Goal: Communication & Community: Ask a question

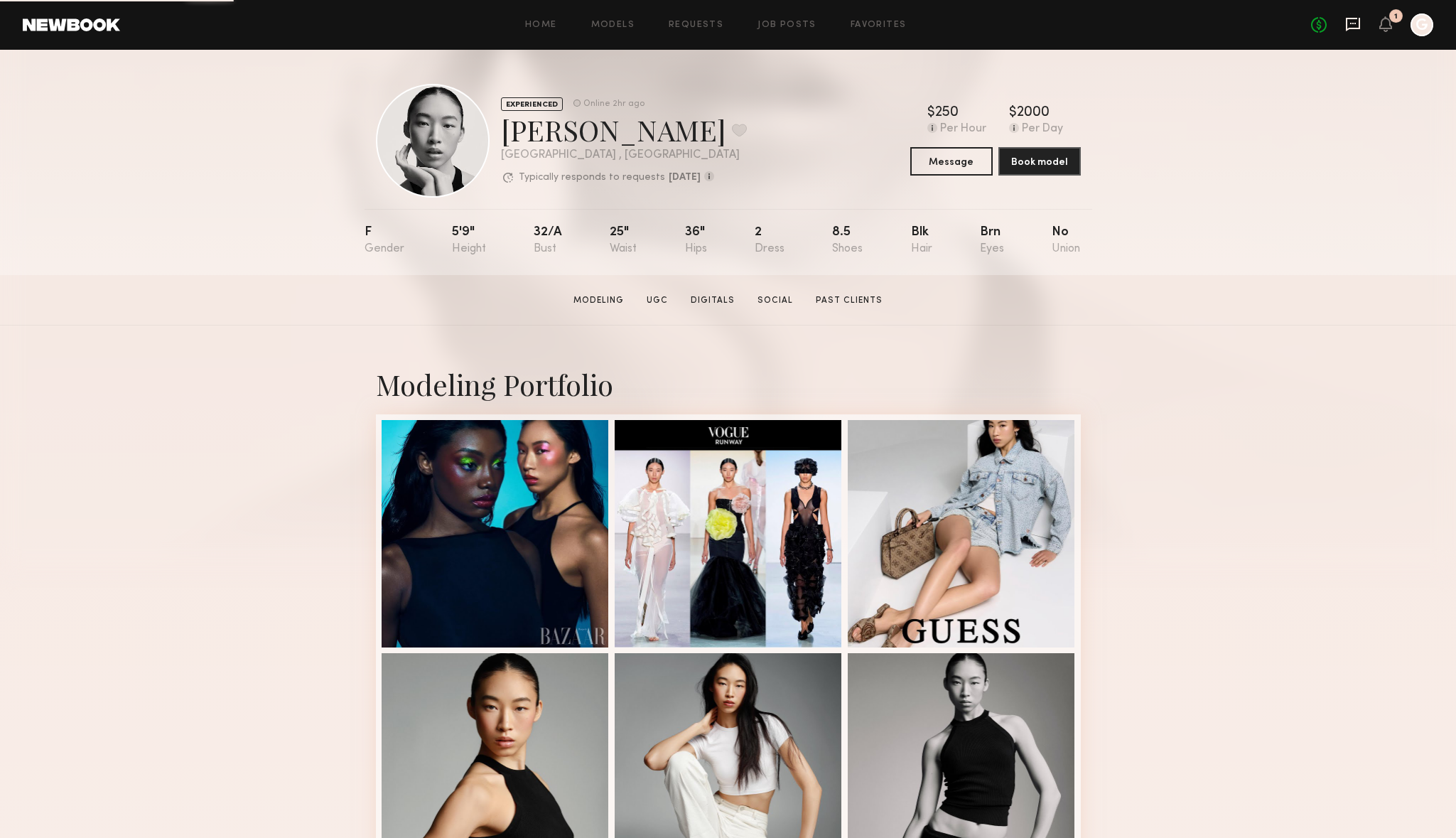
click at [1350, 25] on icon at bounding box center [1353, 24] width 16 height 16
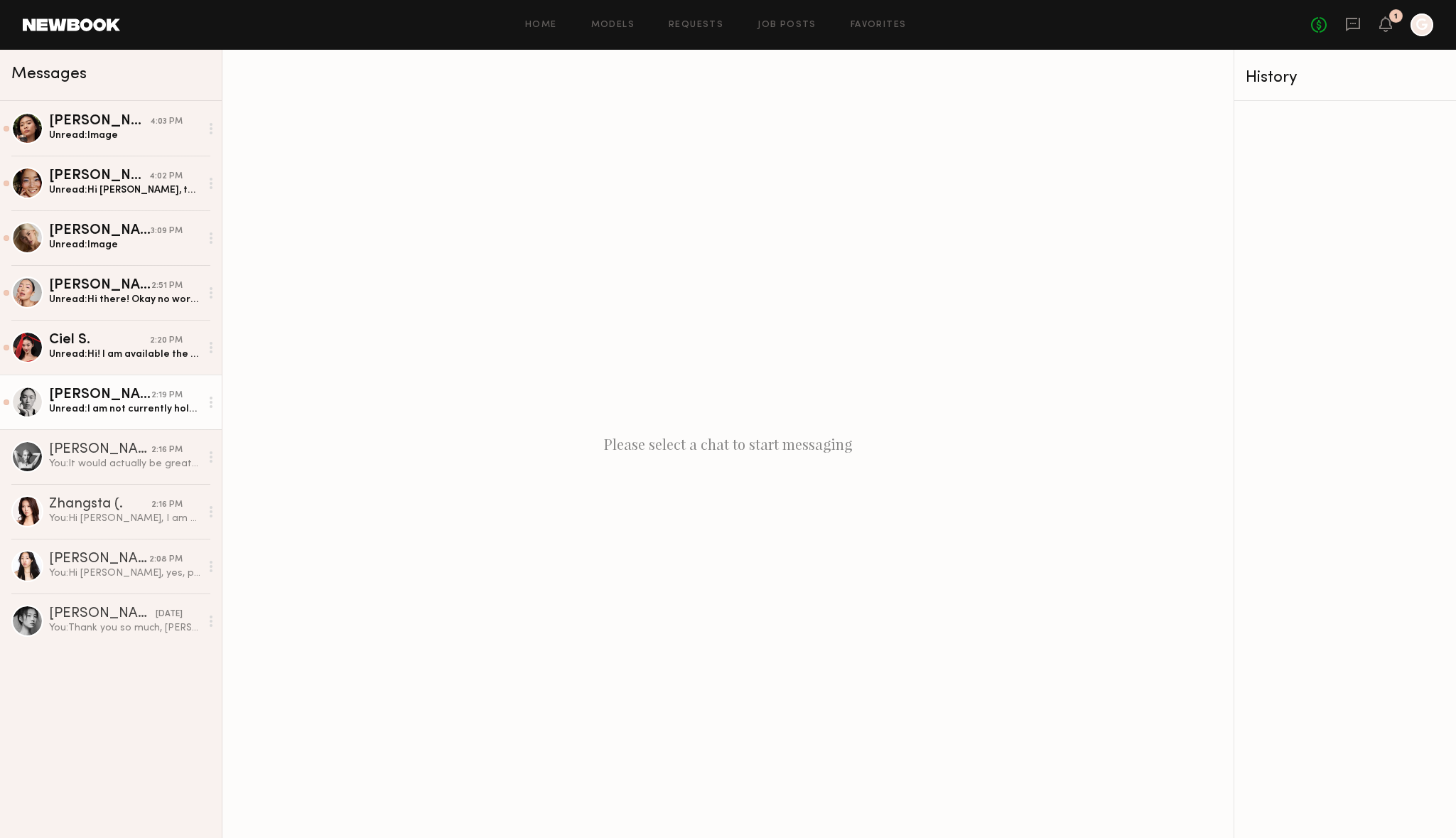
click at [109, 402] on div "Unread: I am not currently holding Sep 4th for another job but the rest of the …" at bounding box center [125, 409] width 151 height 13
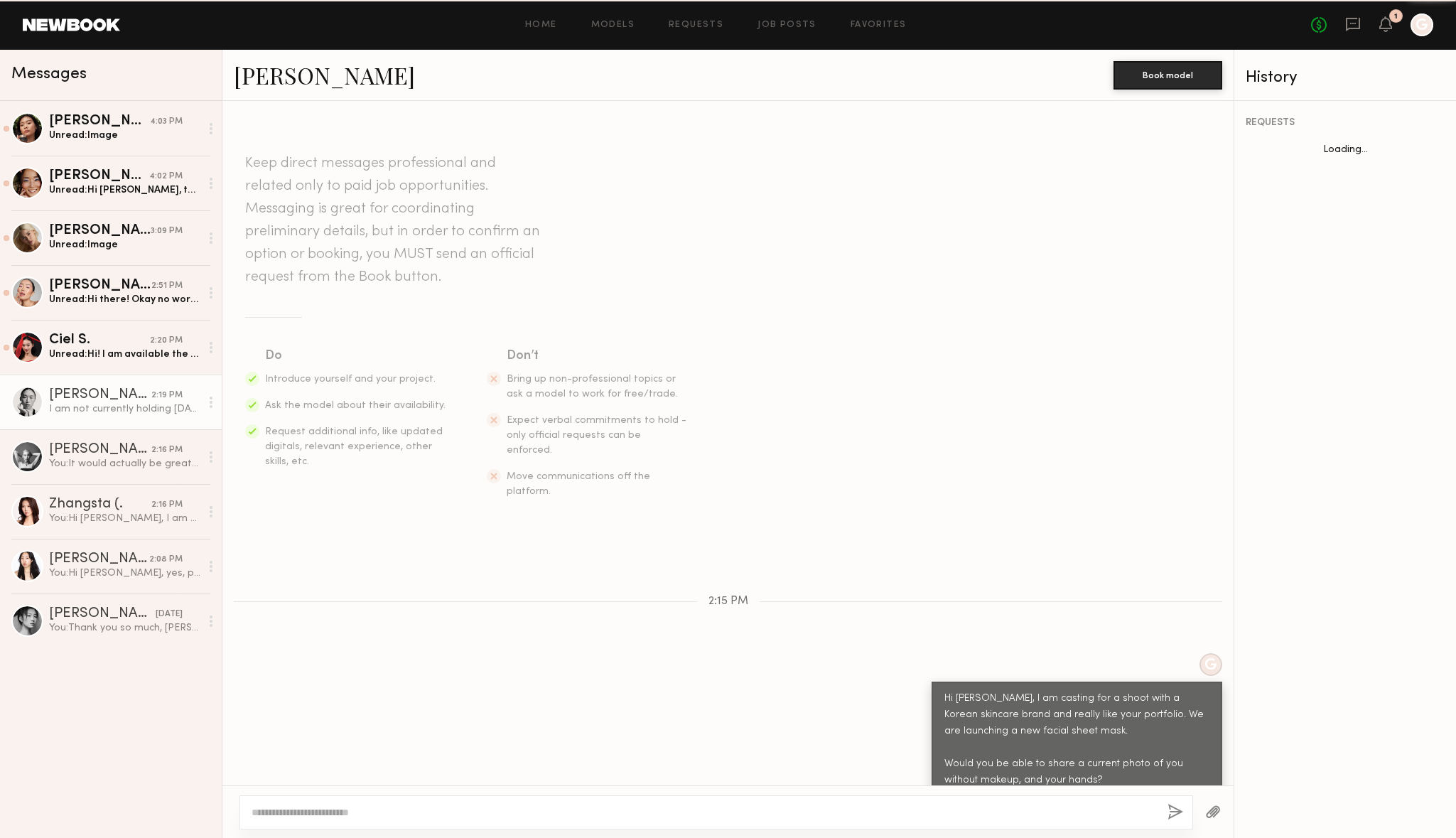
scroll to position [448, 0]
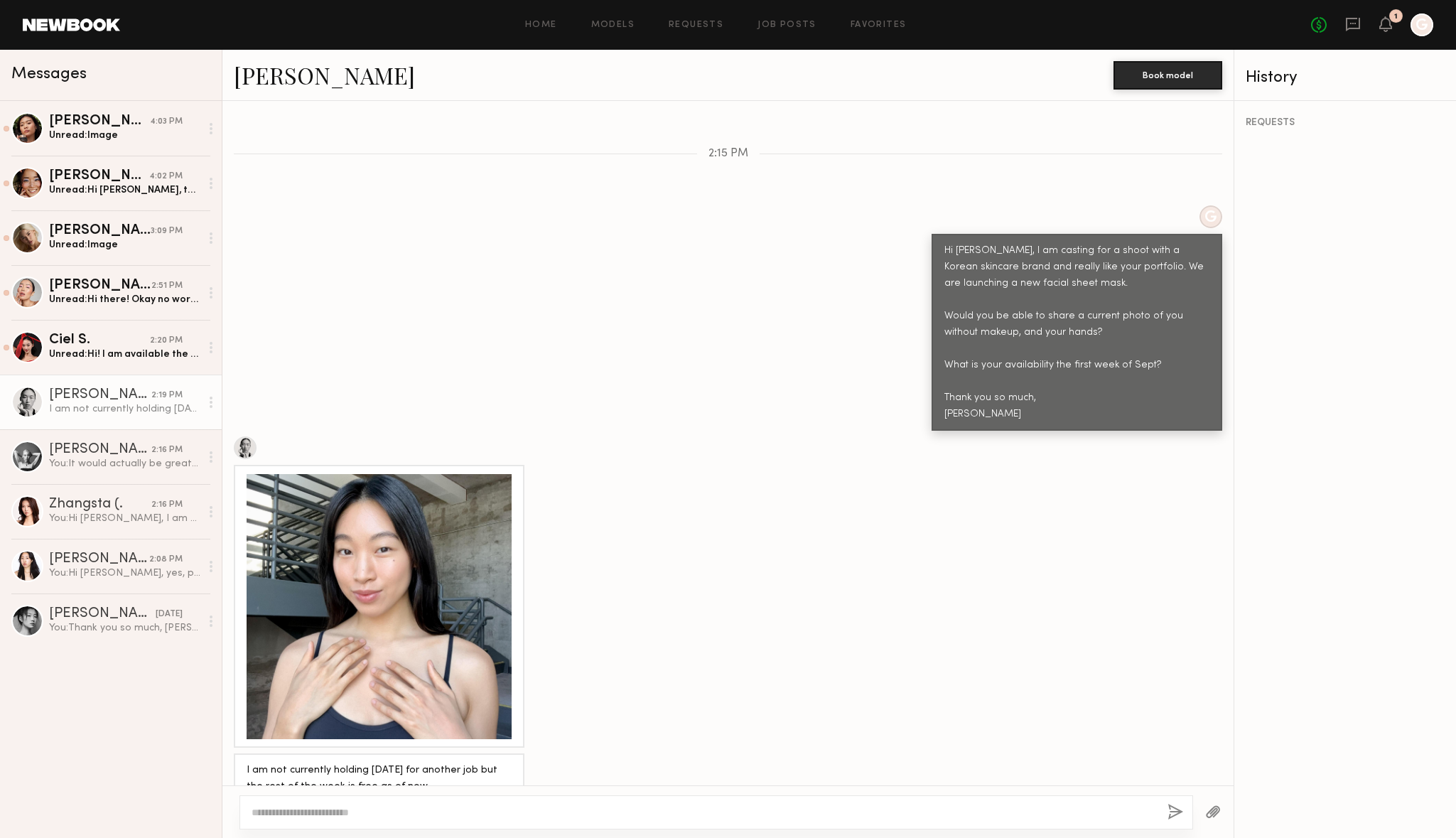
click at [366, 601] on div at bounding box center [379, 607] width 265 height 265
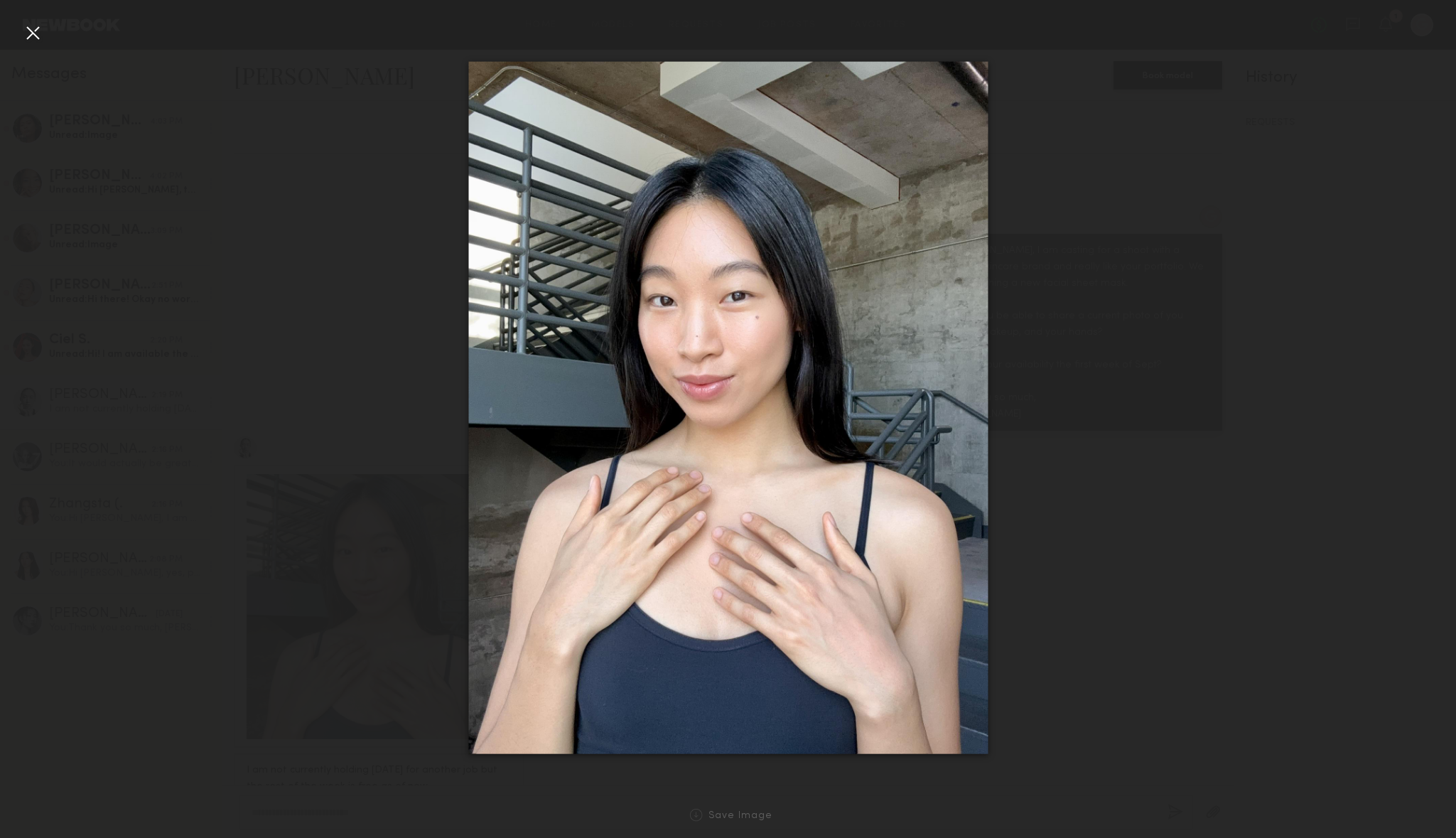
click at [32, 35] on div at bounding box center [33, 33] width 22 height 22
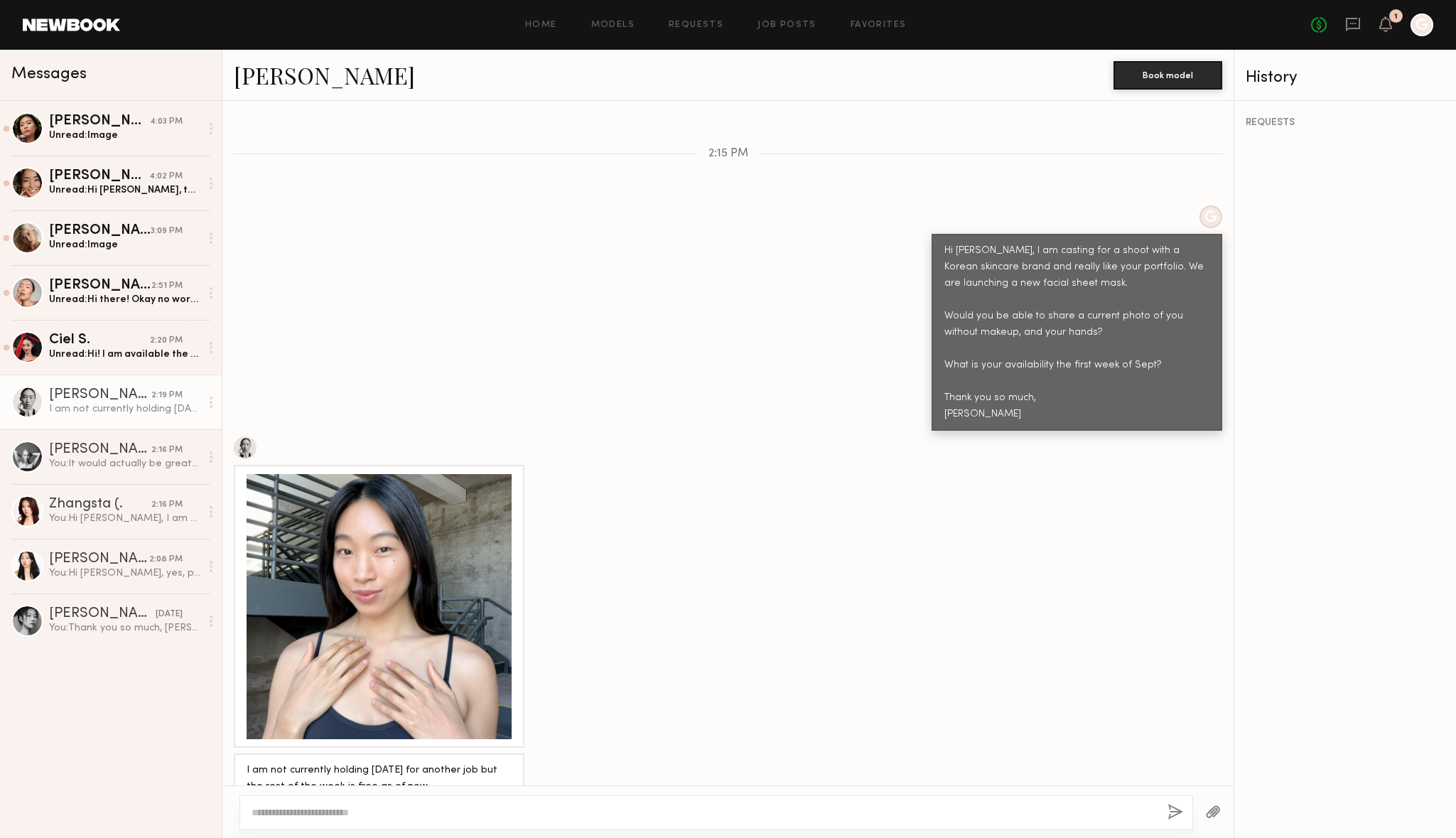
click at [375, 810] on textarea at bounding box center [704, 812] width 905 height 14
type textarea "**********"
click at [1180, 815] on button "button" at bounding box center [1175, 813] width 16 height 18
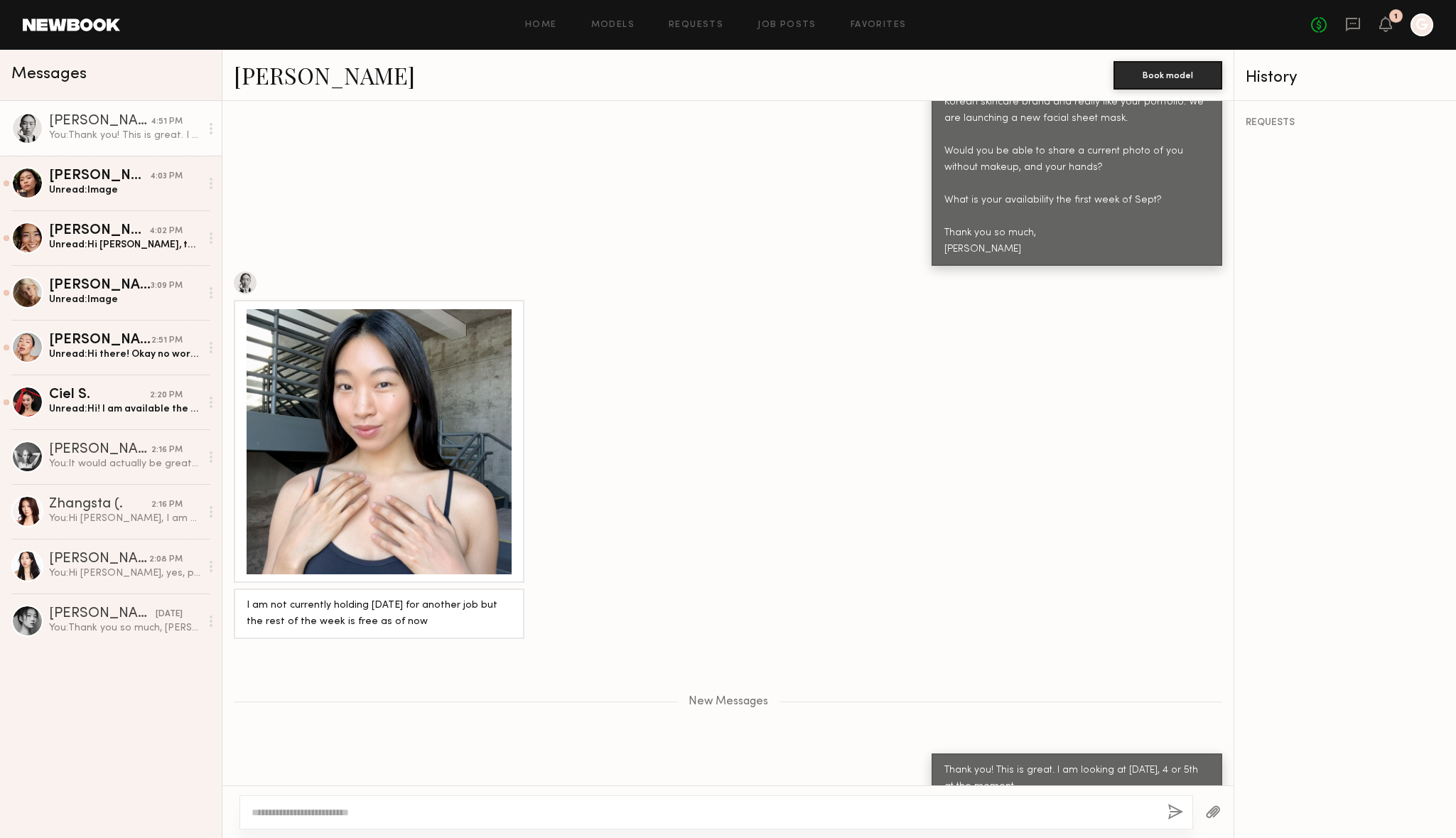
click at [327, 66] on link "Maureen T." at bounding box center [325, 75] width 181 height 31
click at [587, 814] on textarea at bounding box center [704, 812] width 905 height 14
type textarea "**********"
click at [1172, 808] on button "button" at bounding box center [1175, 813] width 16 height 18
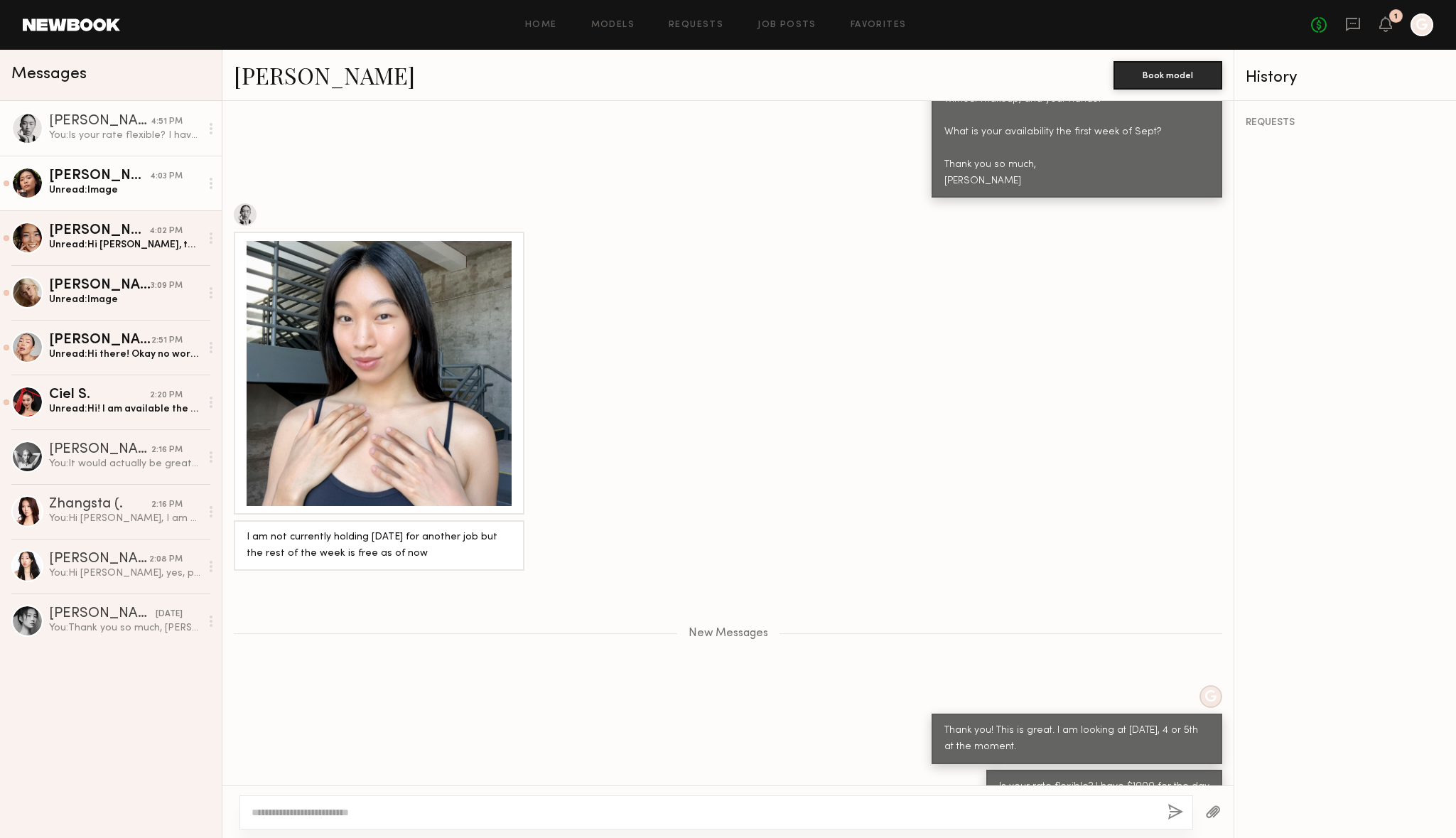
click at [139, 190] on div "Unread: Image" at bounding box center [125, 190] width 151 height 13
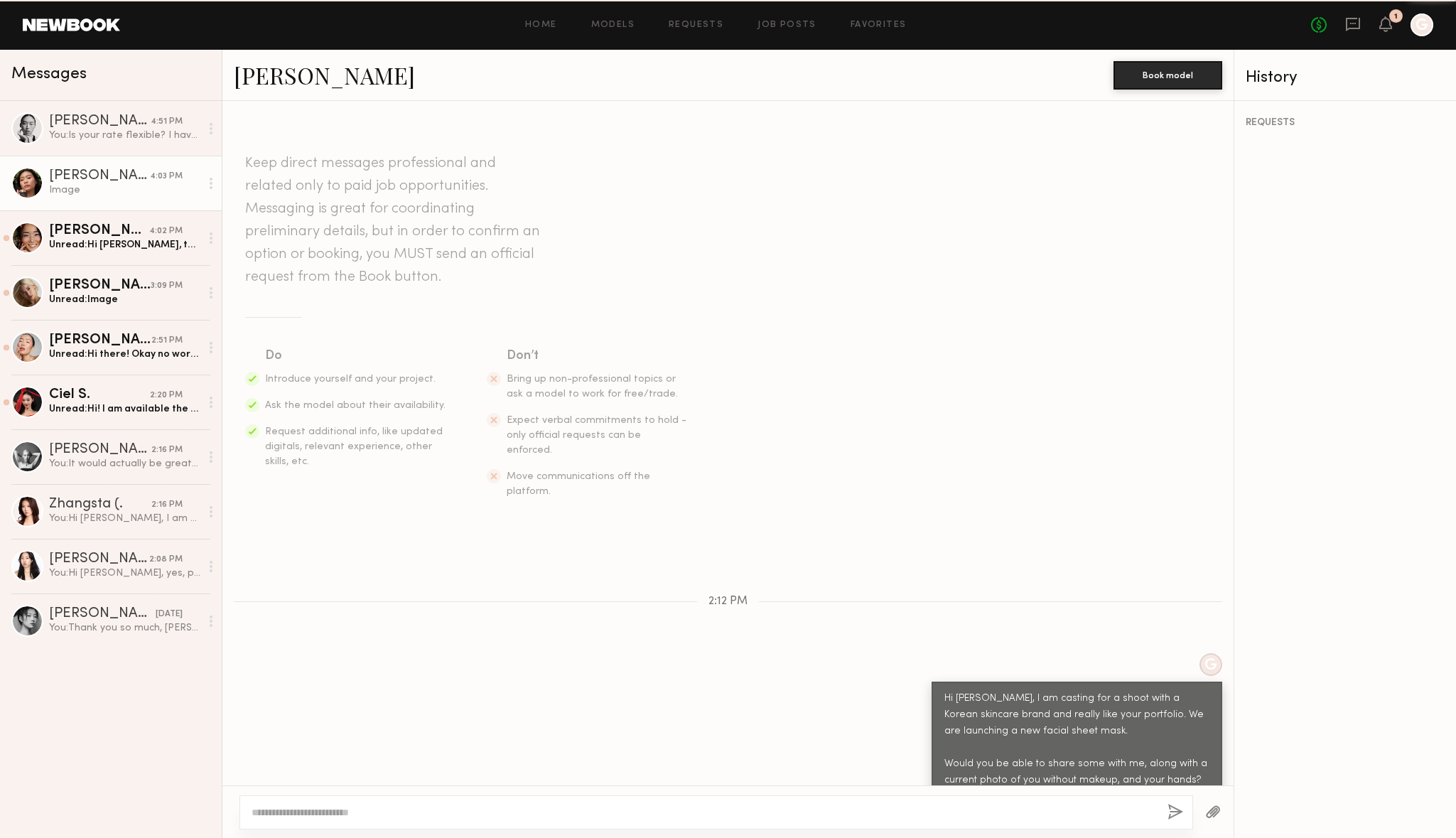
scroll to position [809, 0]
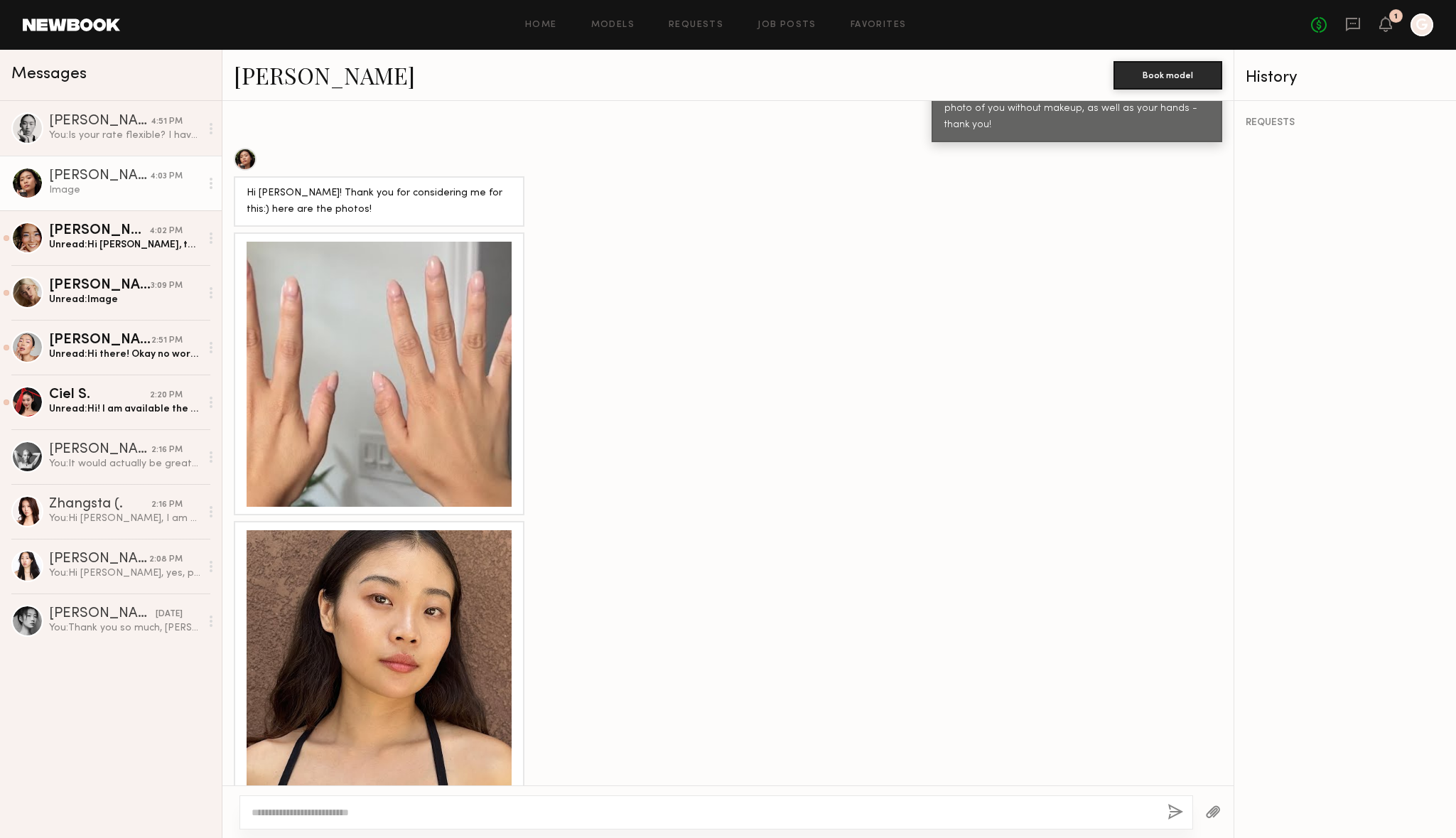
click at [371, 333] on div at bounding box center [379, 374] width 265 height 265
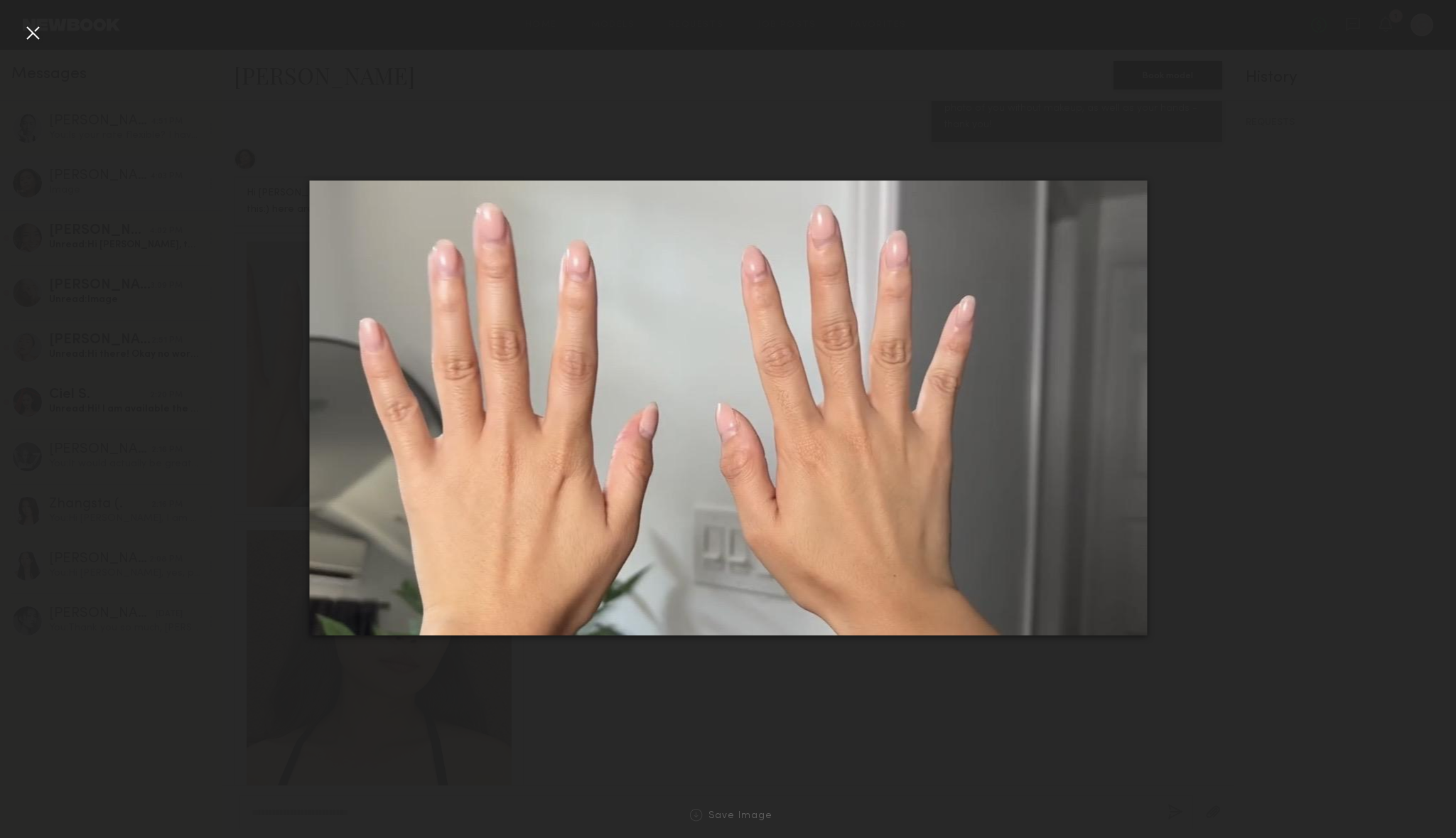
click at [29, 35] on div at bounding box center [33, 33] width 22 height 22
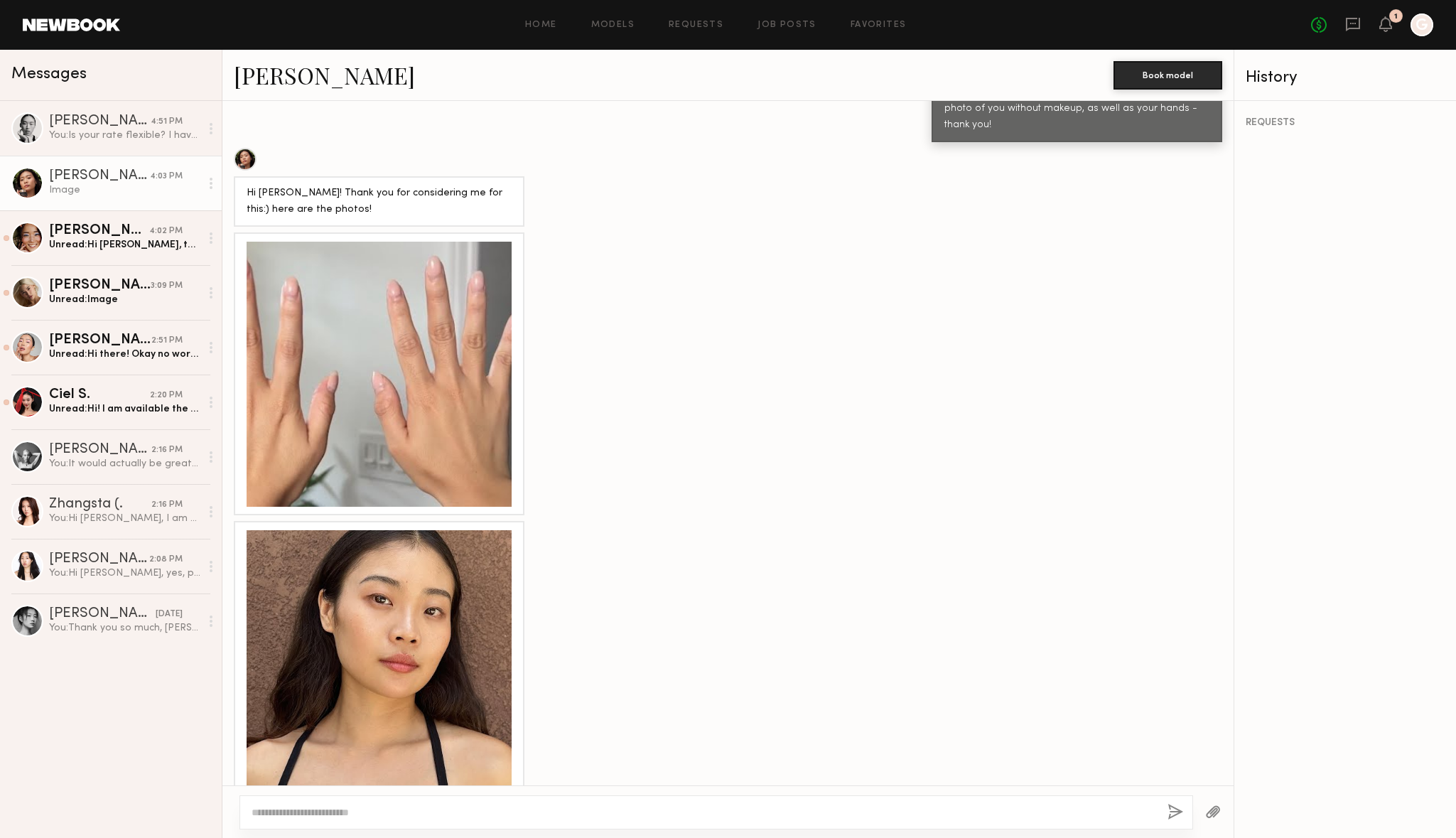
click at [322, 530] on div at bounding box center [379, 663] width 265 height 265
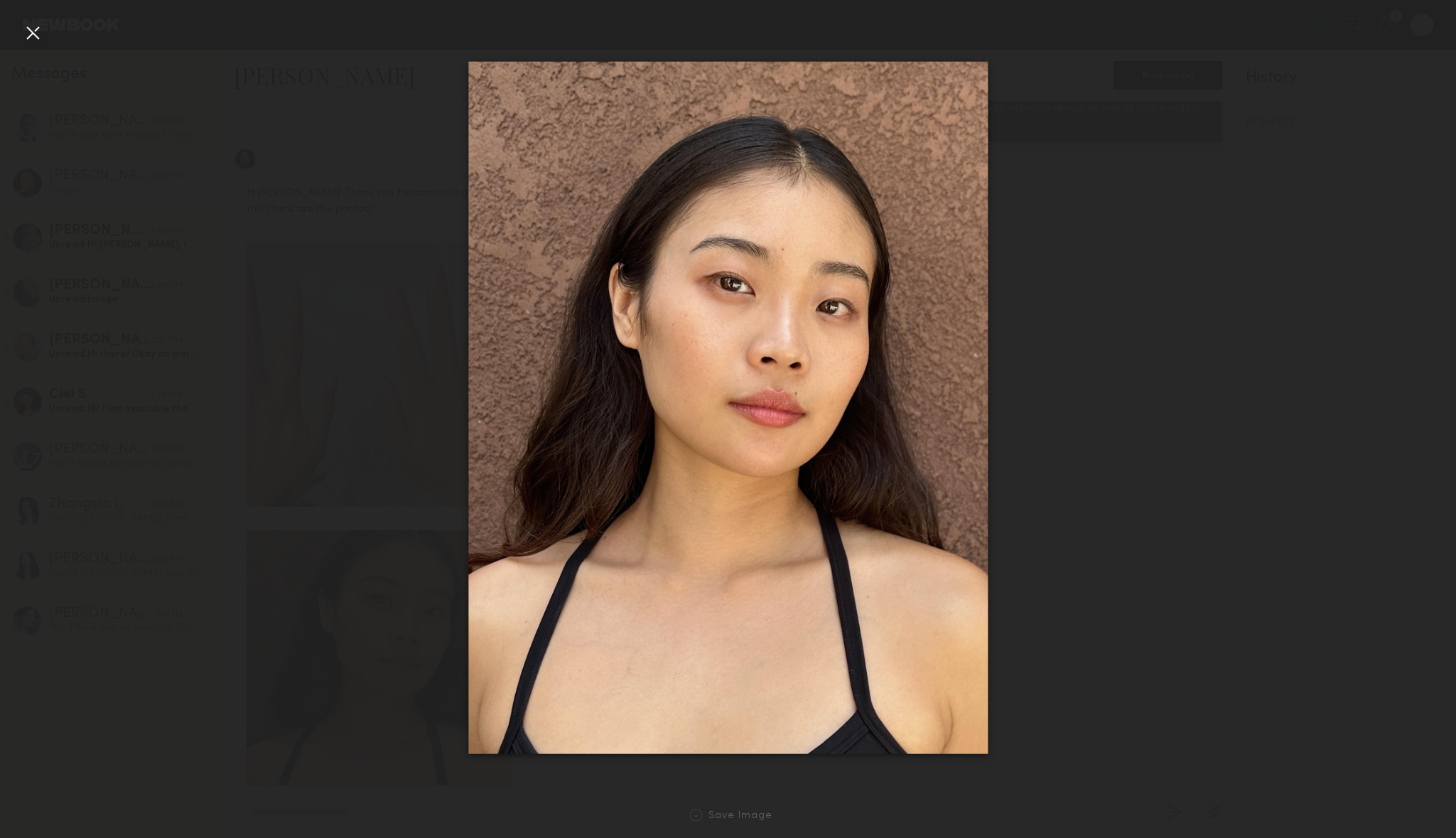
click at [1199, 136] on div at bounding box center [728, 407] width 1456 height 770
click at [35, 34] on div at bounding box center [33, 33] width 22 height 22
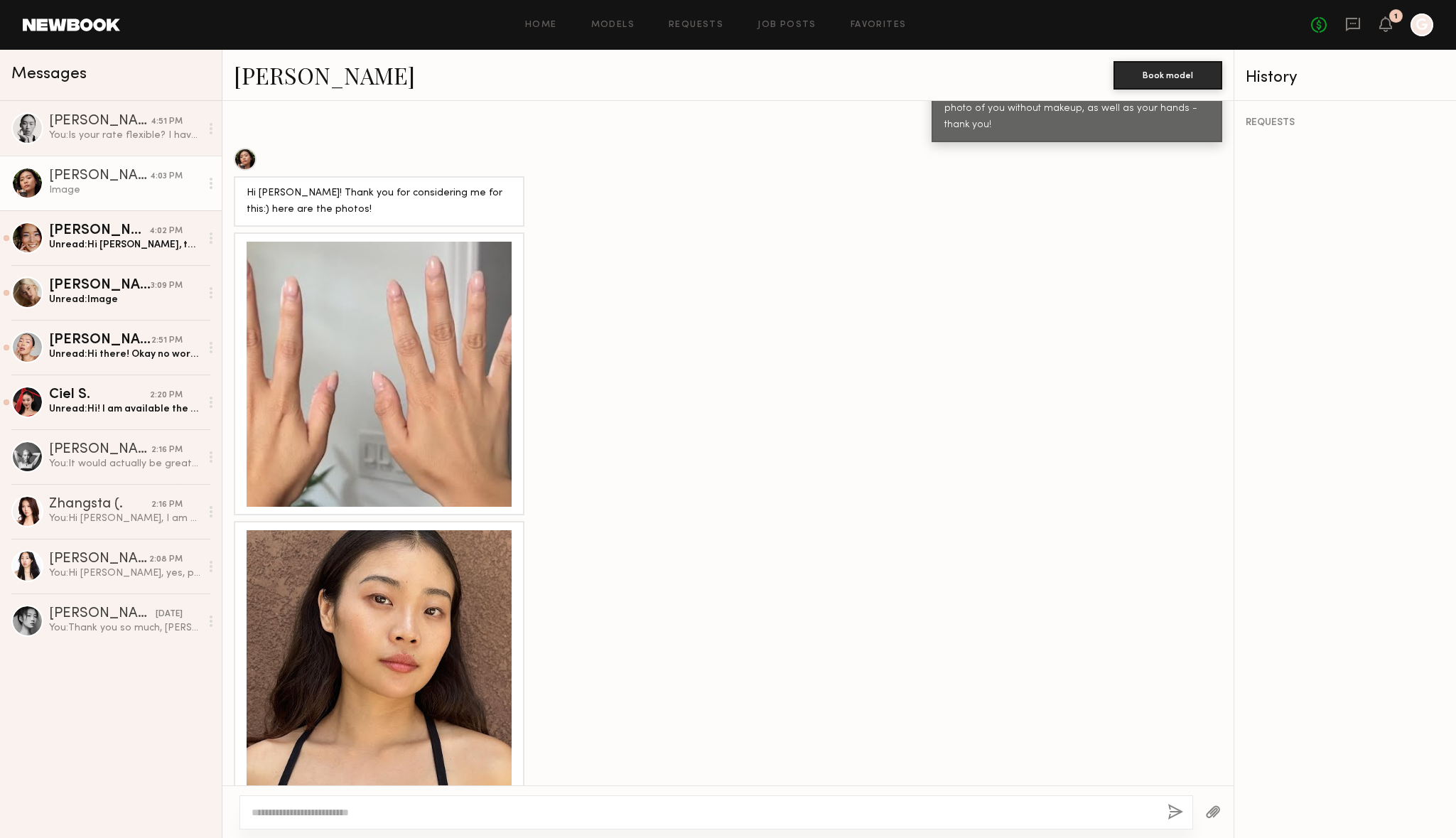
click at [407, 294] on div at bounding box center [379, 374] width 265 height 265
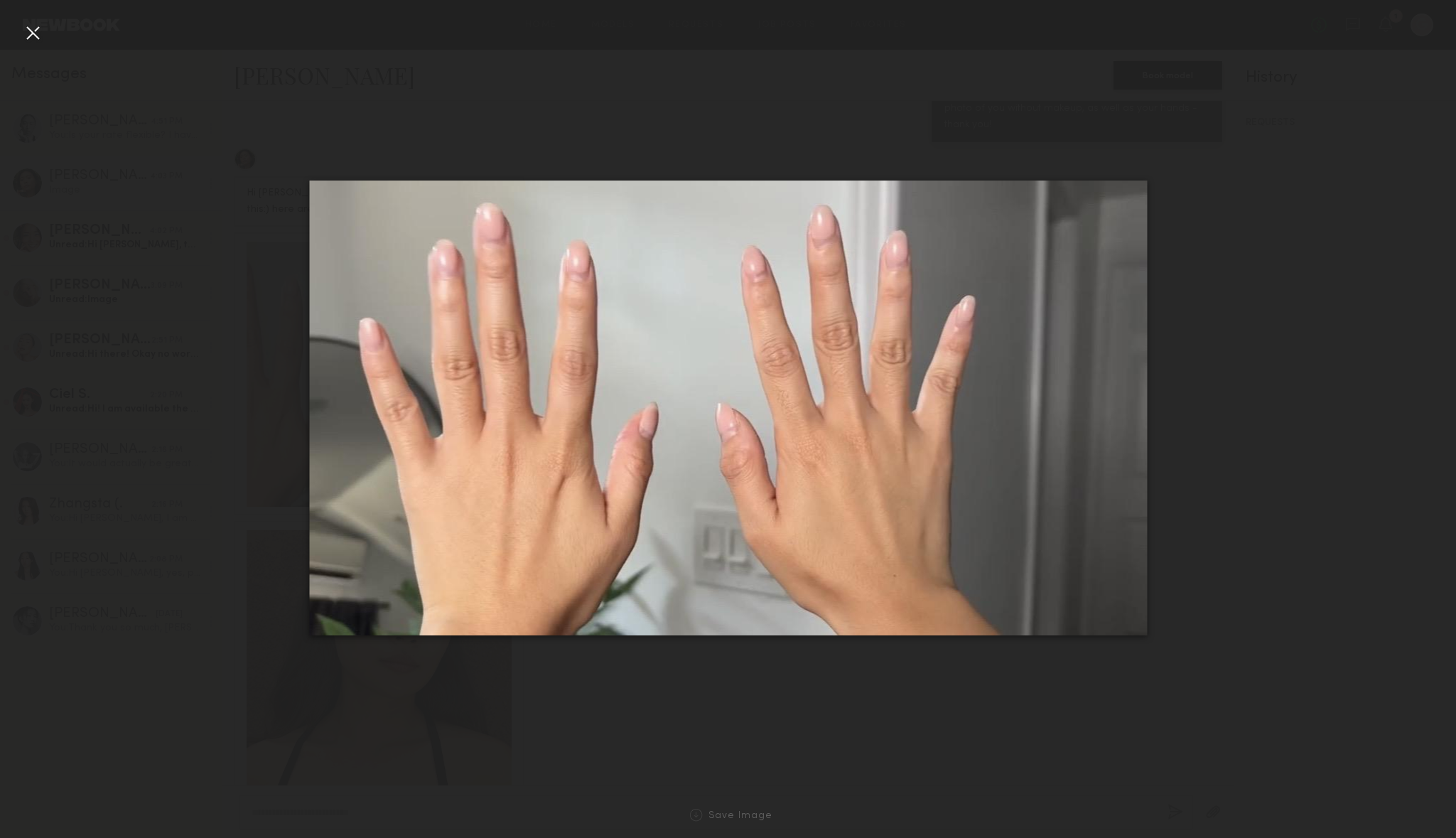
click at [572, 92] on div at bounding box center [728, 407] width 1456 height 770
click at [40, 25] on div at bounding box center [33, 33] width 22 height 22
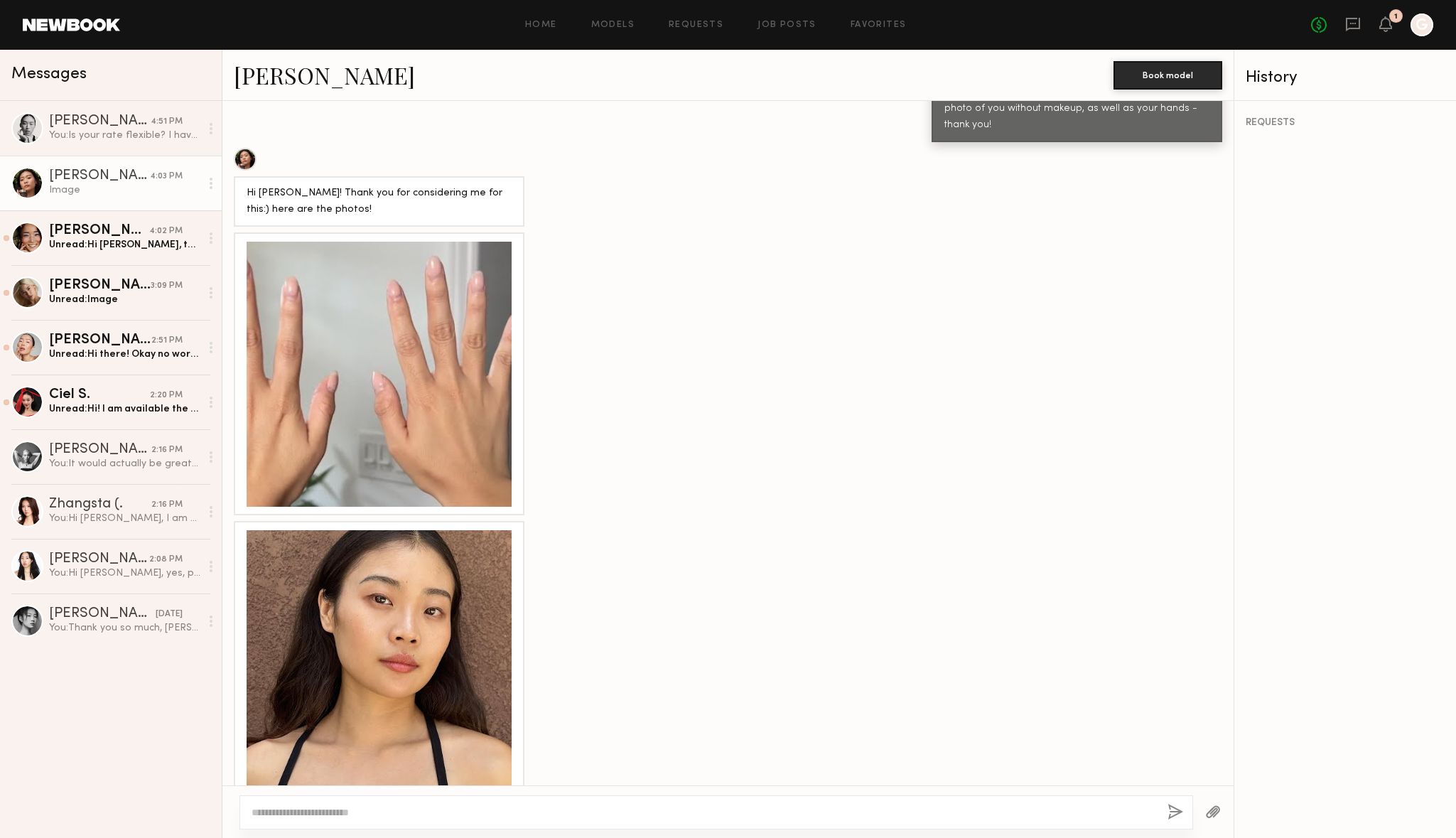
click at [395, 587] on div at bounding box center [379, 663] width 265 height 265
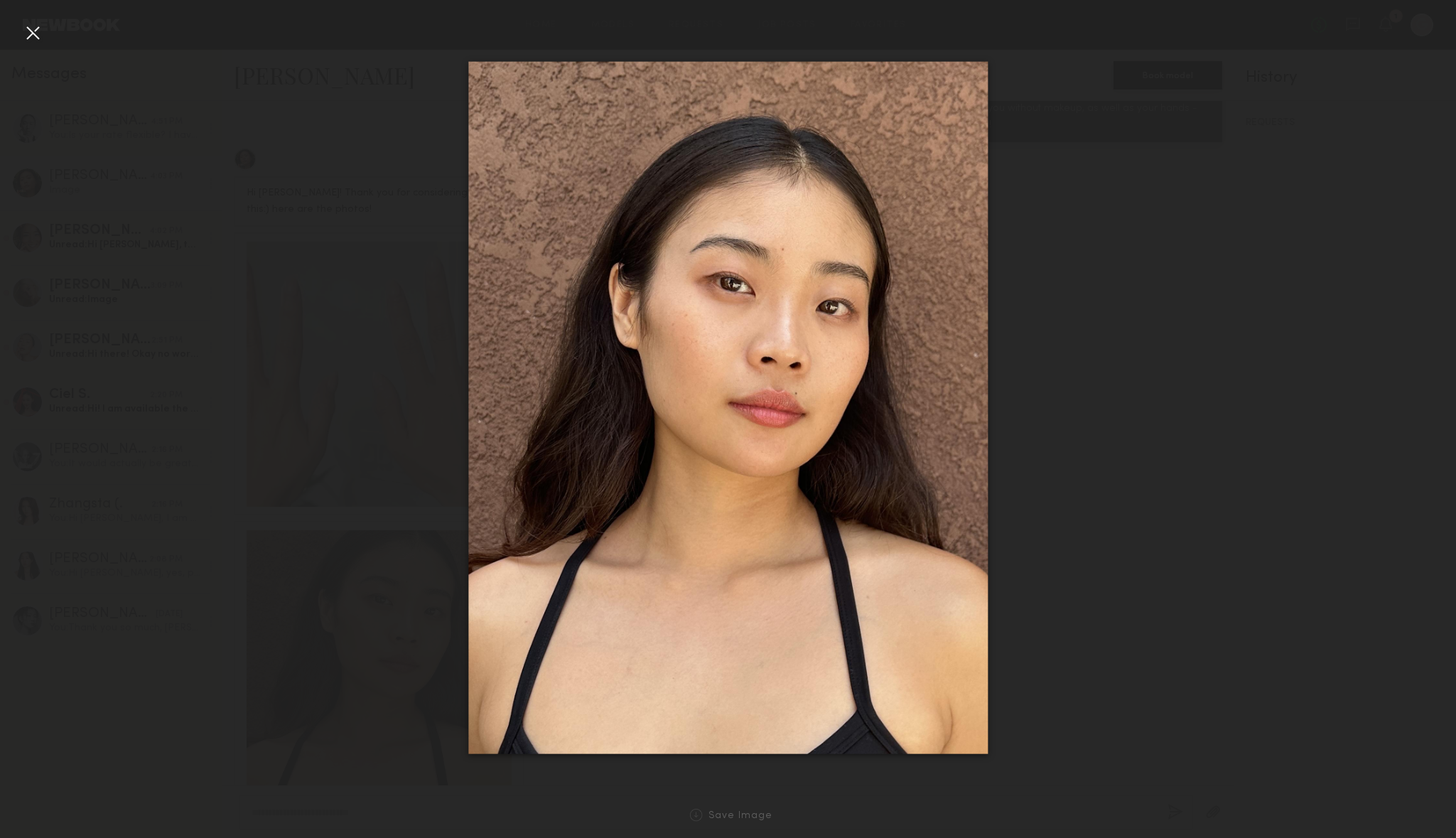
click at [0, 0] on nb-gallery-light "Save Image" at bounding box center [728, 419] width 1456 height 838
click at [339, 117] on div at bounding box center [728, 407] width 1456 height 770
click at [37, 32] on div at bounding box center [33, 33] width 22 height 22
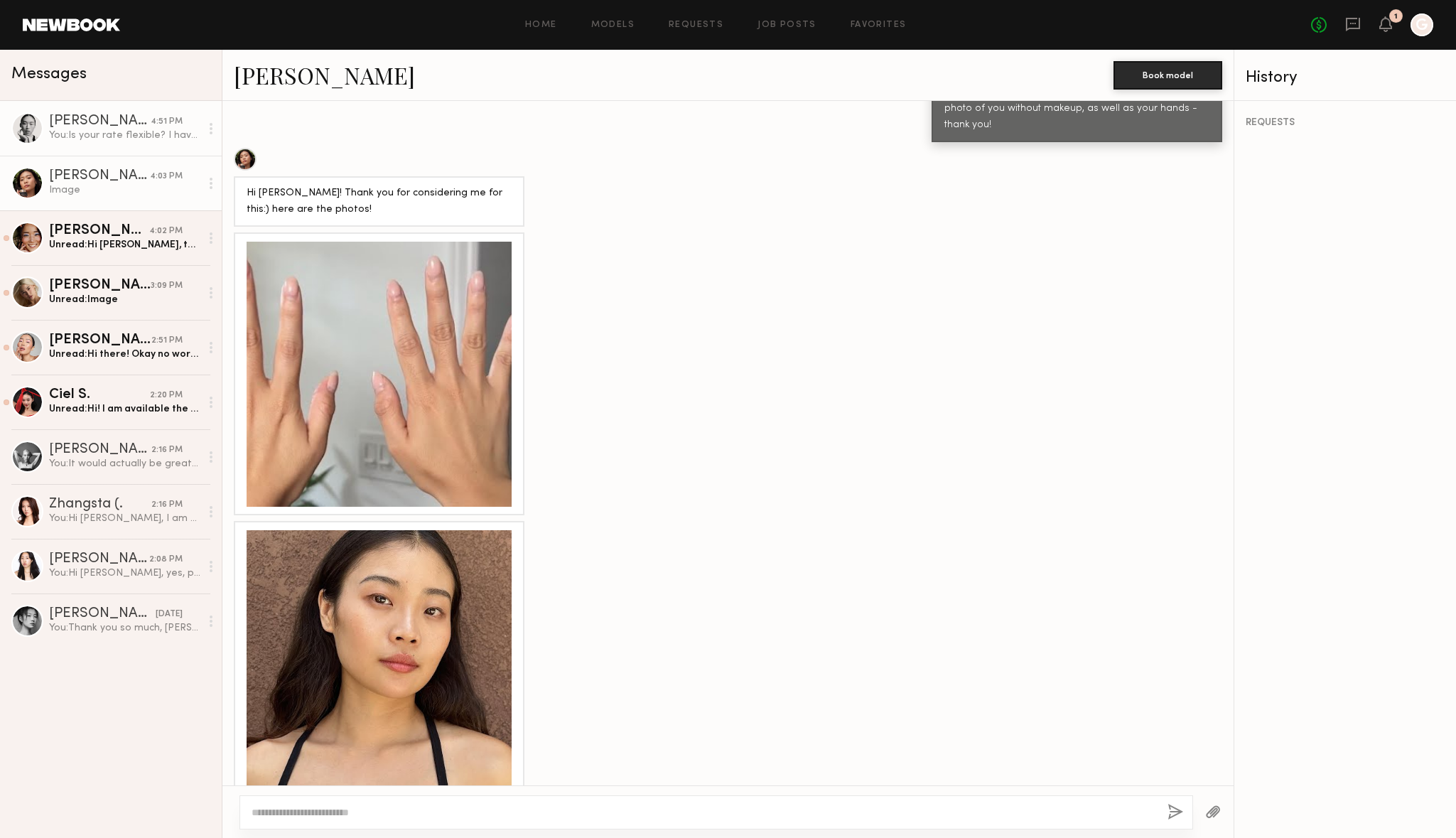
click at [78, 134] on div "You: Is your rate flexible? I have $1000 for the day" at bounding box center [125, 135] width 151 height 13
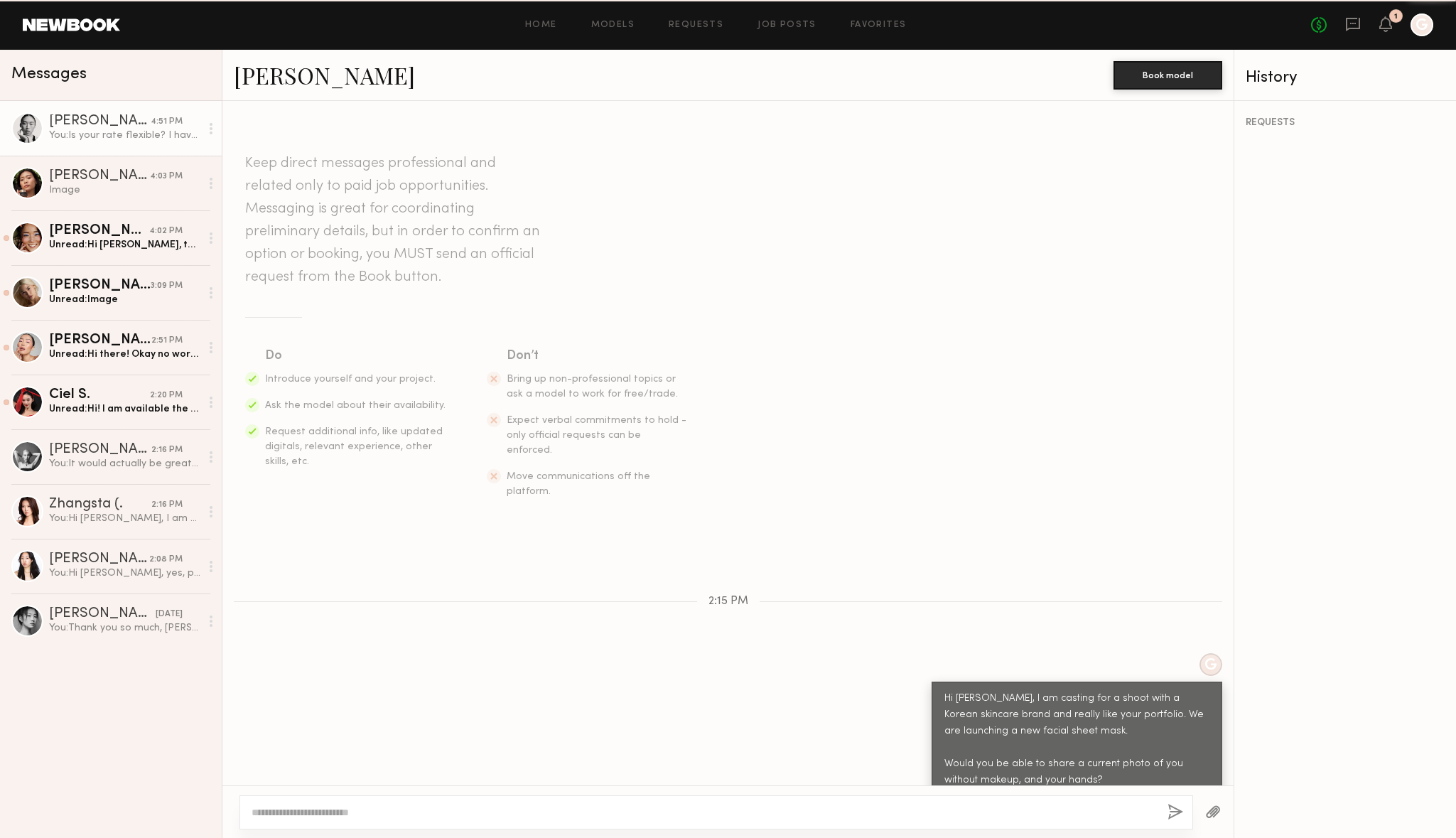
scroll to position [572, 0]
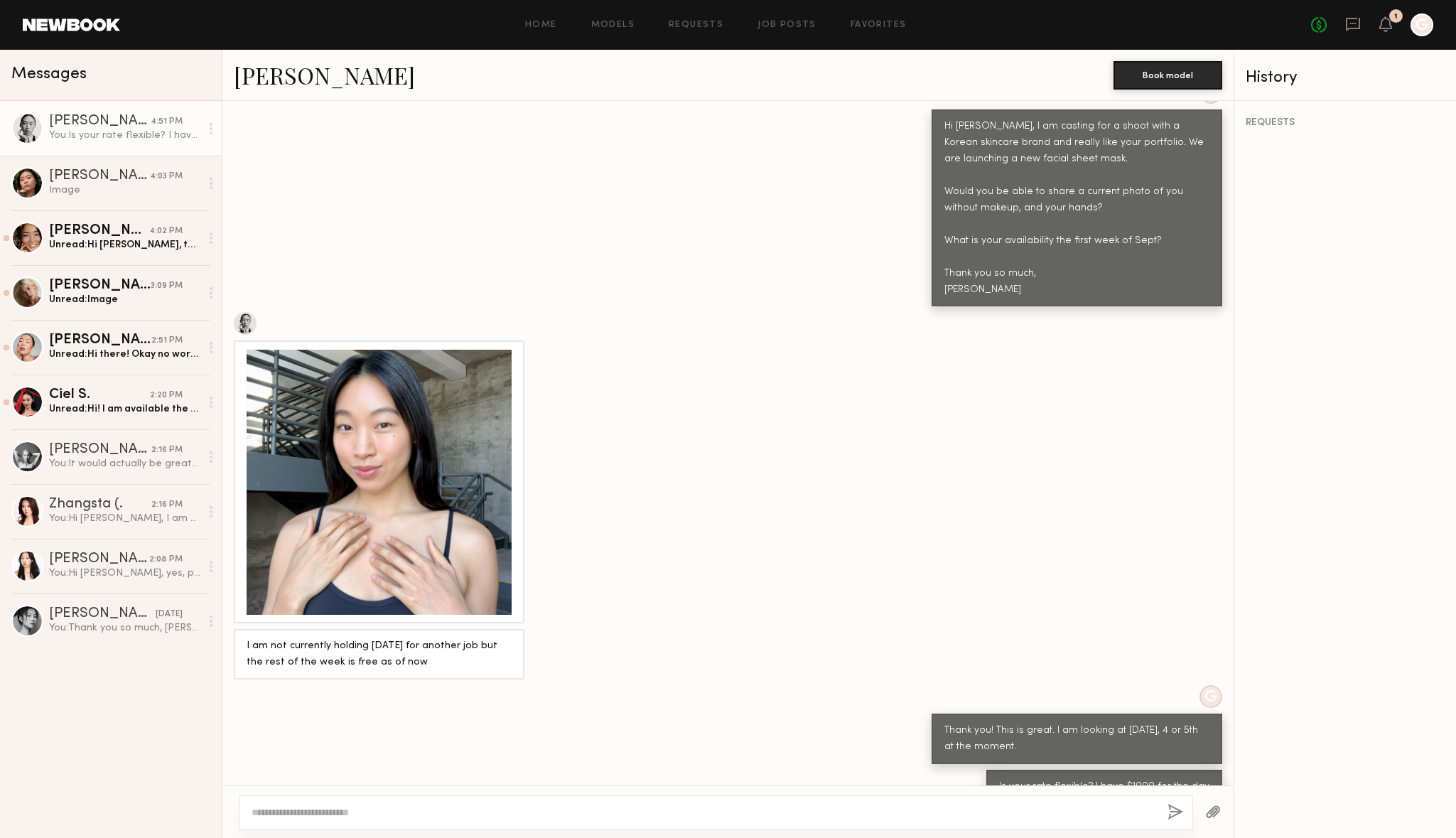
click at [371, 405] on div at bounding box center [379, 482] width 265 height 265
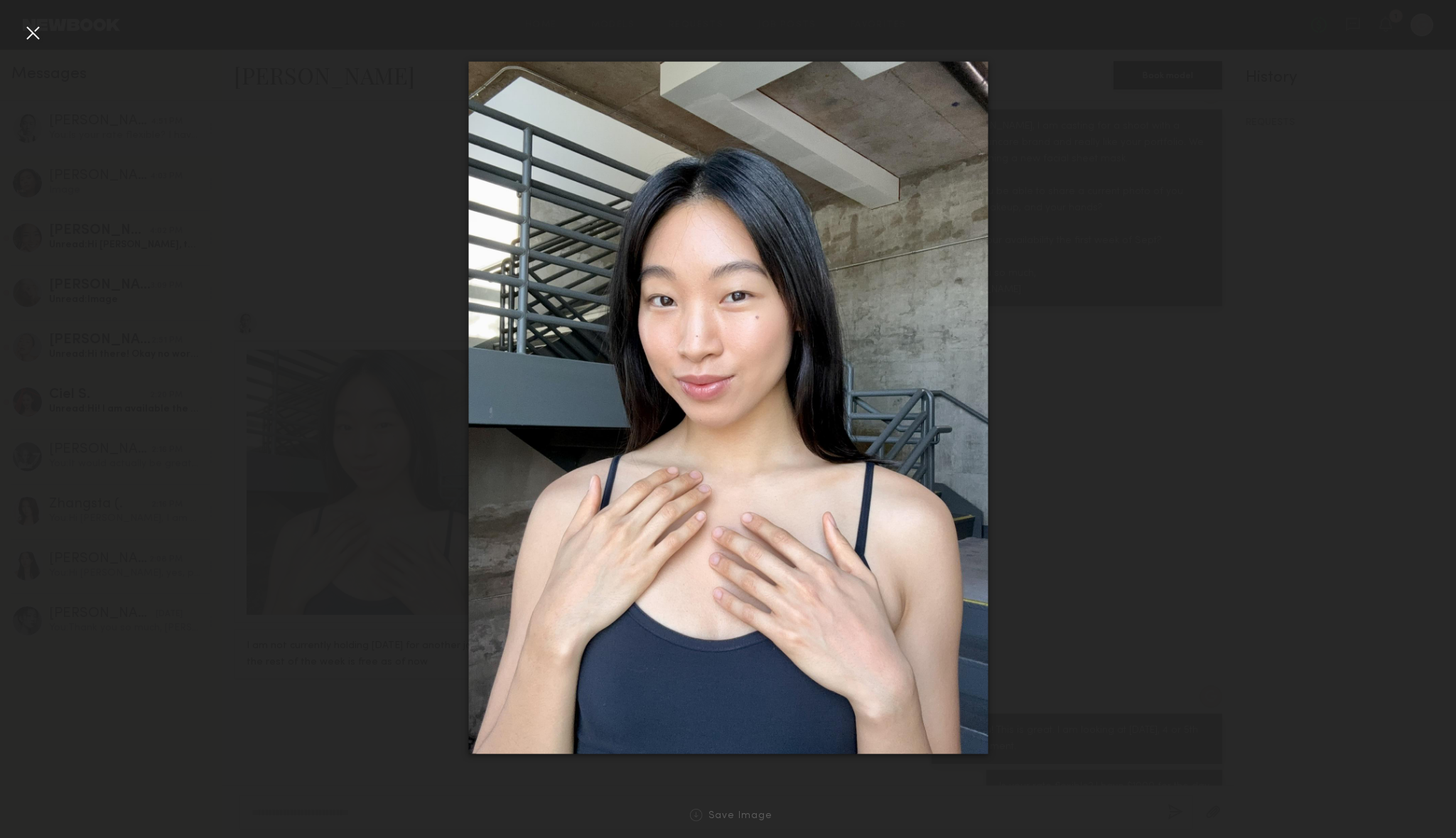
click at [387, 184] on div at bounding box center [728, 407] width 1456 height 770
click at [349, 202] on div at bounding box center [728, 407] width 1456 height 770
click at [1066, 103] on div at bounding box center [728, 407] width 1456 height 770
click at [37, 33] on div at bounding box center [33, 33] width 22 height 22
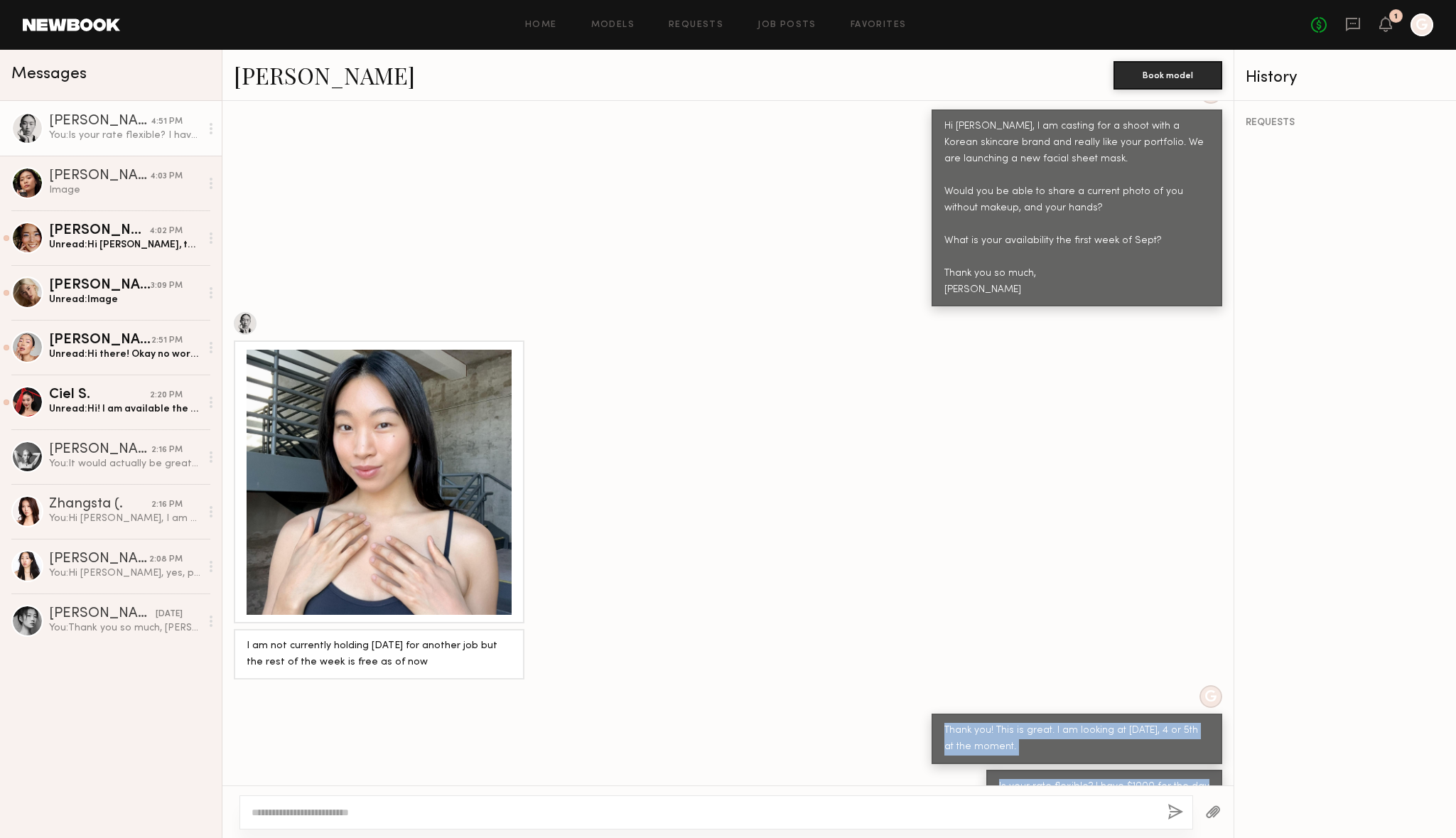
drag, startPoint x: 942, startPoint y: 694, endPoint x: 1218, endPoint y: 757, distance: 283.1
click at [1218, 757] on div "Keep direct messages professional and related only to paid job opportunities. M…" at bounding box center [728, 443] width 1011 height 685
copy div "Thank you! This is great. I am looking at Sept 3, 4 or 5th at the moment. Is yo…"
click at [698, 644] on div "I am not currently holding Sep 4th for another job but the rest of the week is …" at bounding box center [728, 654] width 1011 height 50
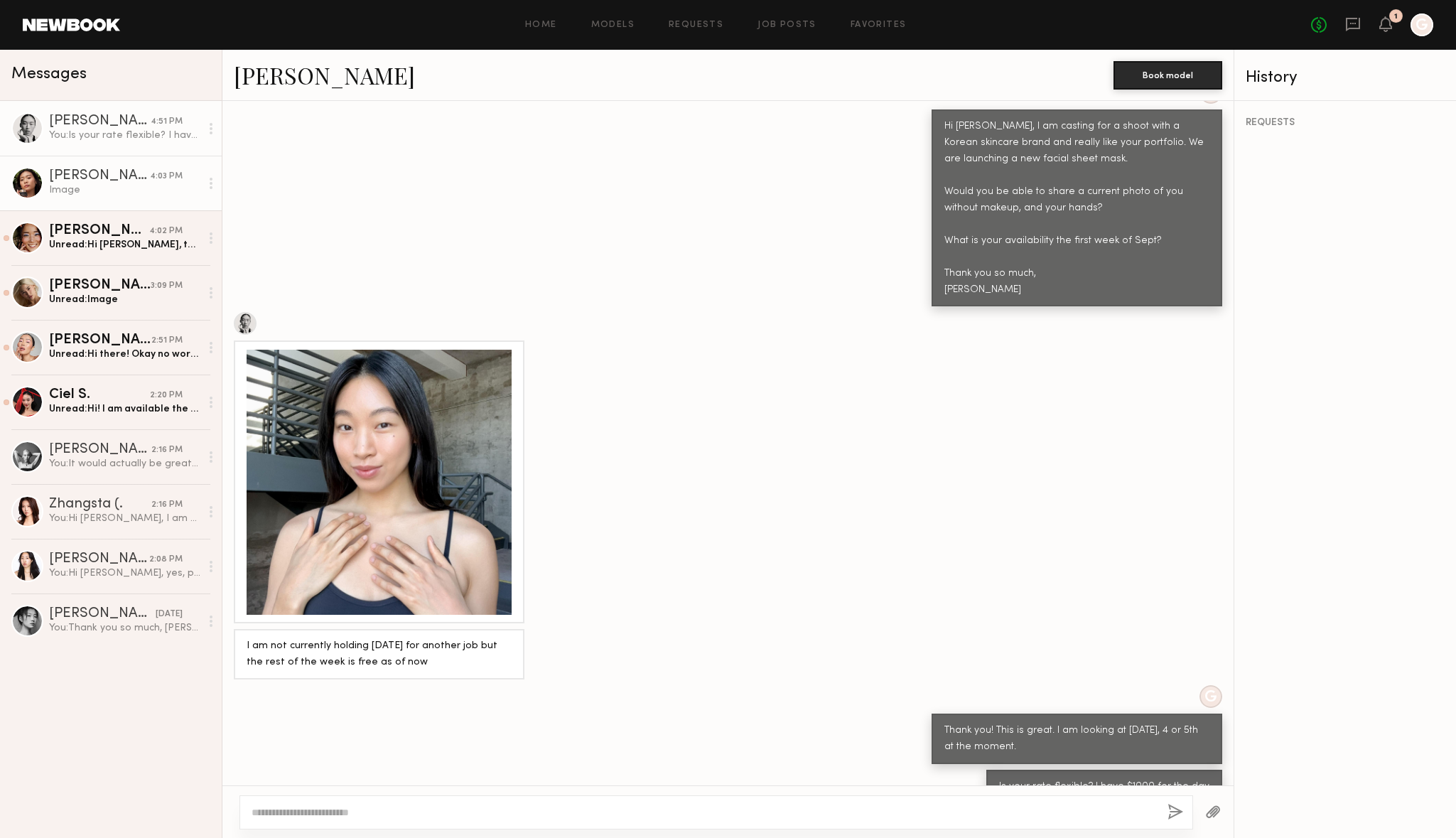
click at [60, 182] on div "Valerie L." at bounding box center [100, 175] width 101 height 14
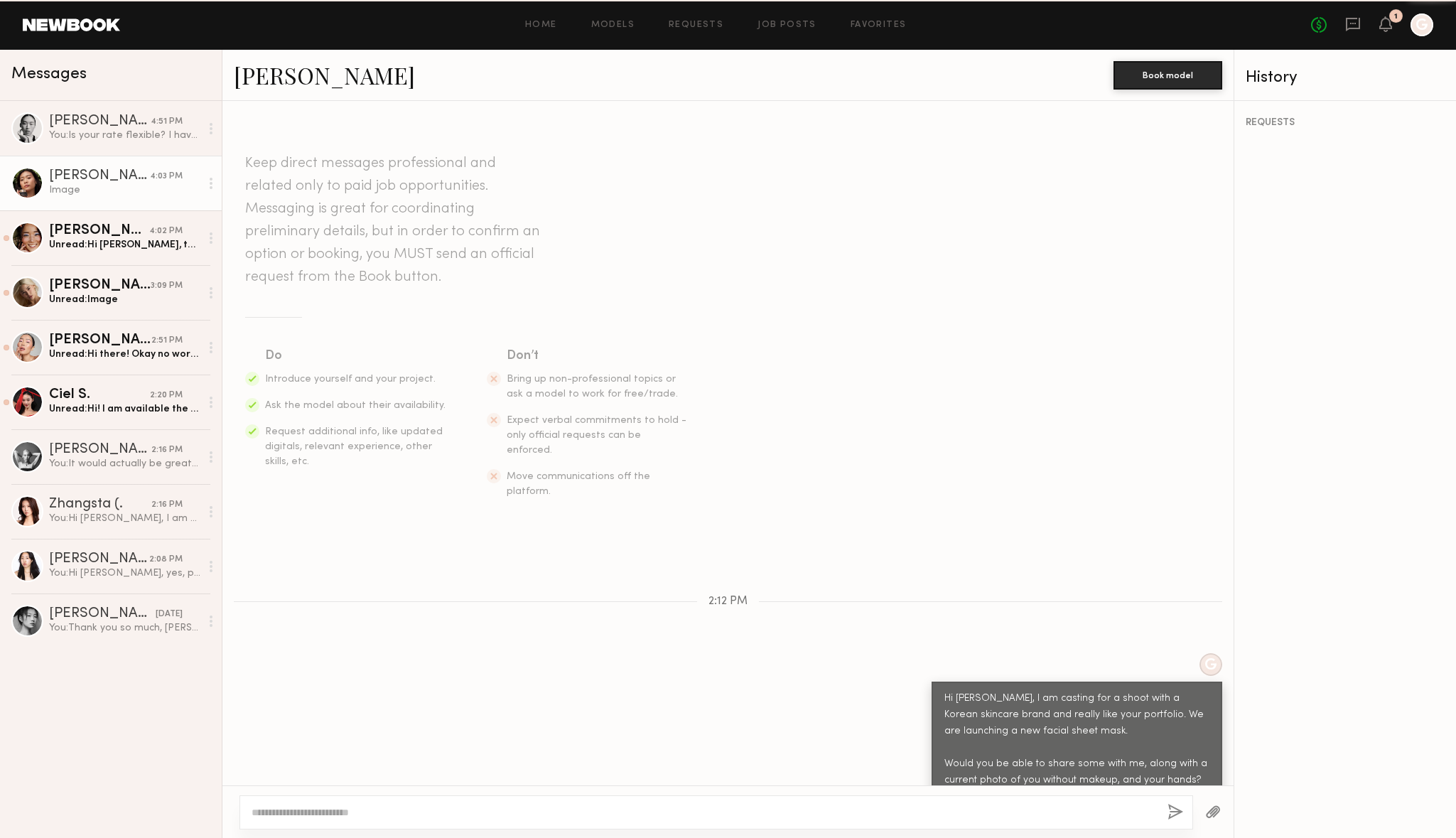
scroll to position [809, 0]
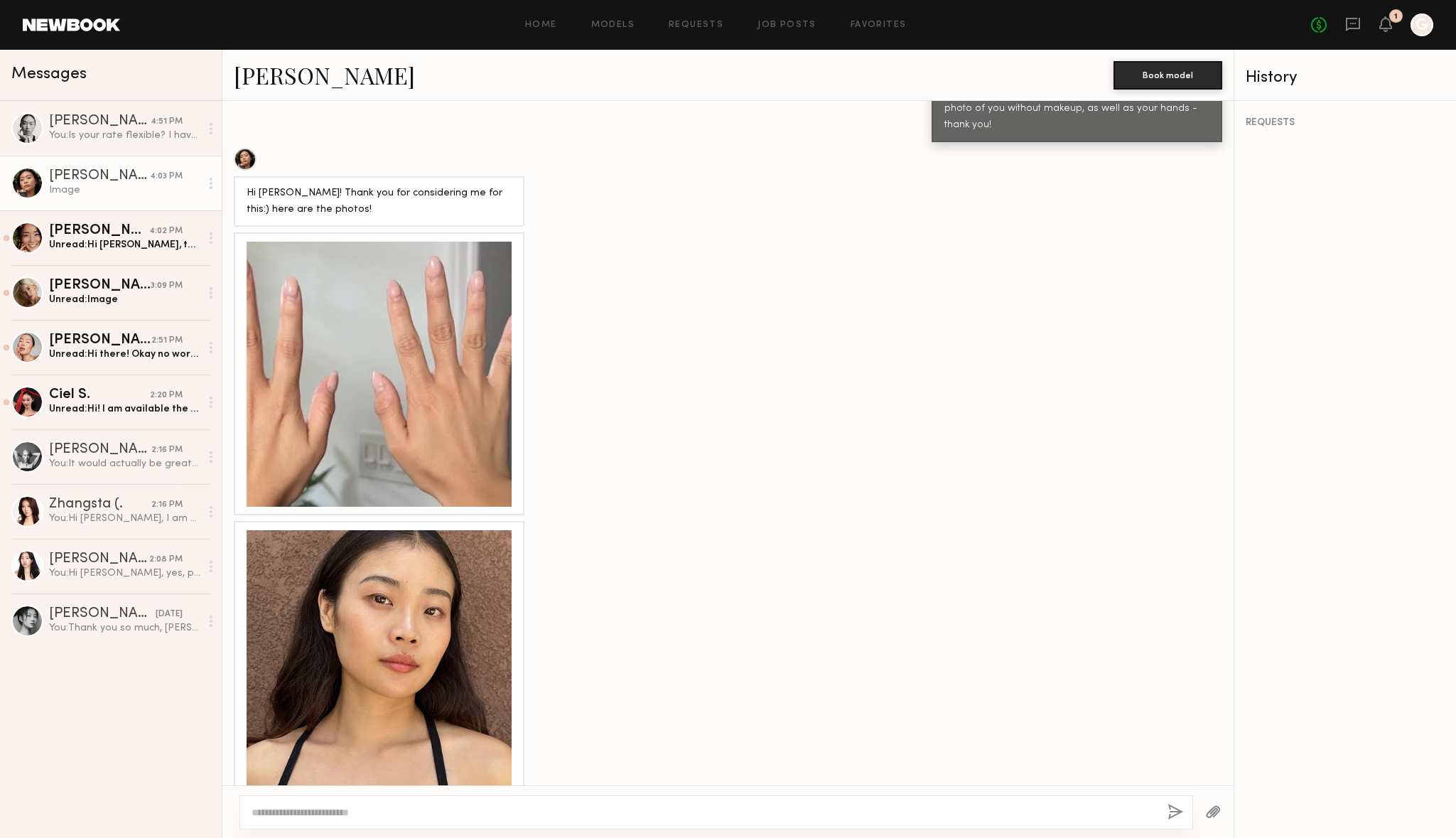
click at [291, 80] on link "Valerie L." at bounding box center [325, 75] width 181 height 31
click at [346, 808] on textarea at bounding box center [704, 812] width 905 height 14
paste textarea "**********"
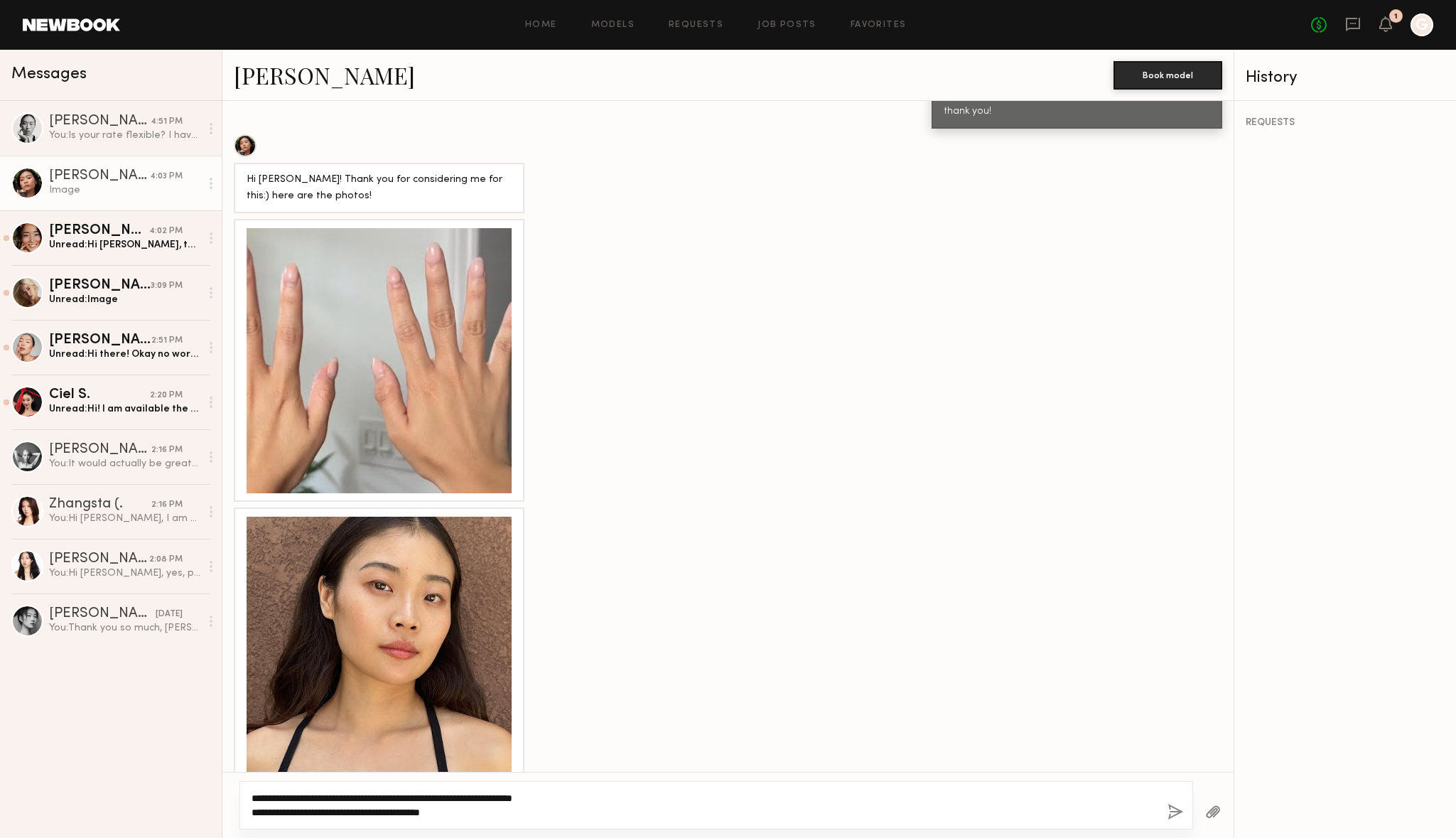
click at [534, 811] on textarea "**********" at bounding box center [704, 805] width 905 height 28
type textarea "**********"
click at [1181, 817] on button "button" at bounding box center [1175, 813] width 16 height 18
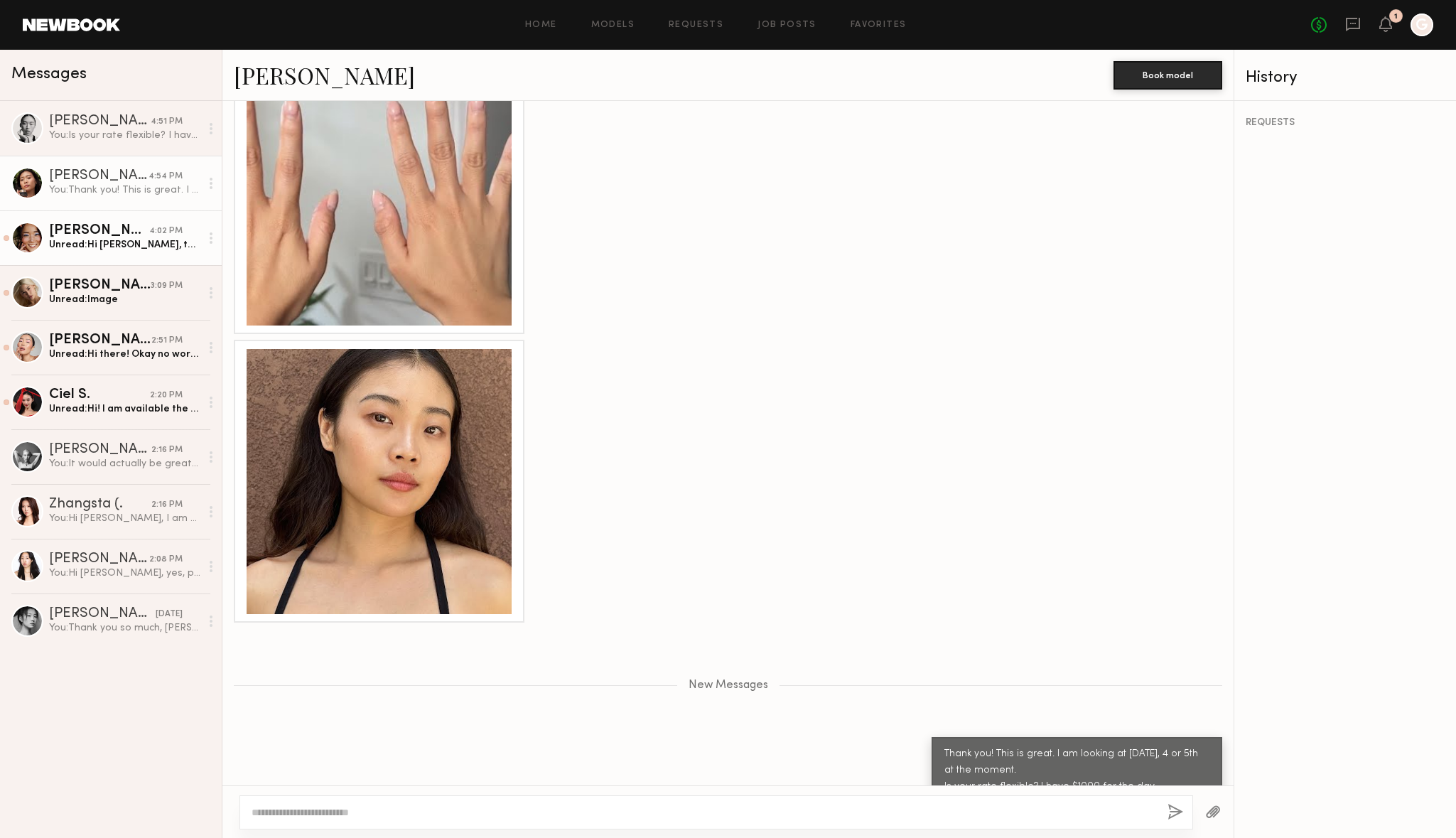
click at [143, 243] on div "Unread: Hi Ginger, thank you for your message! I’m currently outside wearing a …" at bounding box center [125, 244] width 151 height 13
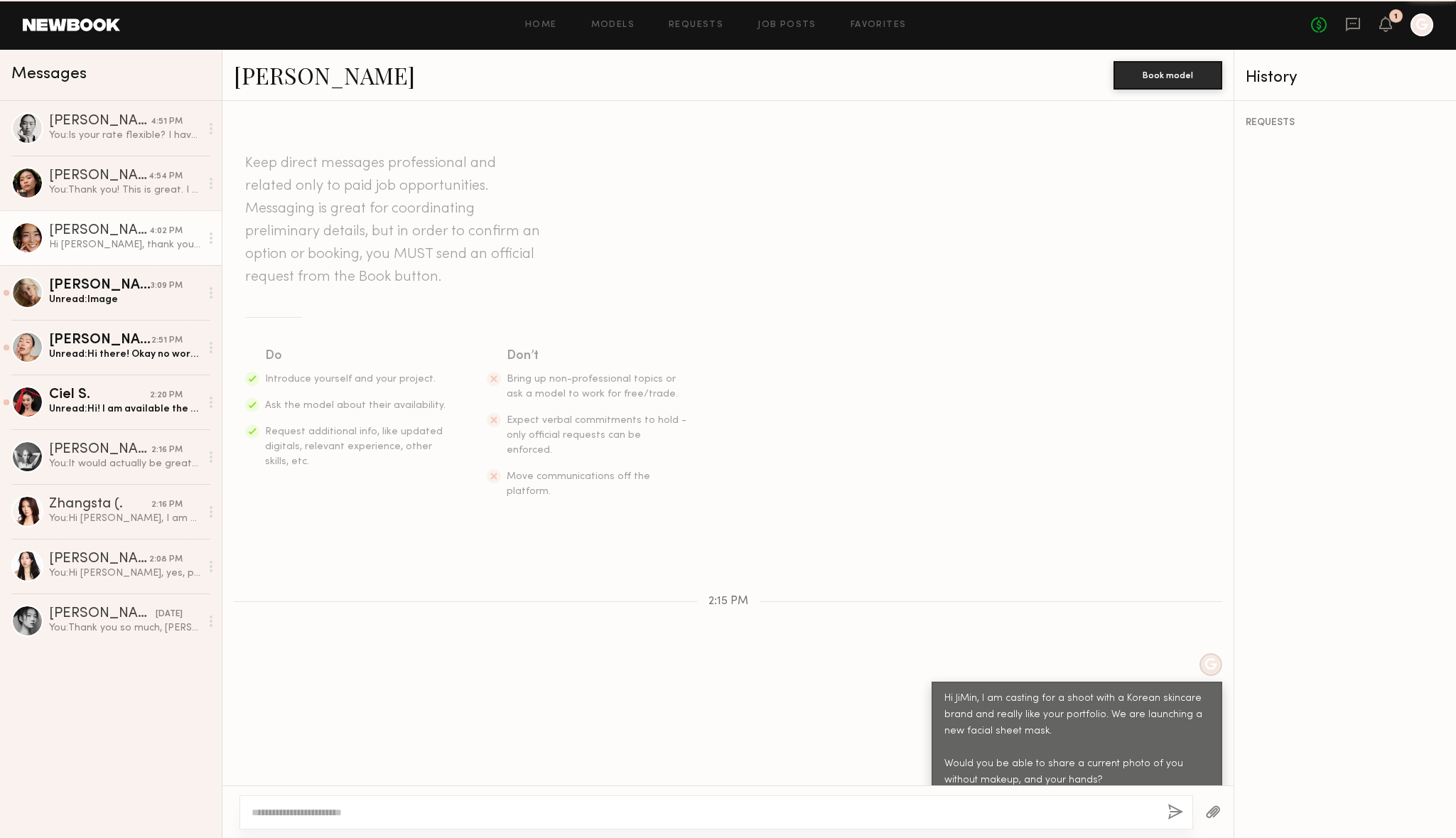
scroll to position [527, 0]
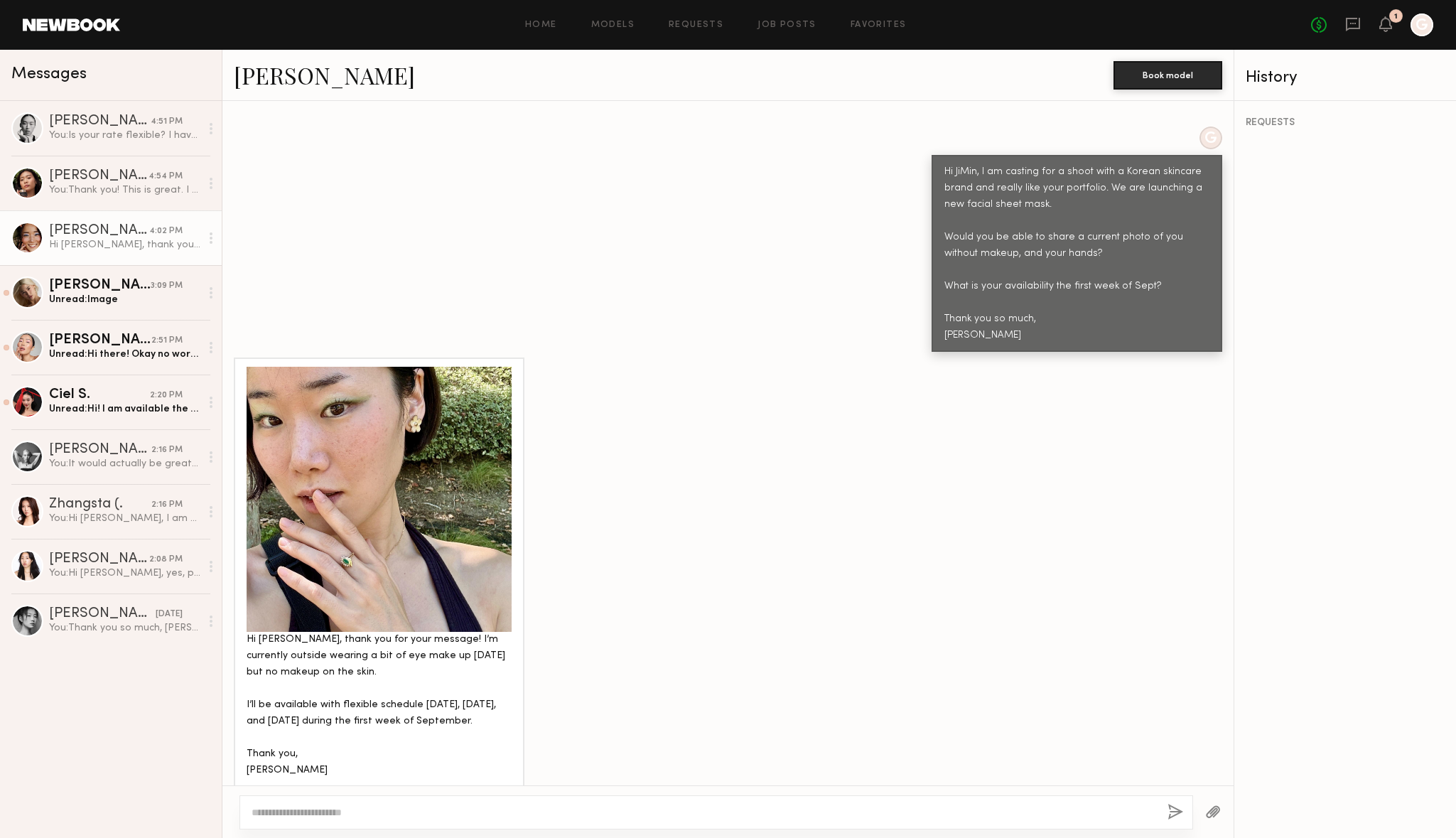
click at [479, 486] on div at bounding box center [379, 499] width 265 height 265
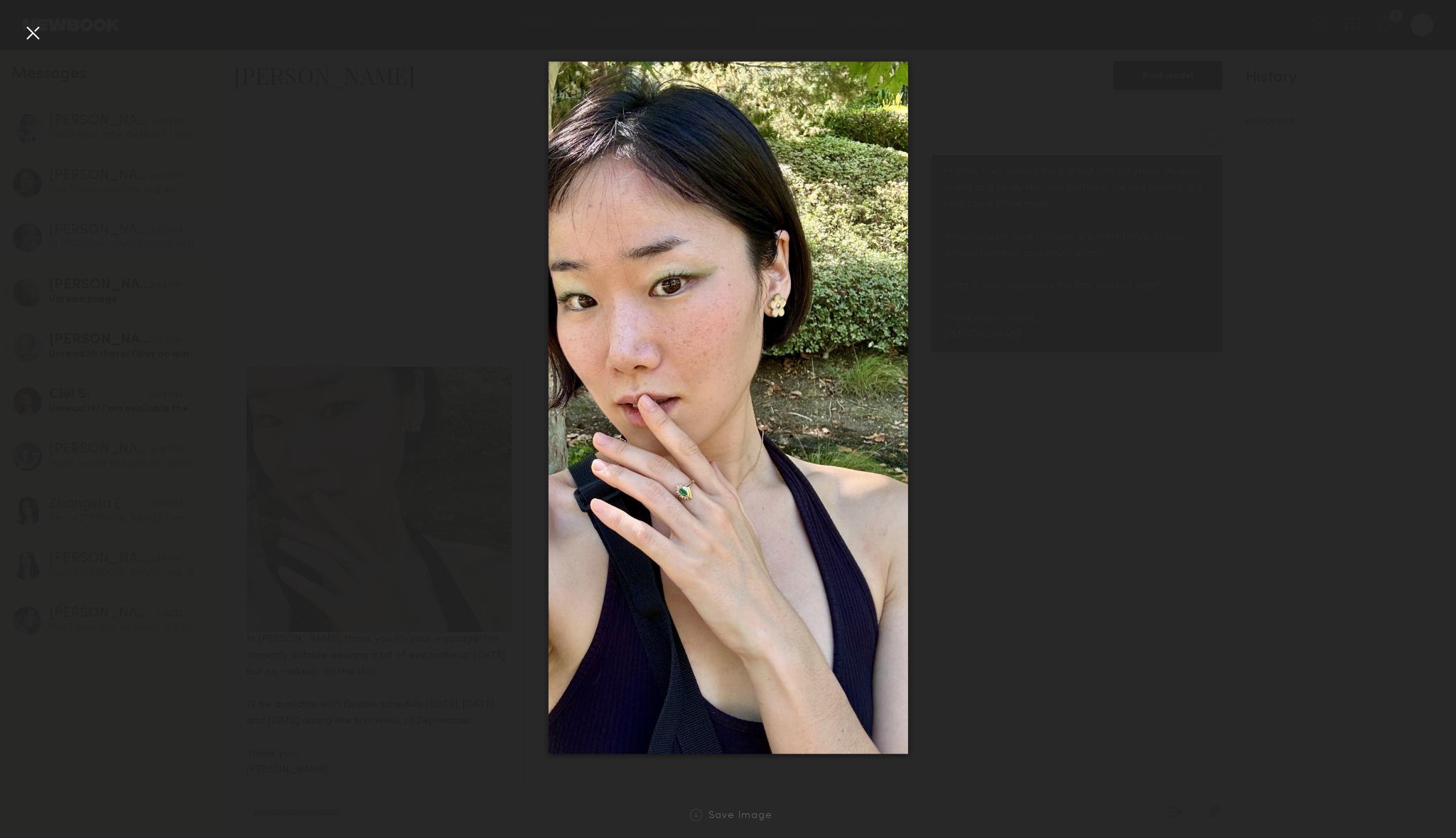
click at [1170, 268] on div at bounding box center [728, 407] width 1456 height 770
click at [1091, 470] on div at bounding box center [728, 407] width 1456 height 770
click at [27, 32] on div at bounding box center [33, 33] width 22 height 22
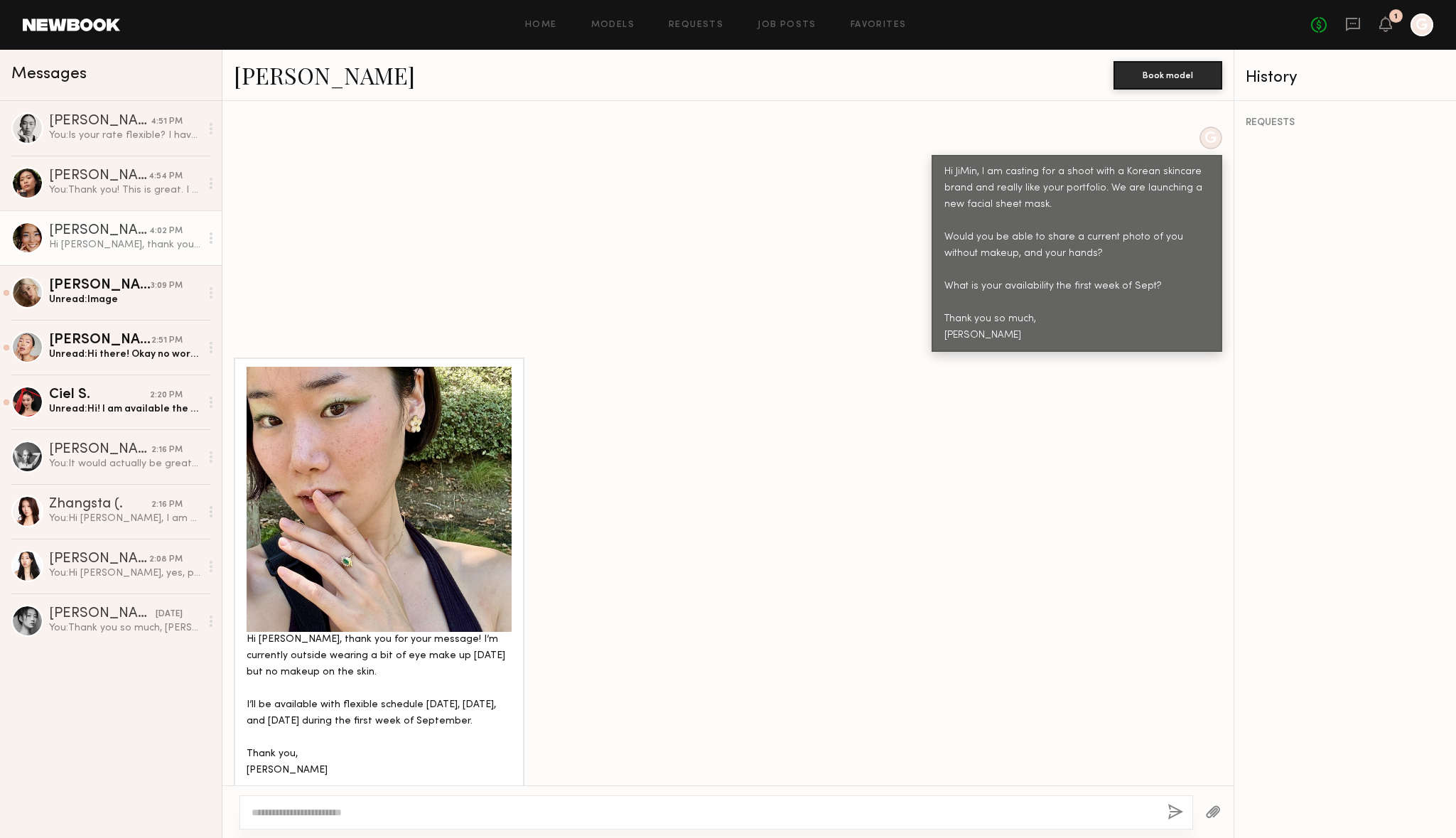
click at [292, 811] on textarea at bounding box center [704, 812] width 905 height 14
paste textarea "**********"
click at [360, 800] on textarea "**********" at bounding box center [704, 805] width 905 height 28
click at [821, 801] on textarea "**********" at bounding box center [704, 805] width 905 height 28
click at [971, 798] on textarea "**********" at bounding box center [704, 805] width 905 height 28
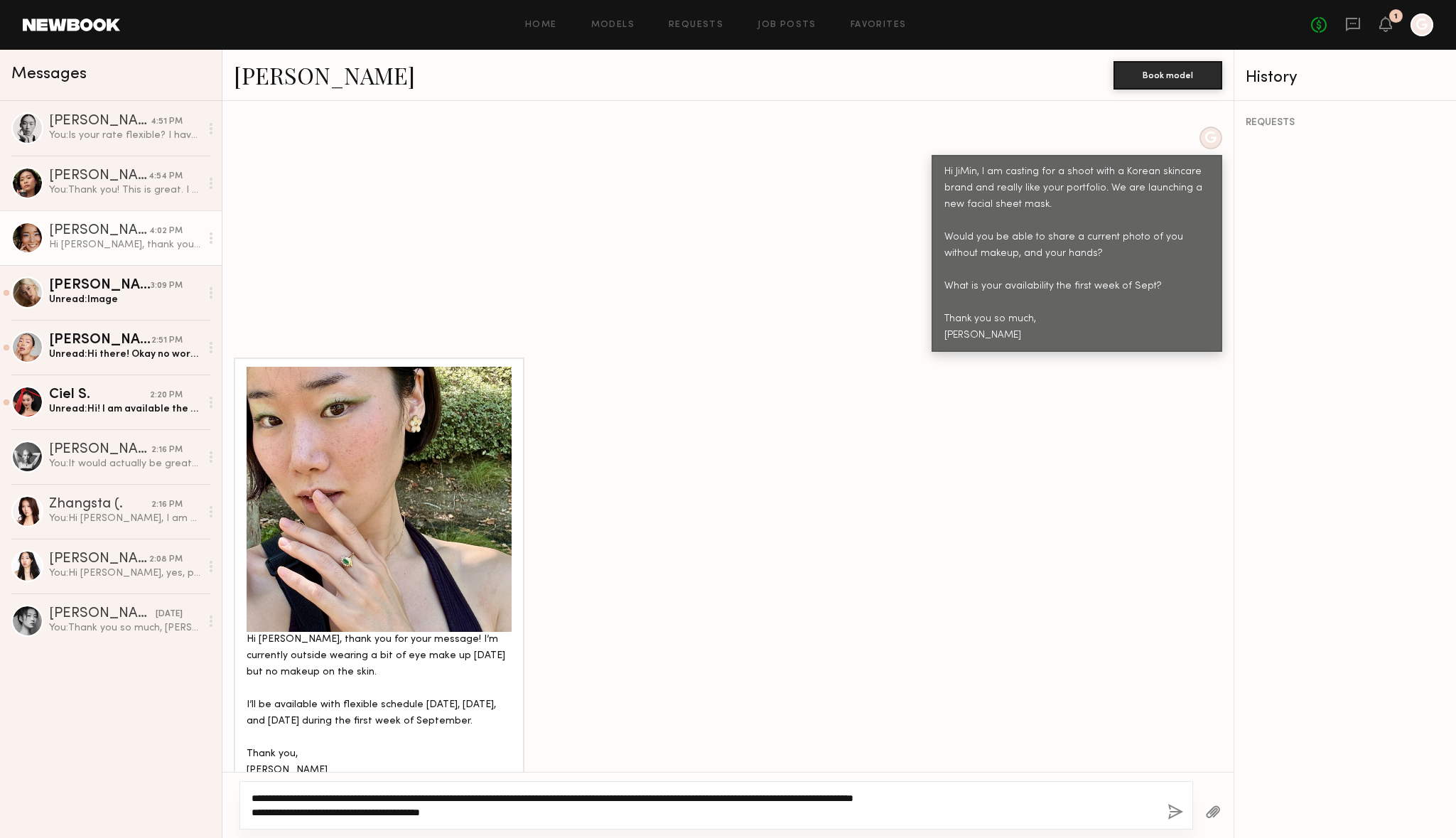
click at [392, 816] on textarea "**********" at bounding box center [704, 805] width 905 height 28
click at [468, 814] on textarea "**********" at bounding box center [704, 805] width 905 height 28
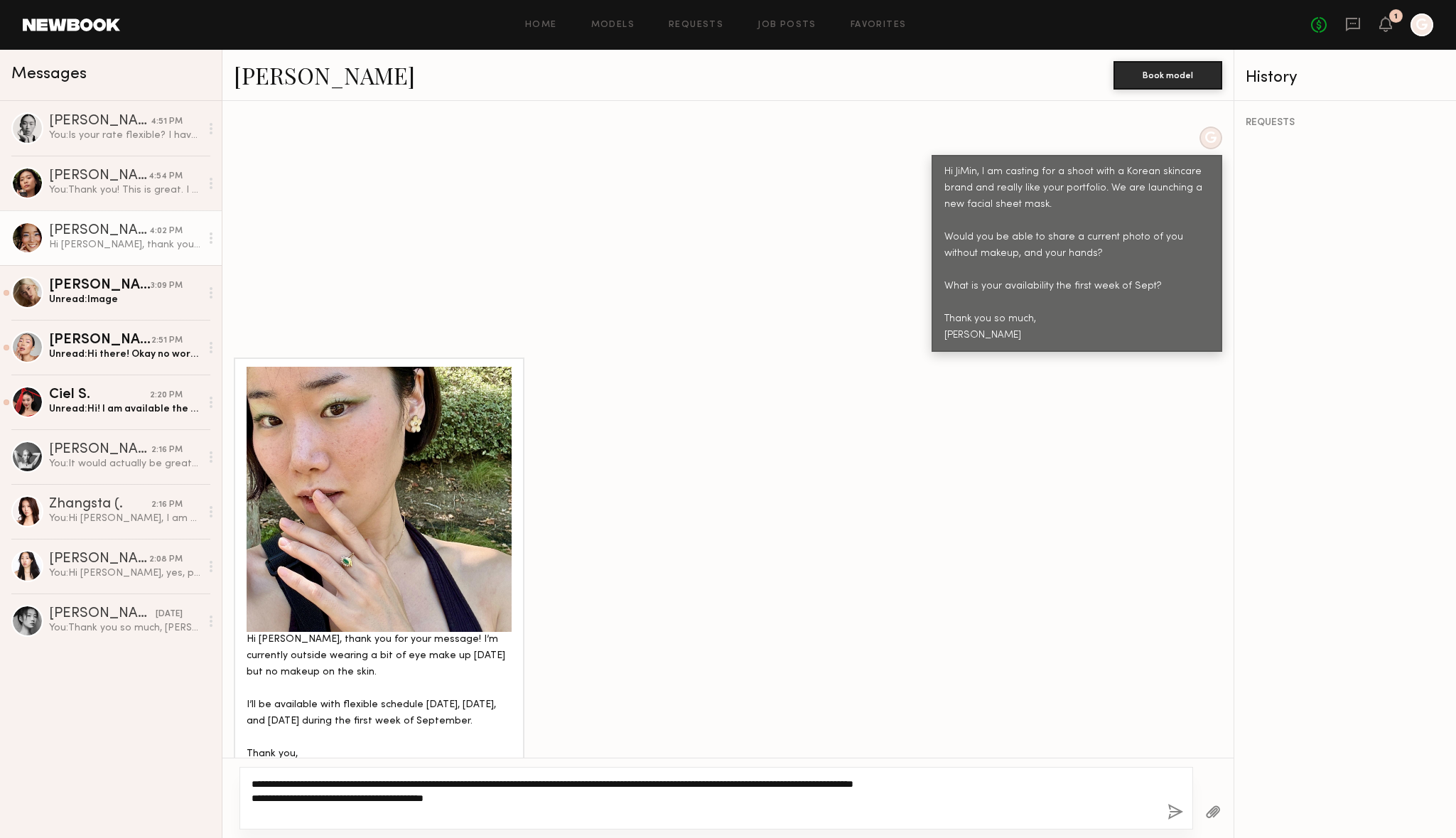
type textarea "**********"
click at [1178, 813] on button "button" at bounding box center [1175, 813] width 16 height 18
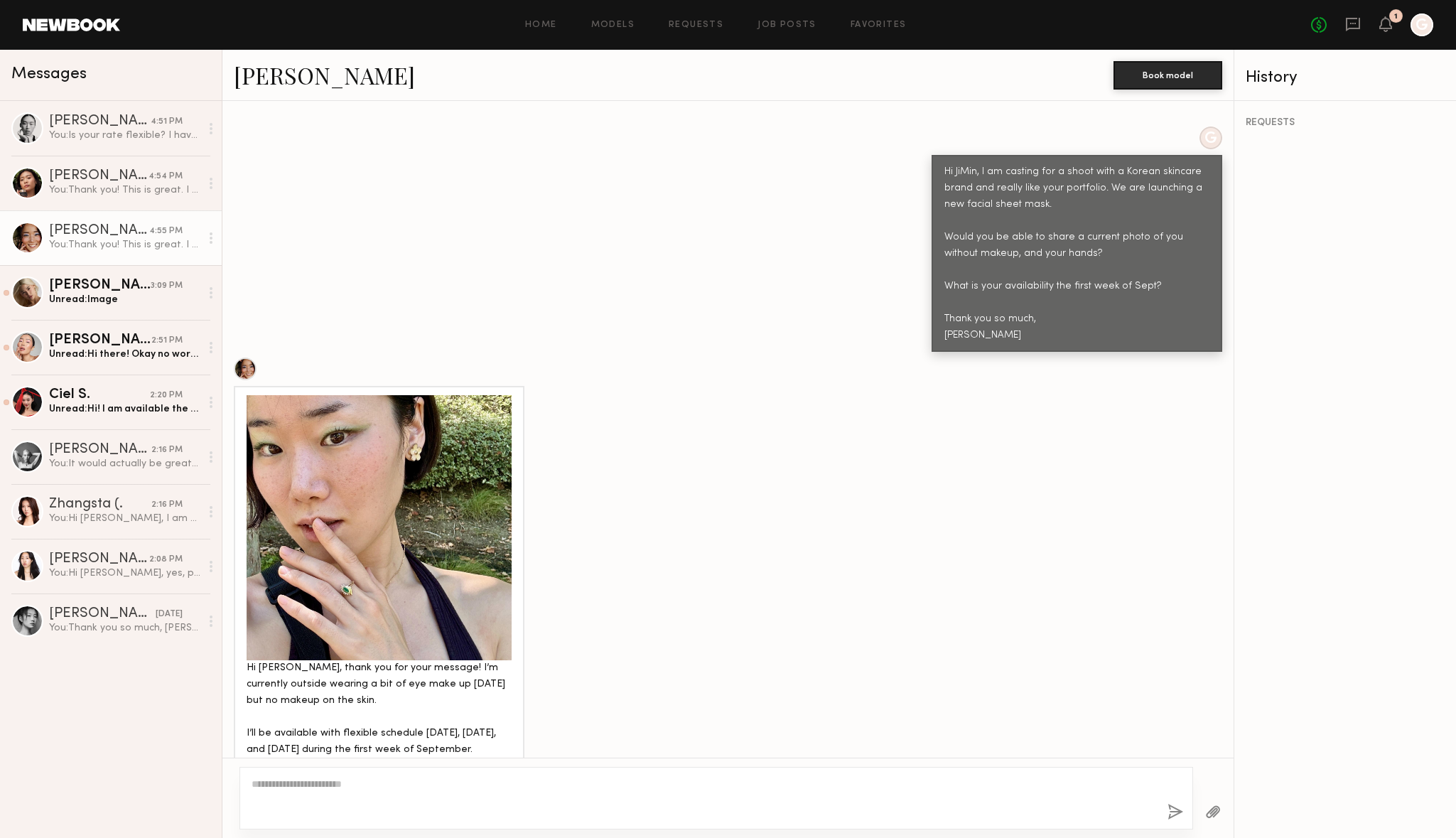
scroll to position [753, 0]
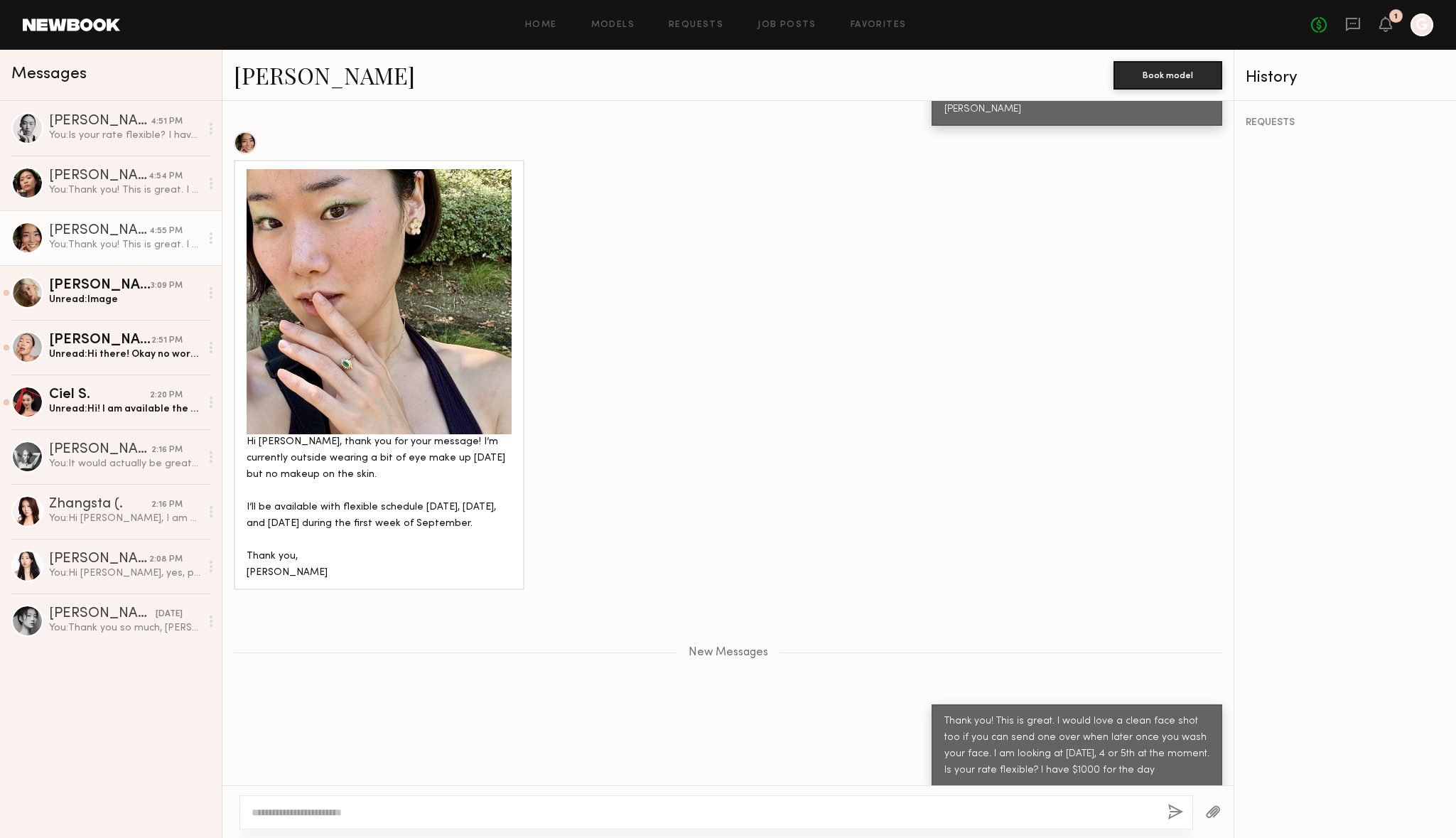
click at [365, 277] on div at bounding box center [379, 301] width 265 height 265
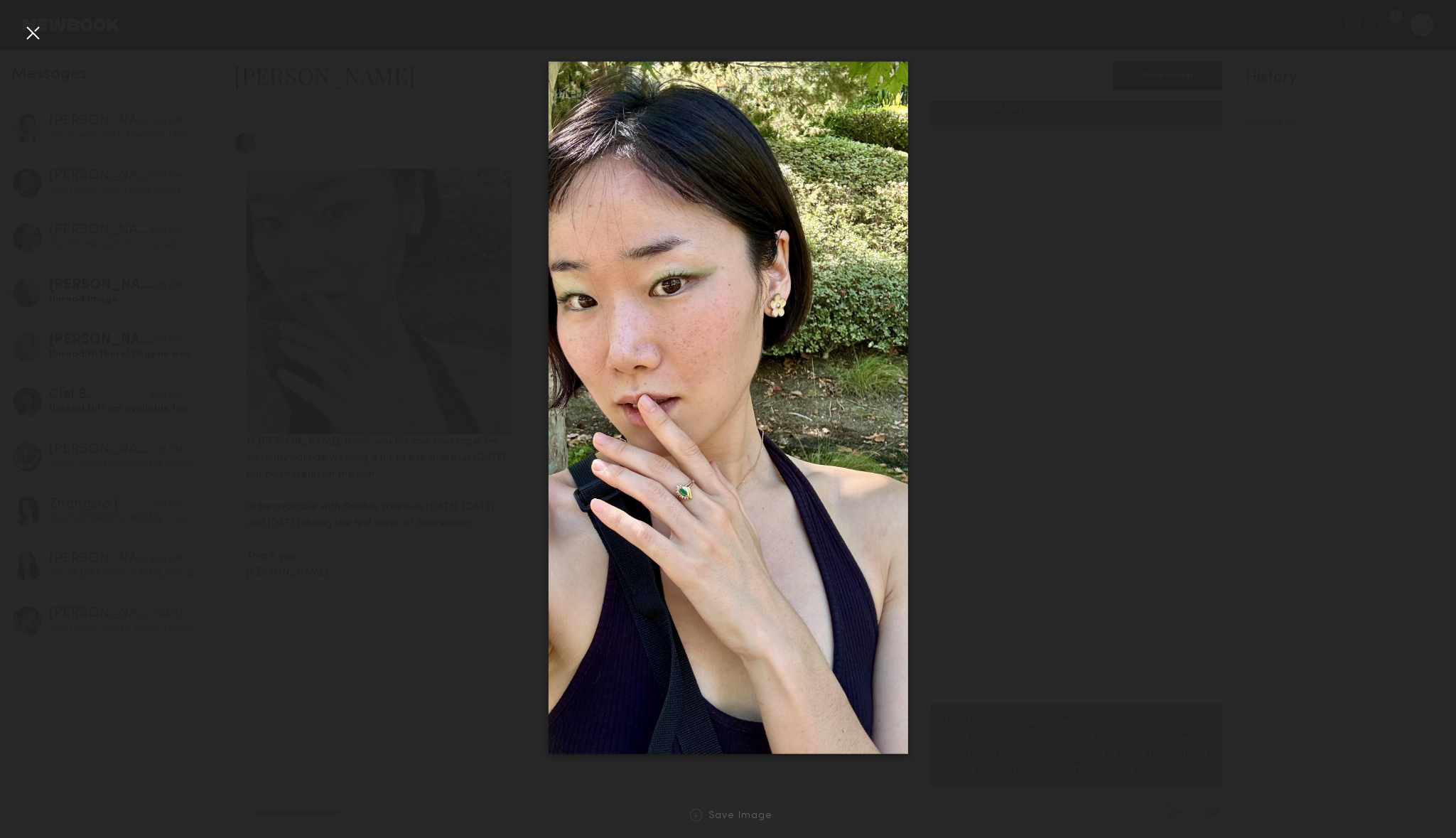
click at [504, 73] on div at bounding box center [728, 407] width 1456 height 770
click at [22, 35] on div at bounding box center [33, 33] width 22 height 22
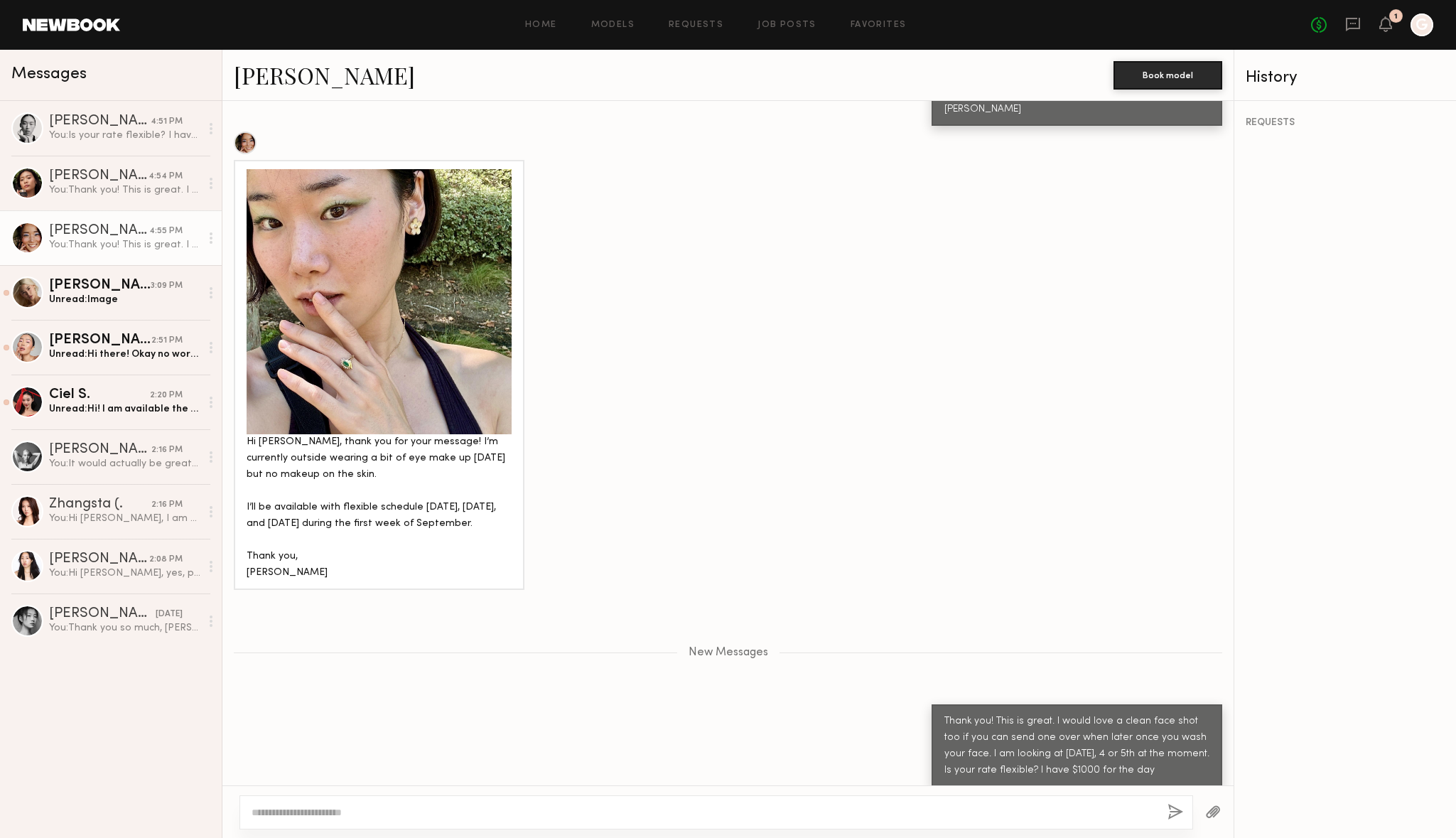
click at [321, 81] on div "JiMin K." at bounding box center [673, 75] width 880 height 31
click at [287, 81] on link "JiMin K." at bounding box center [325, 75] width 181 height 31
click at [349, 309] on div at bounding box center [379, 301] width 265 height 265
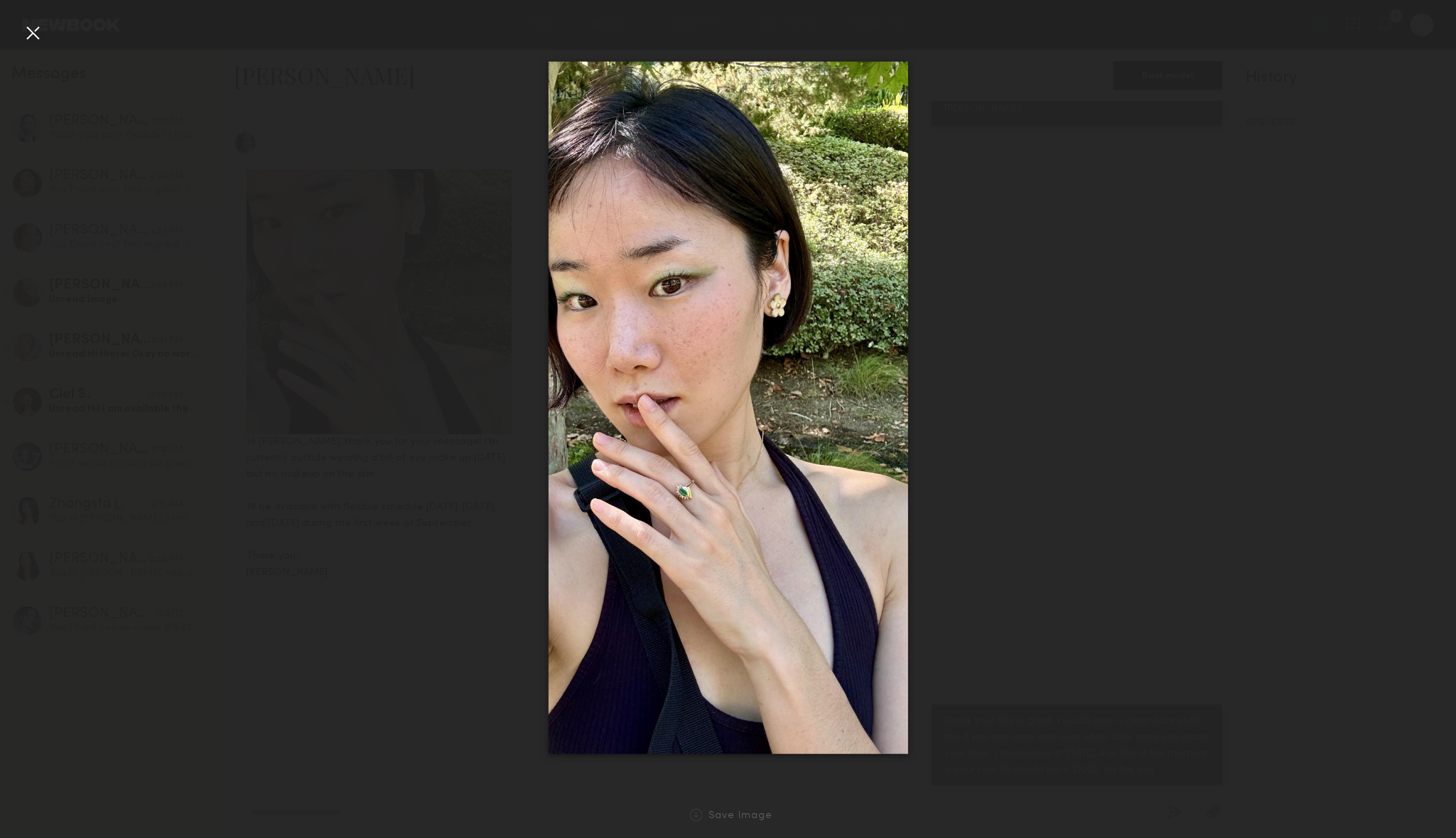
click at [40, 38] on div at bounding box center [33, 33] width 22 height 22
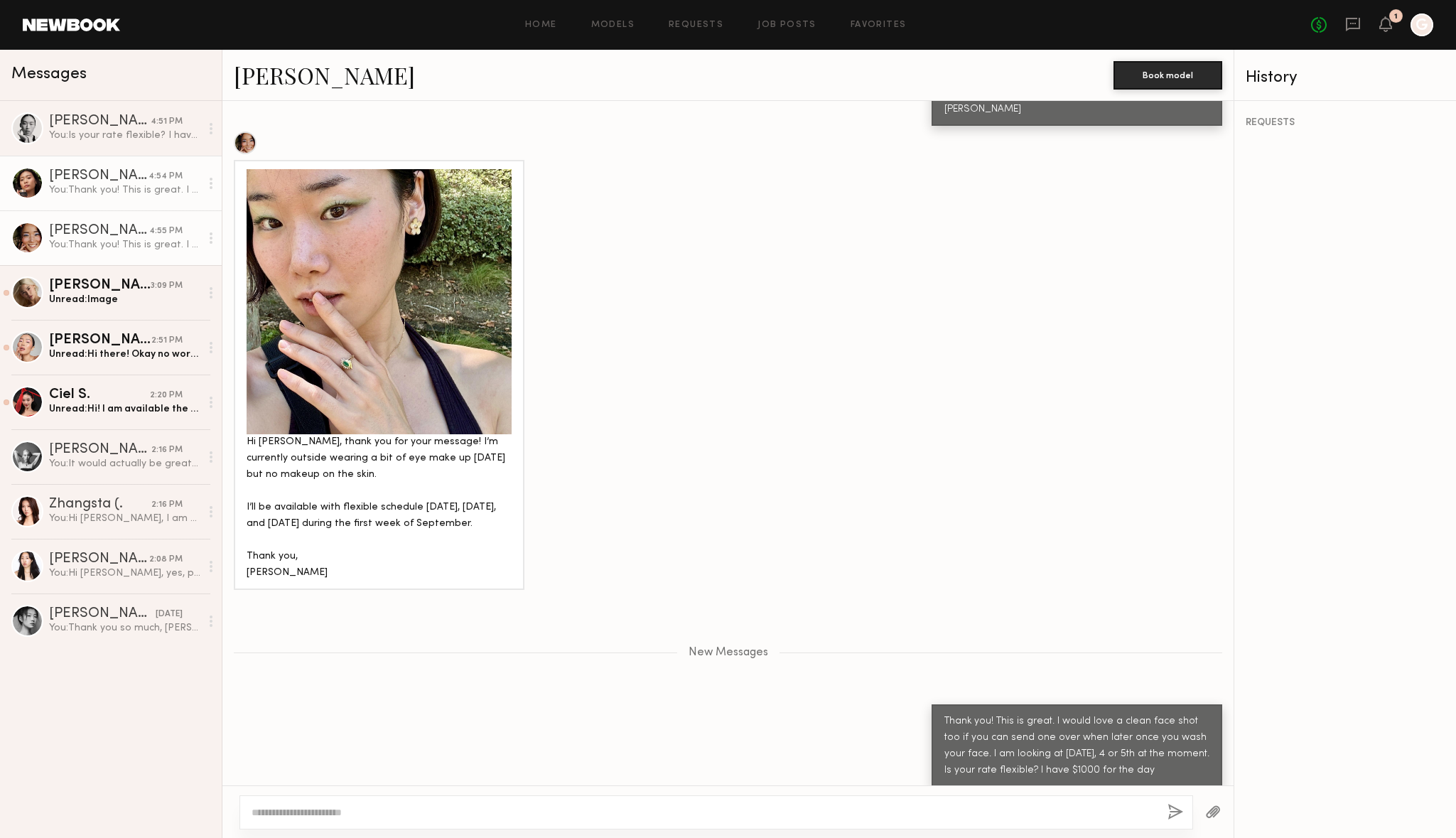
click at [113, 193] on div "You: Thank you! This is great. I am looking at Sept 3, 4 or 5th at the moment. …" at bounding box center [125, 190] width 151 height 13
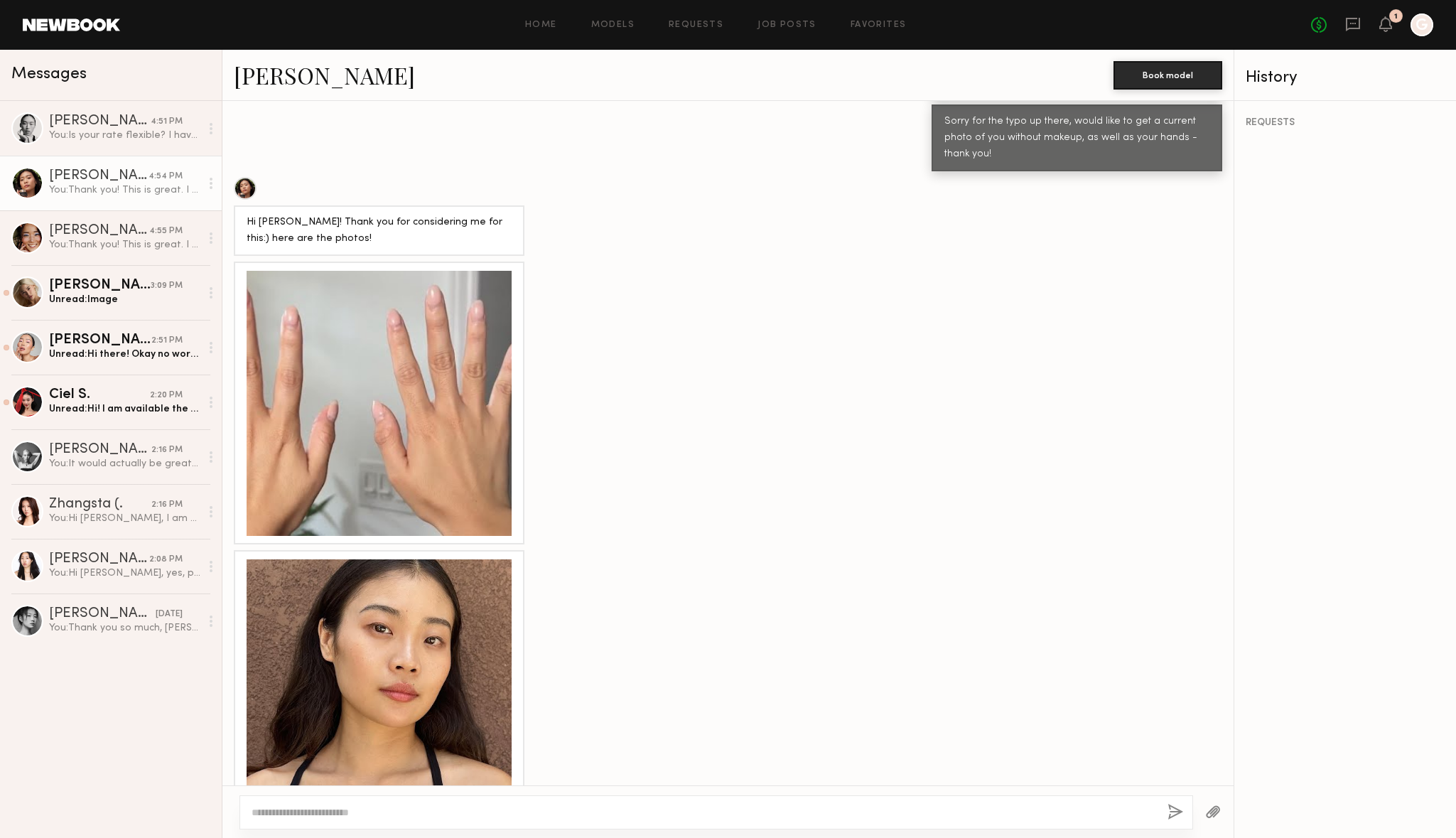
scroll to position [882, 0]
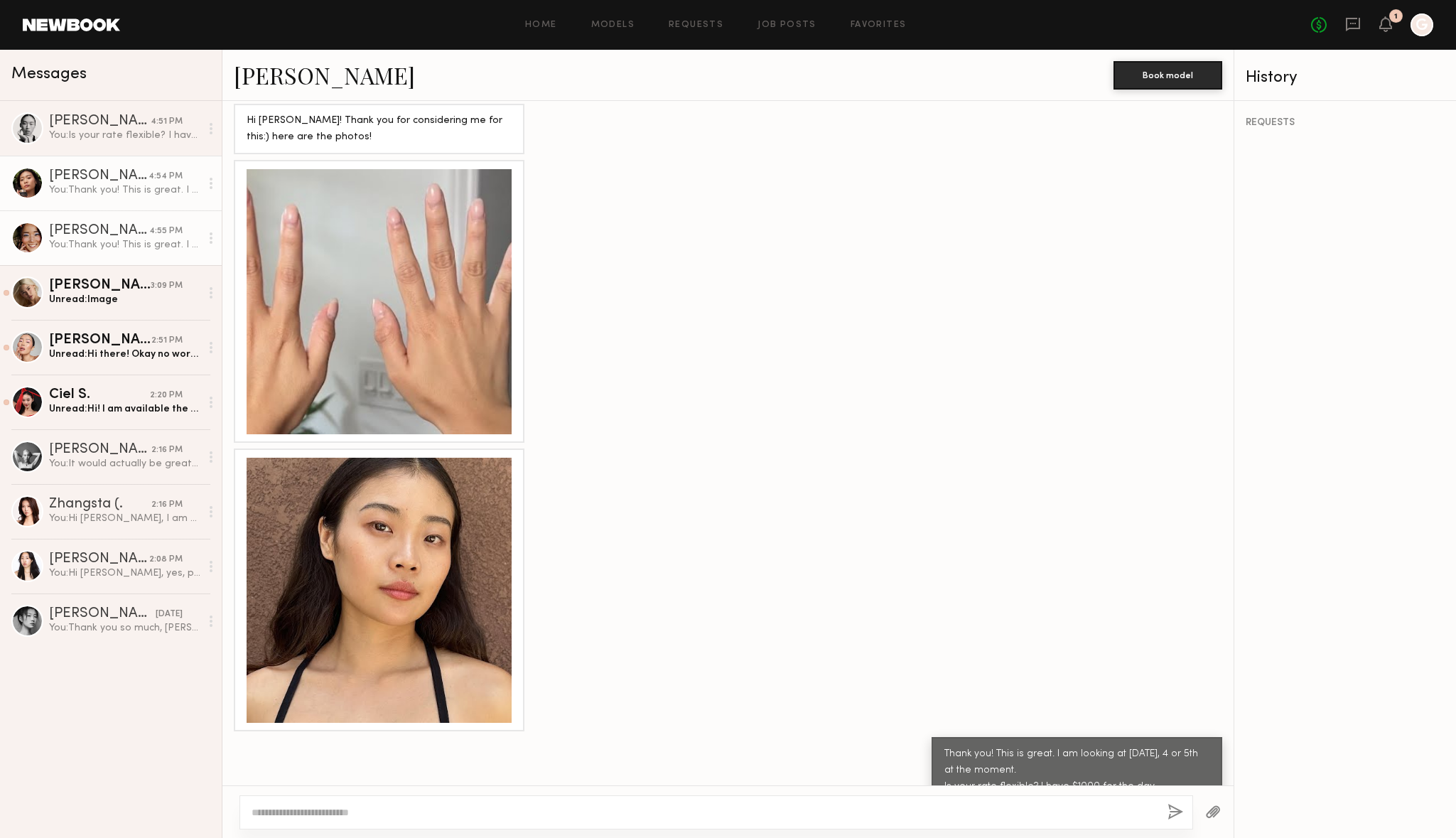
click at [105, 249] on div "You: Thank you! This is great. I would love a clean face shot too if you can se…" at bounding box center [125, 244] width 151 height 13
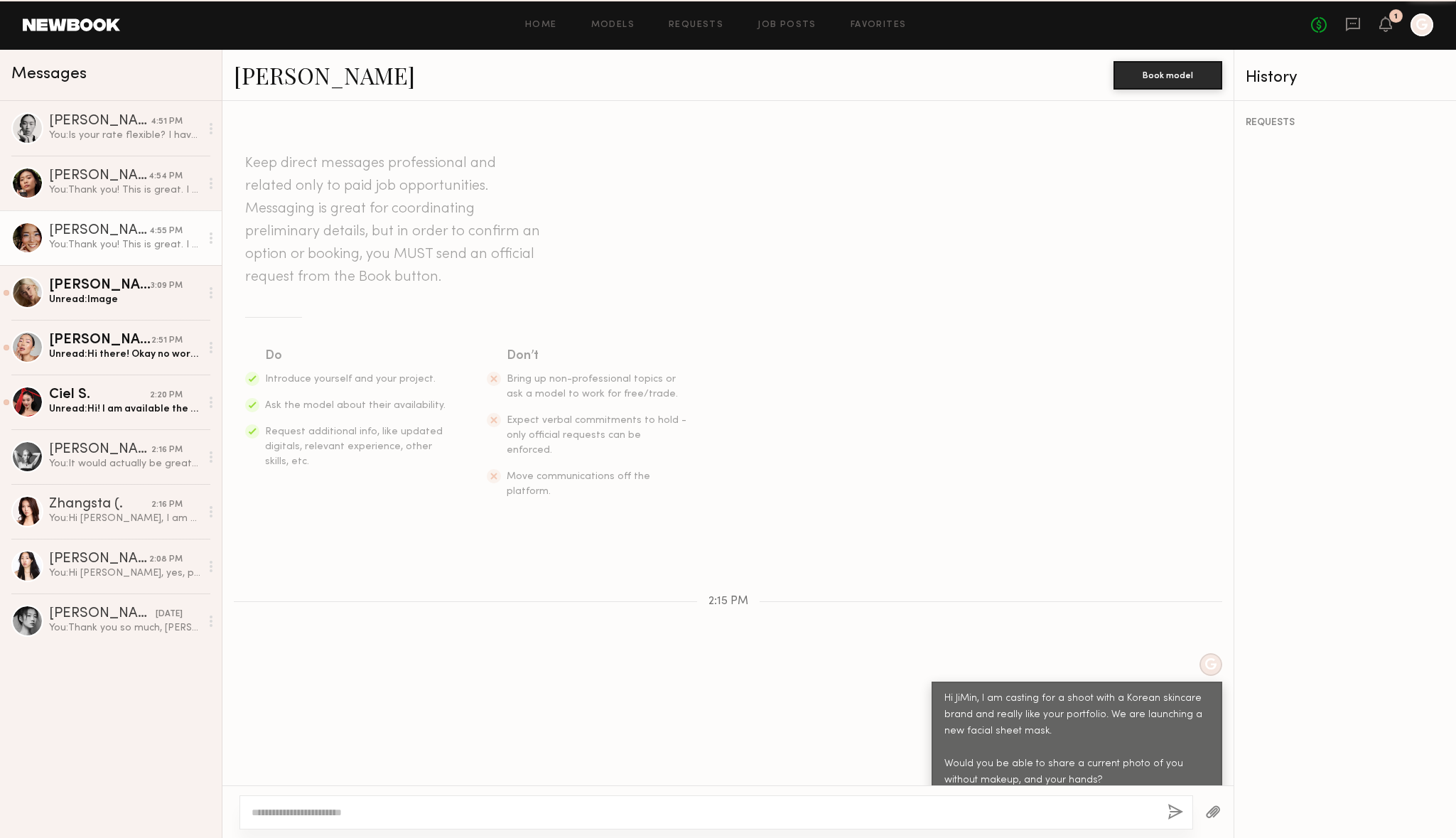
scroll to position [644, 0]
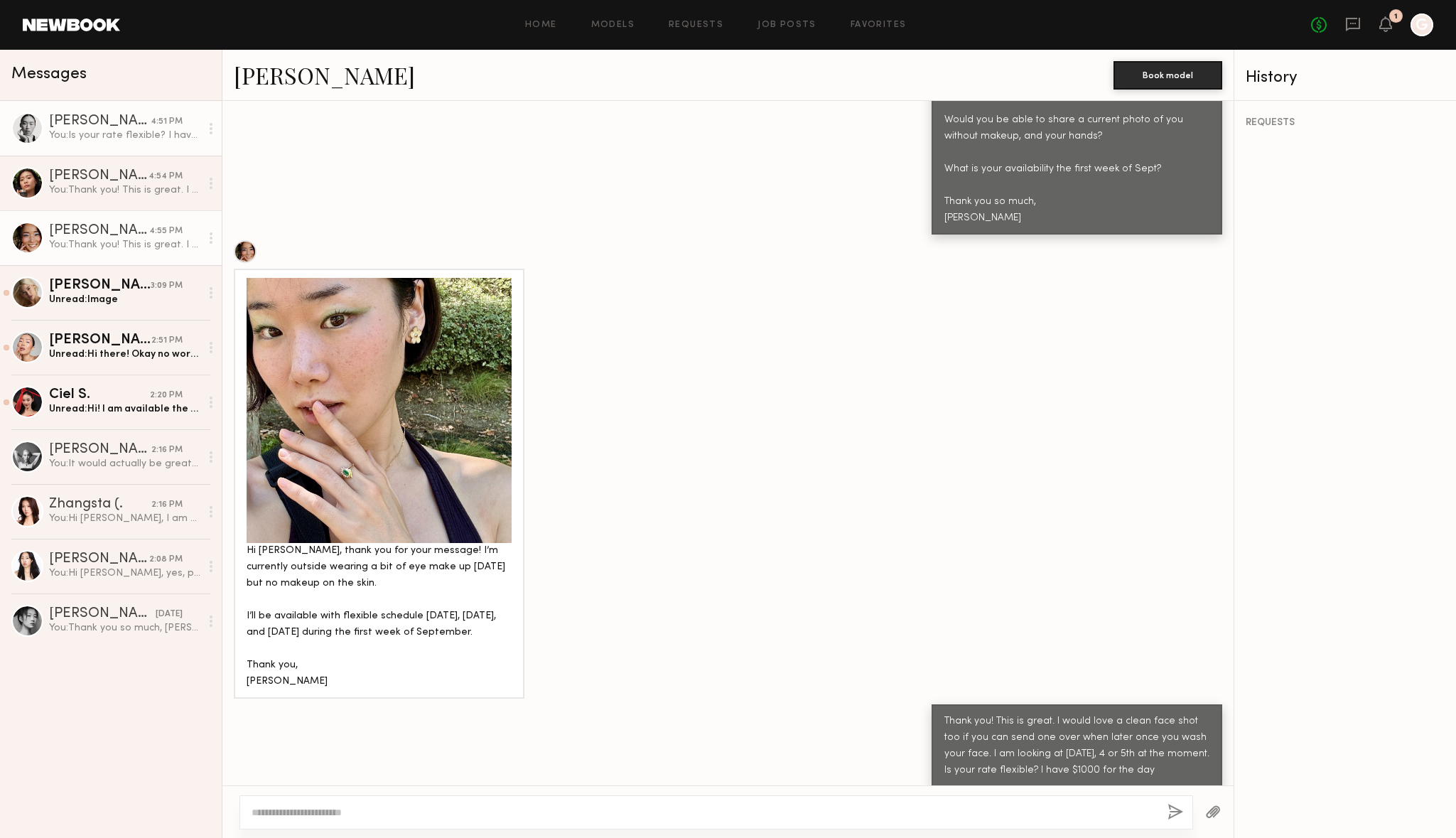
click at [130, 119] on div "Maureen T." at bounding box center [100, 121] width 102 height 14
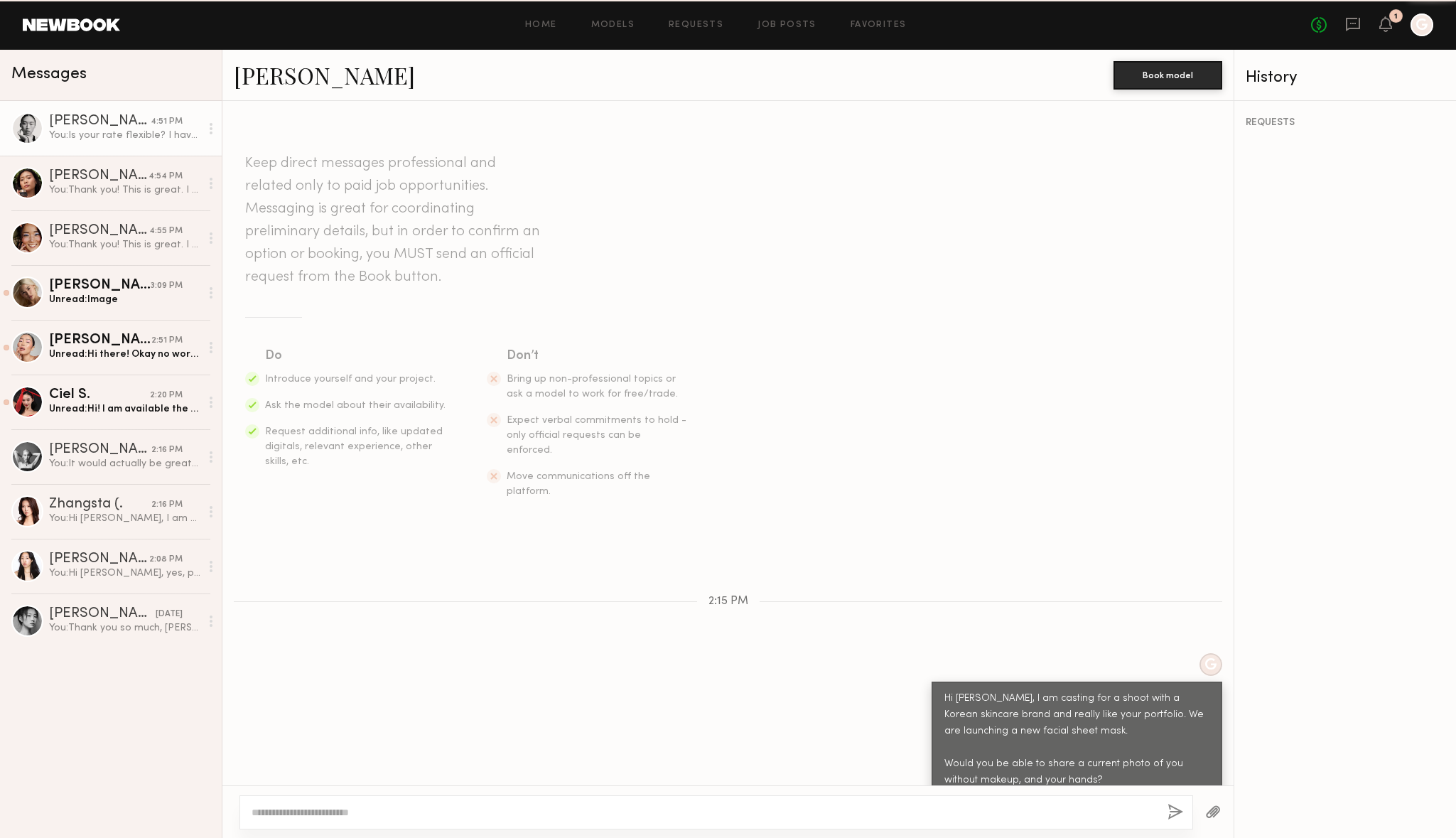
scroll to position [697, 0]
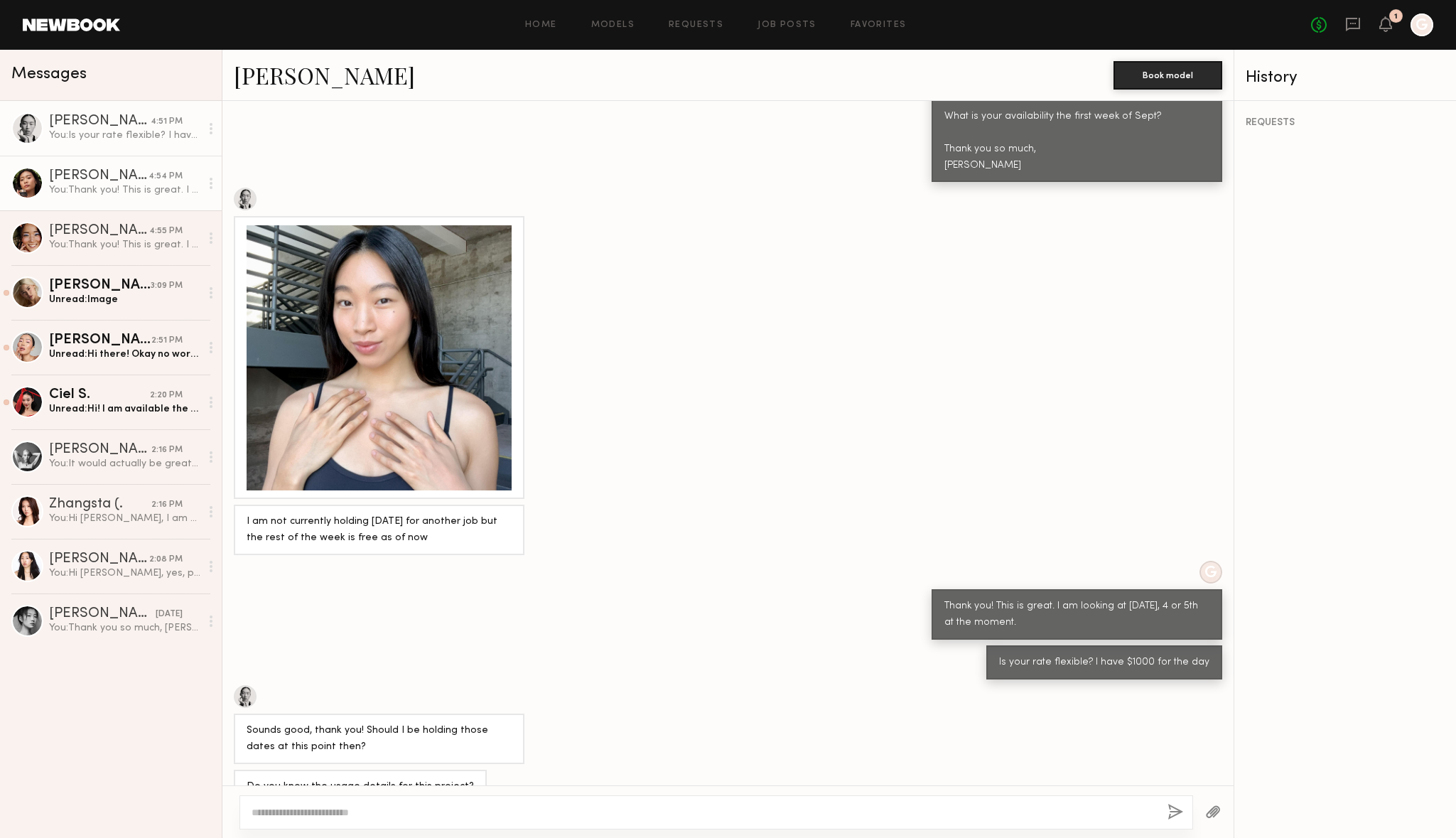
click at [137, 178] on div "Valerie L." at bounding box center [99, 175] width 100 height 14
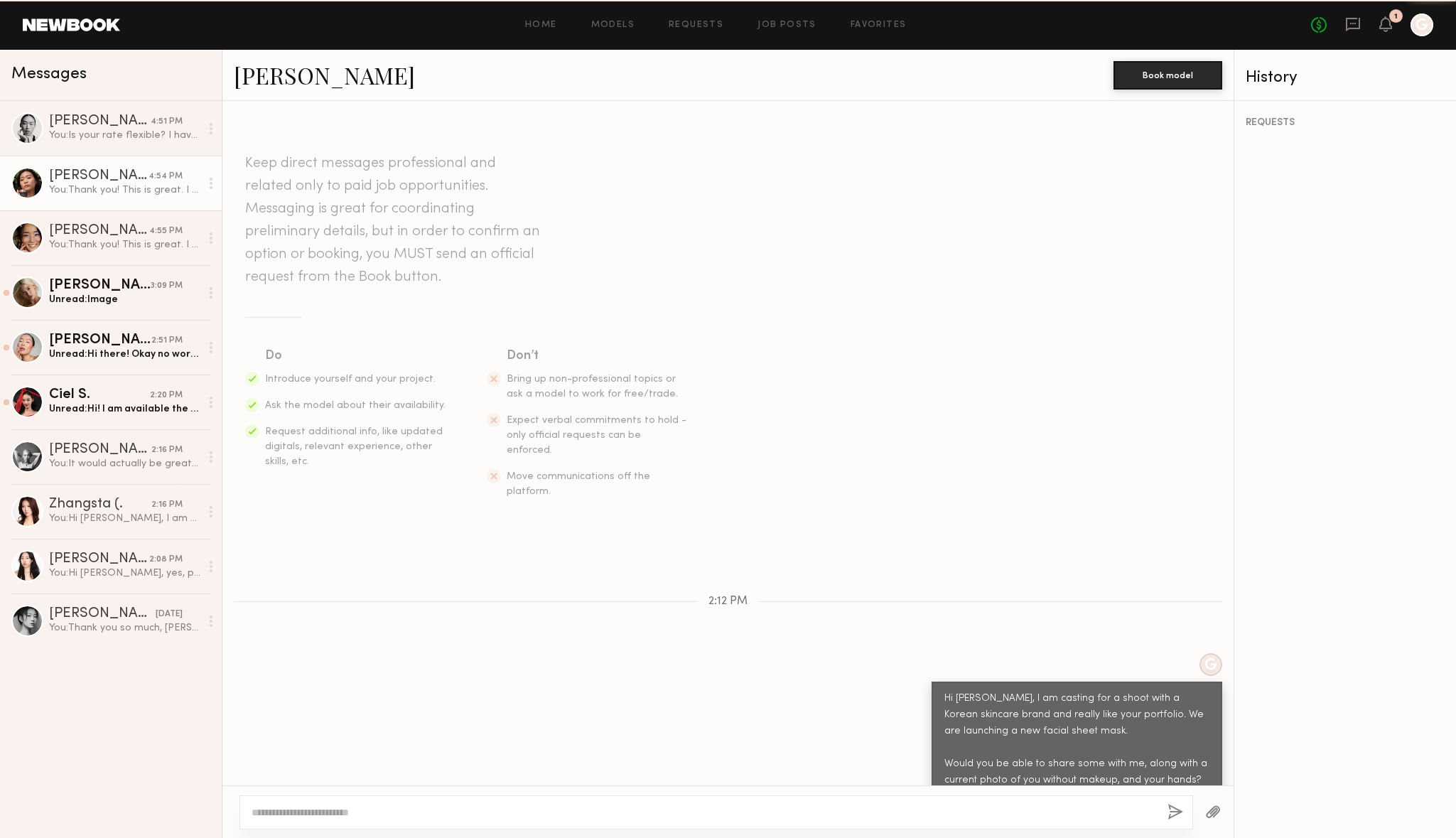
scroll to position [882, 0]
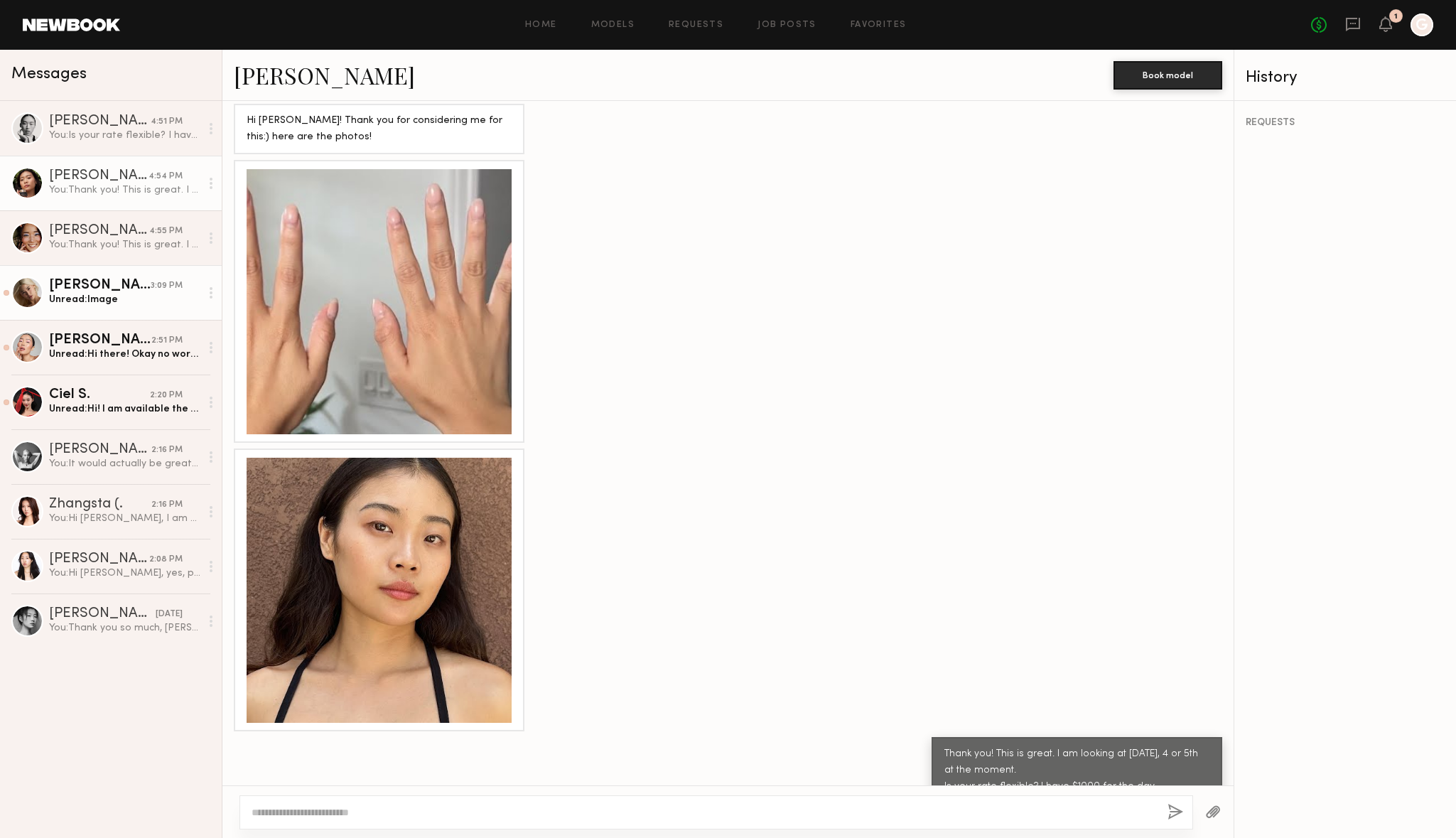
click at [102, 299] on div "Unread: Image" at bounding box center [125, 300] width 151 height 13
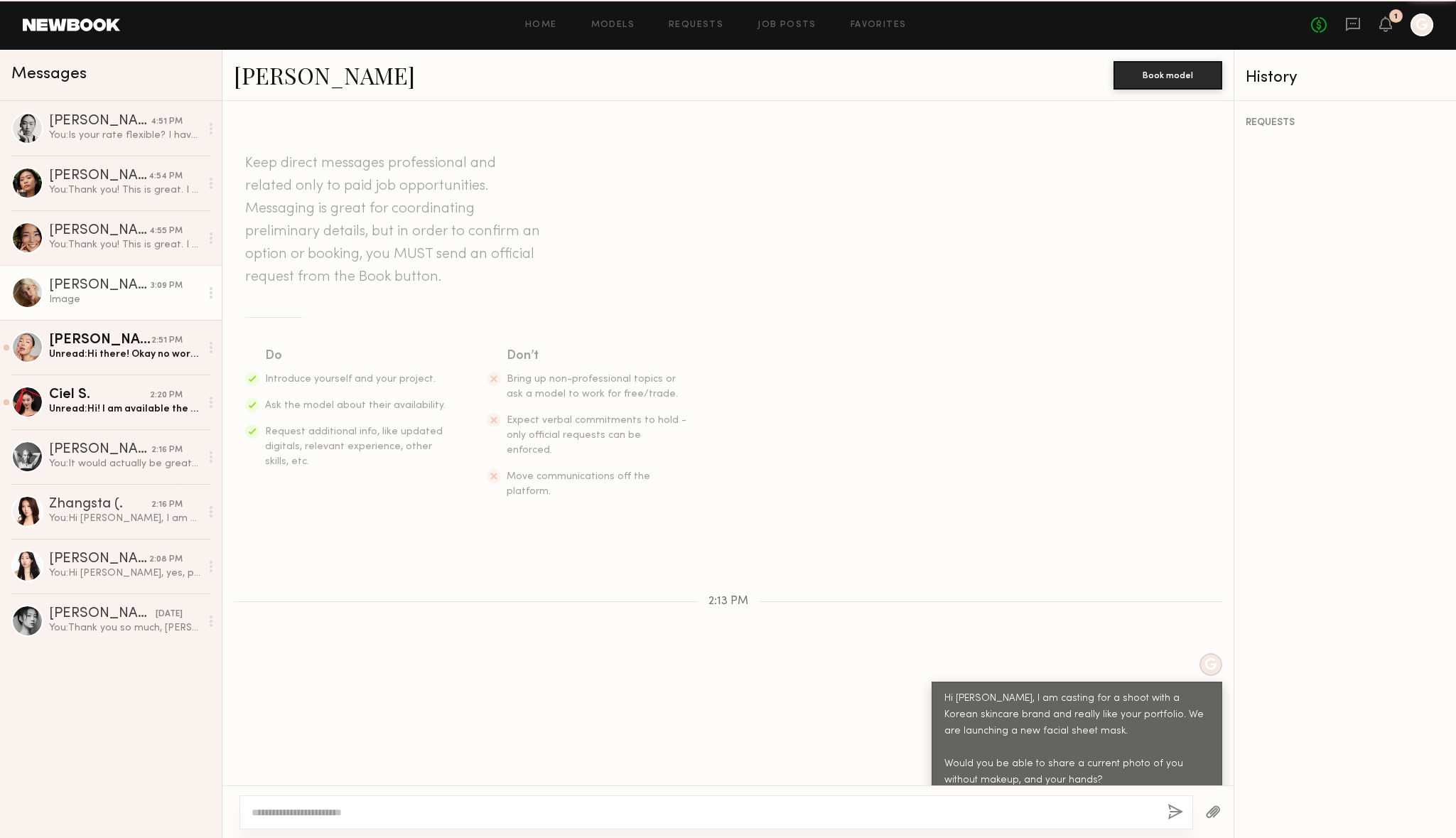
scroll to position [786, 0]
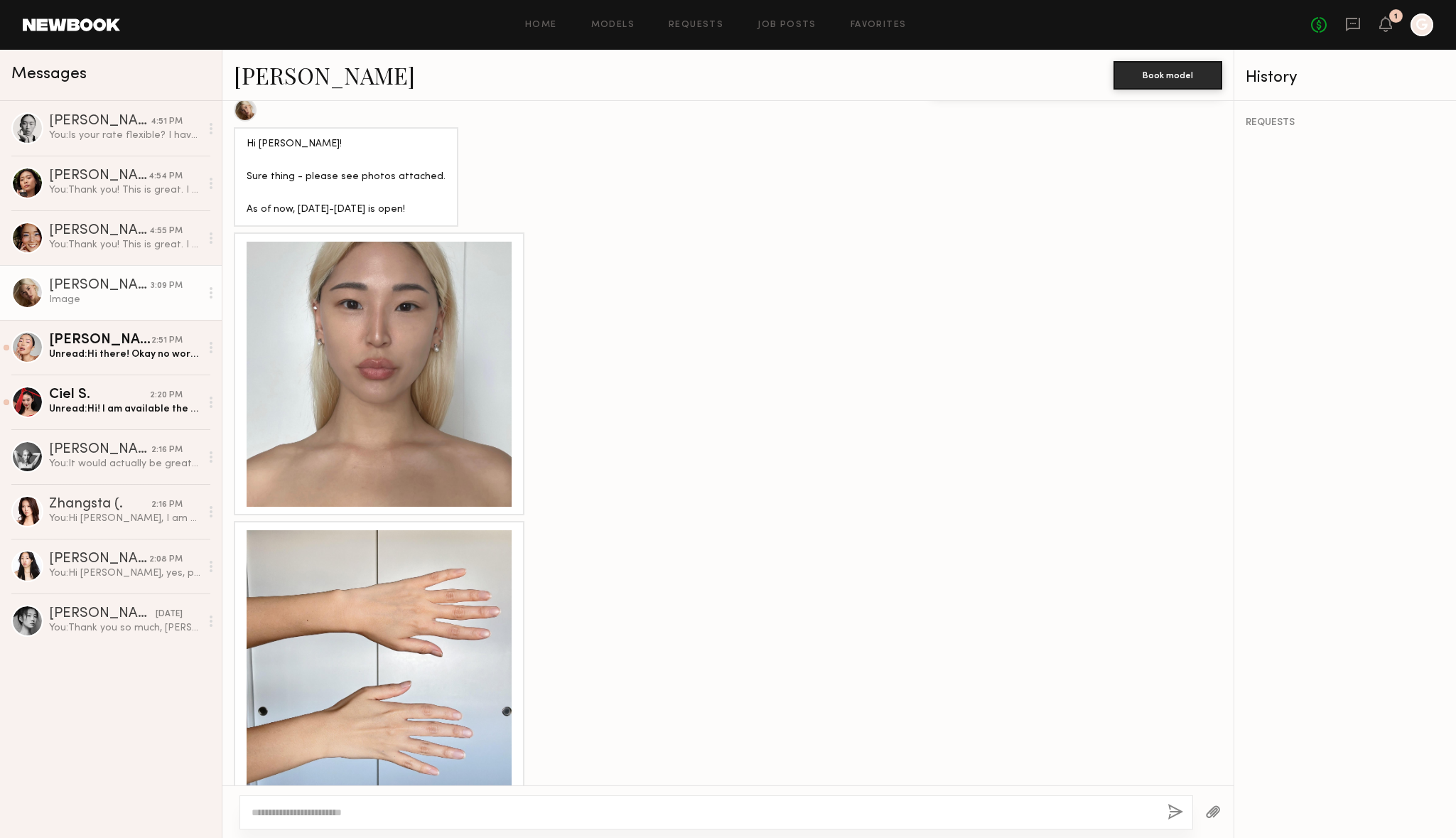
click at [397, 320] on div at bounding box center [379, 374] width 265 height 265
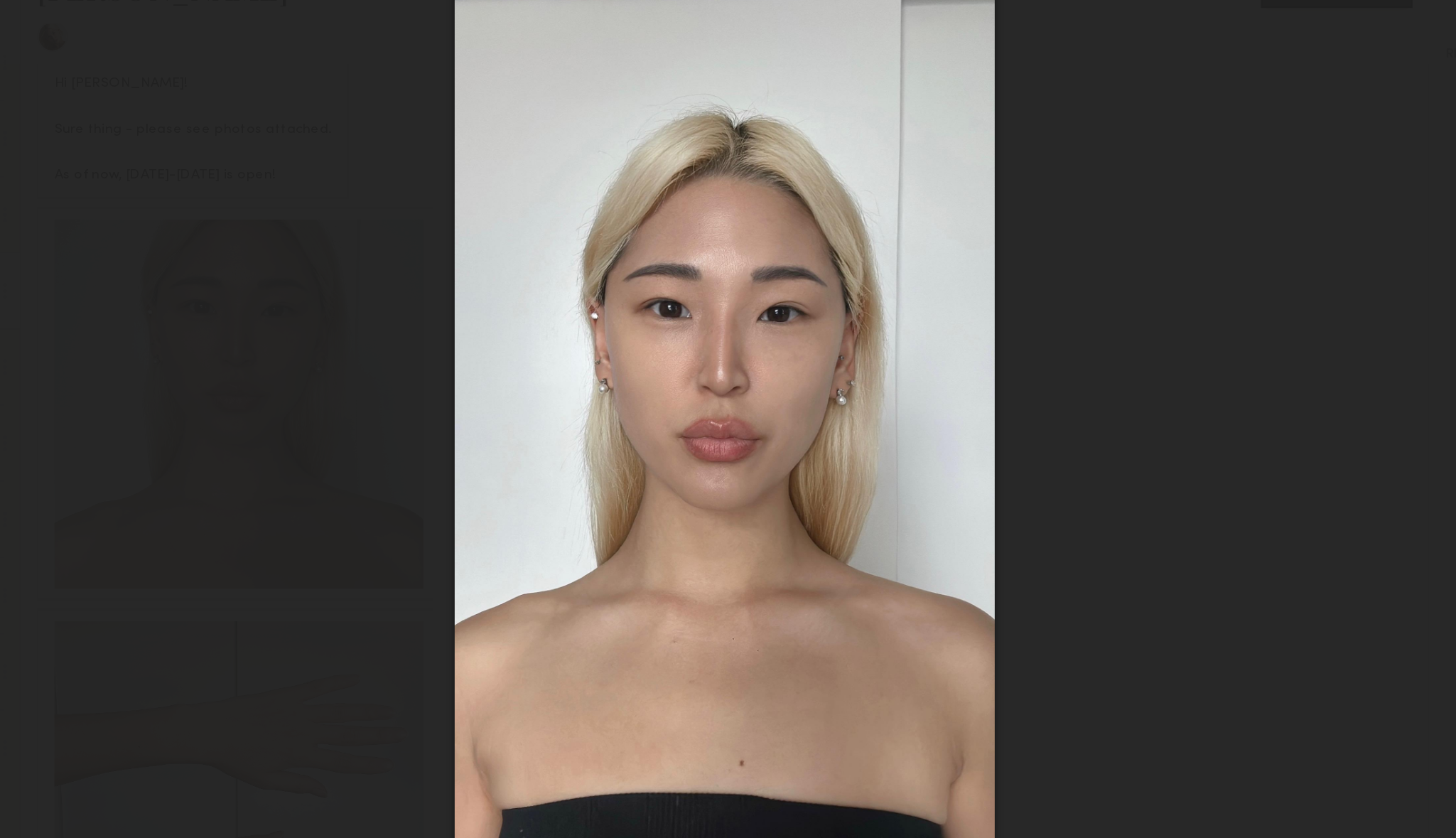
click at [1017, 234] on div at bounding box center [728, 407] width 1456 height 770
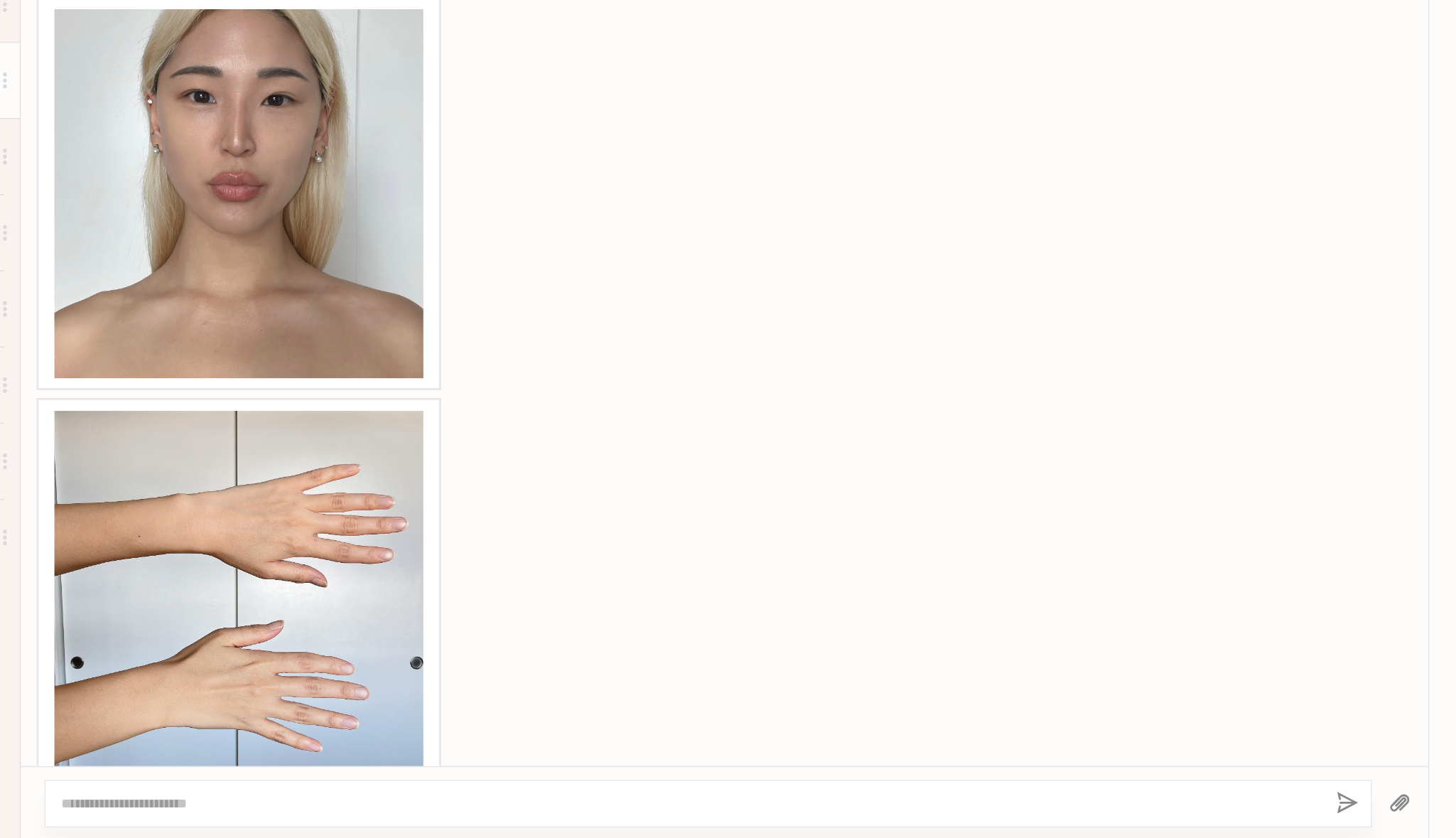
scroll to position [0, 0]
click at [330, 811] on textarea at bounding box center [704, 812] width 905 height 14
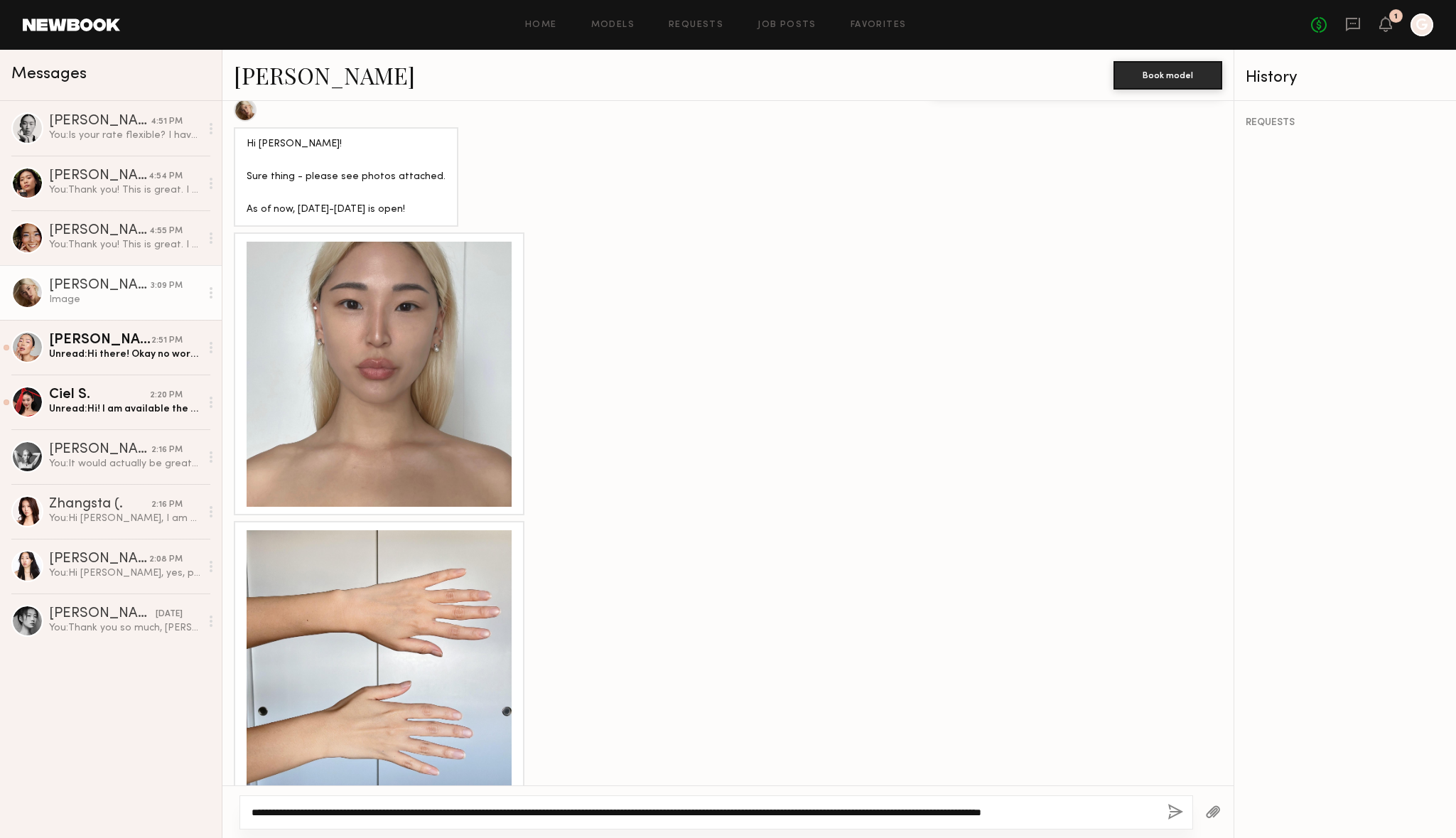
type textarea "**********"
click at [1172, 815] on button "button" at bounding box center [1175, 813] width 16 height 18
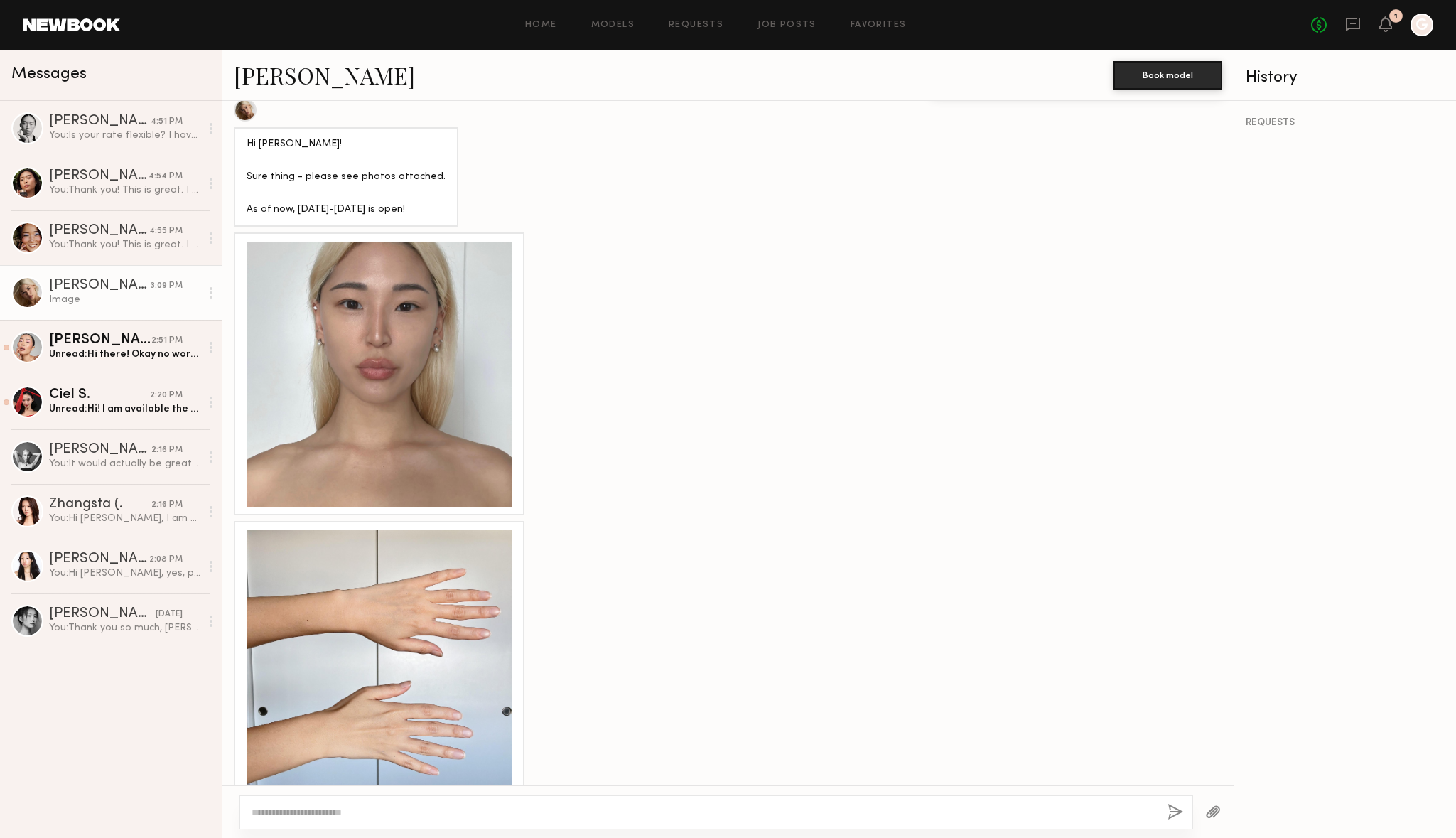
scroll to position [984, 0]
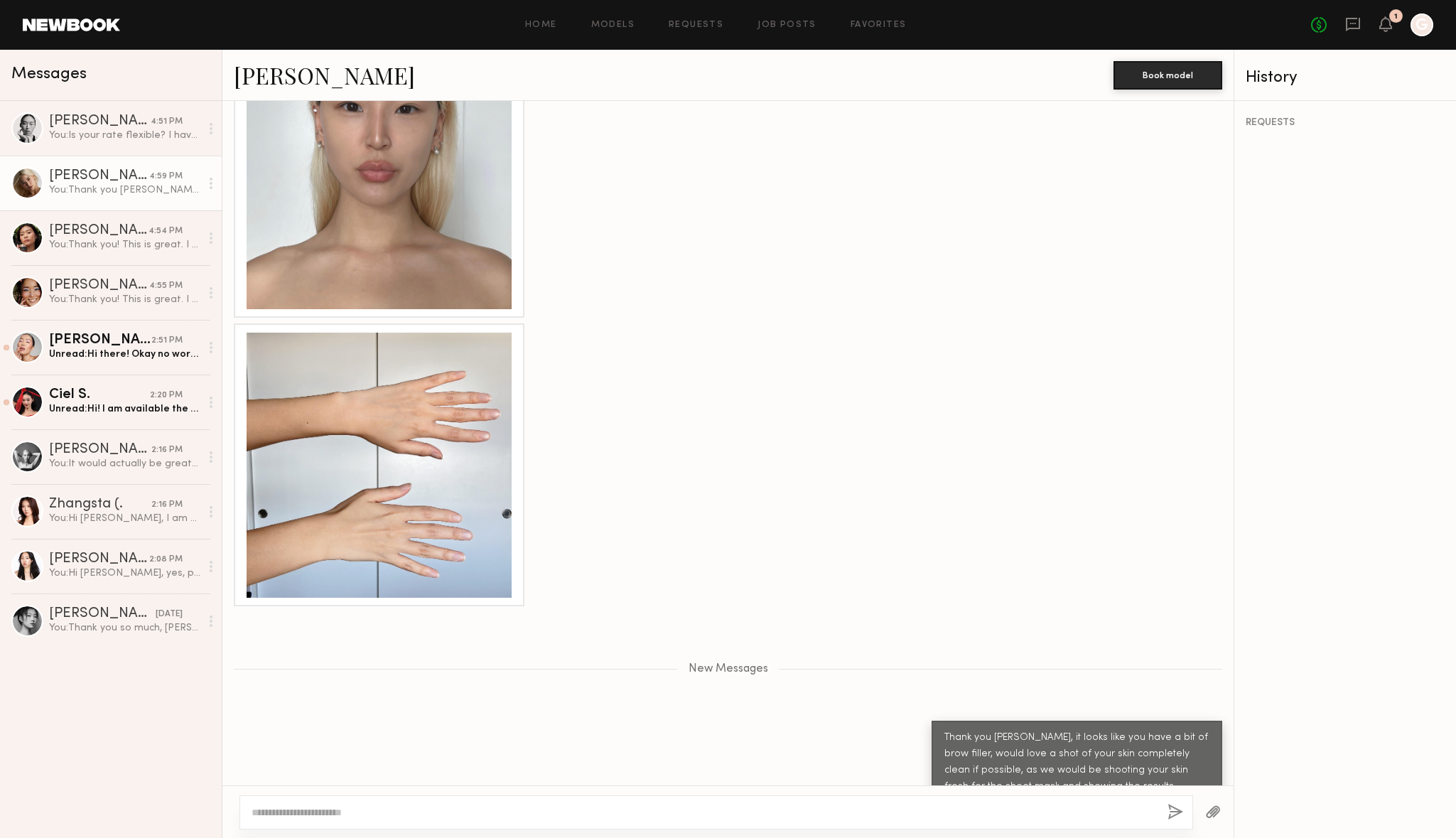
click at [428, 392] on div at bounding box center [379, 466] width 265 height 265
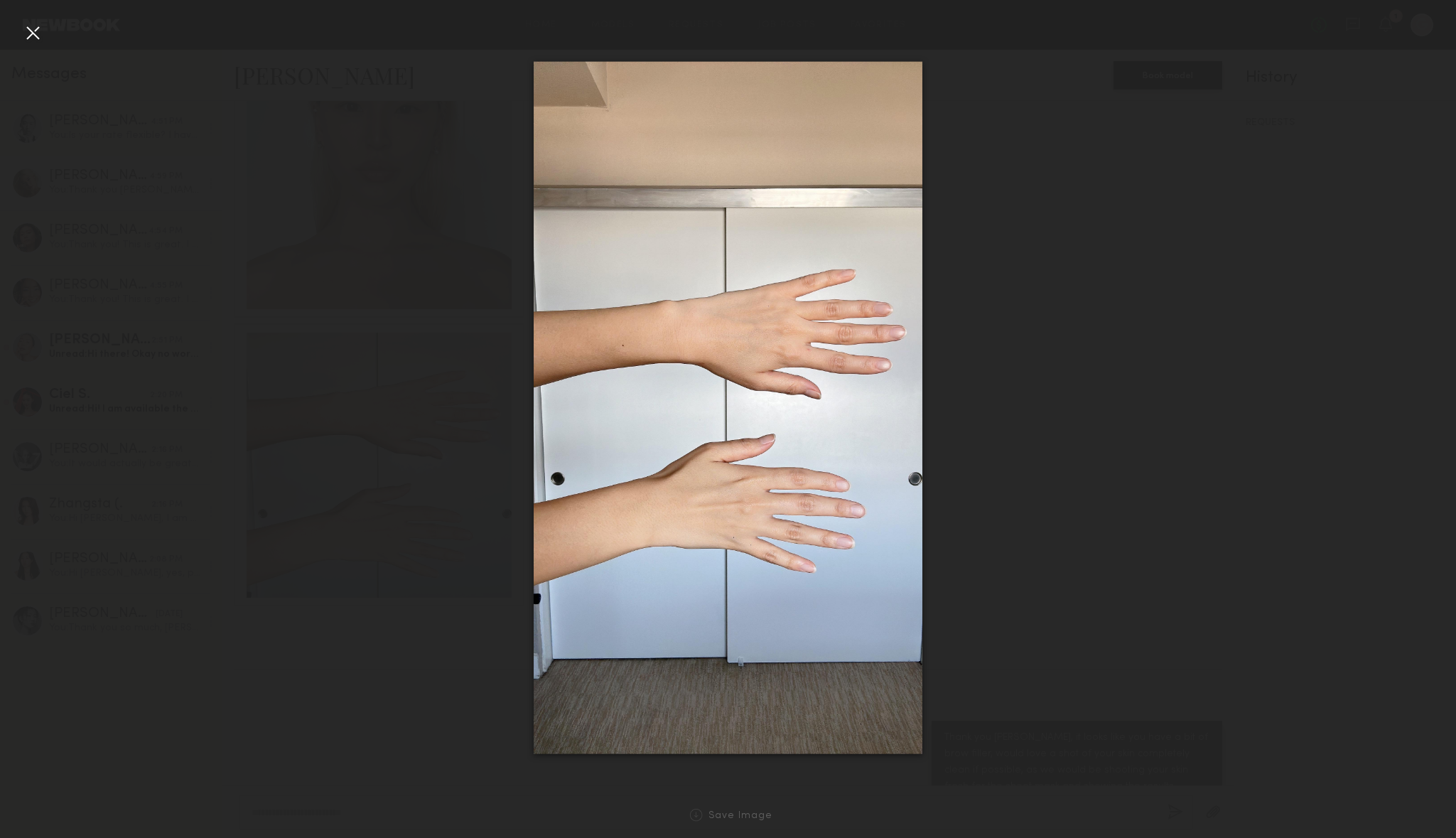
click at [955, 336] on div at bounding box center [728, 407] width 1456 height 770
click at [602, 271] on img at bounding box center [728, 408] width 390 height 693
click at [539, 288] on img at bounding box center [728, 408] width 390 height 693
click at [504, 288] on div at bounding box center [728, 407] width 1456 height 770
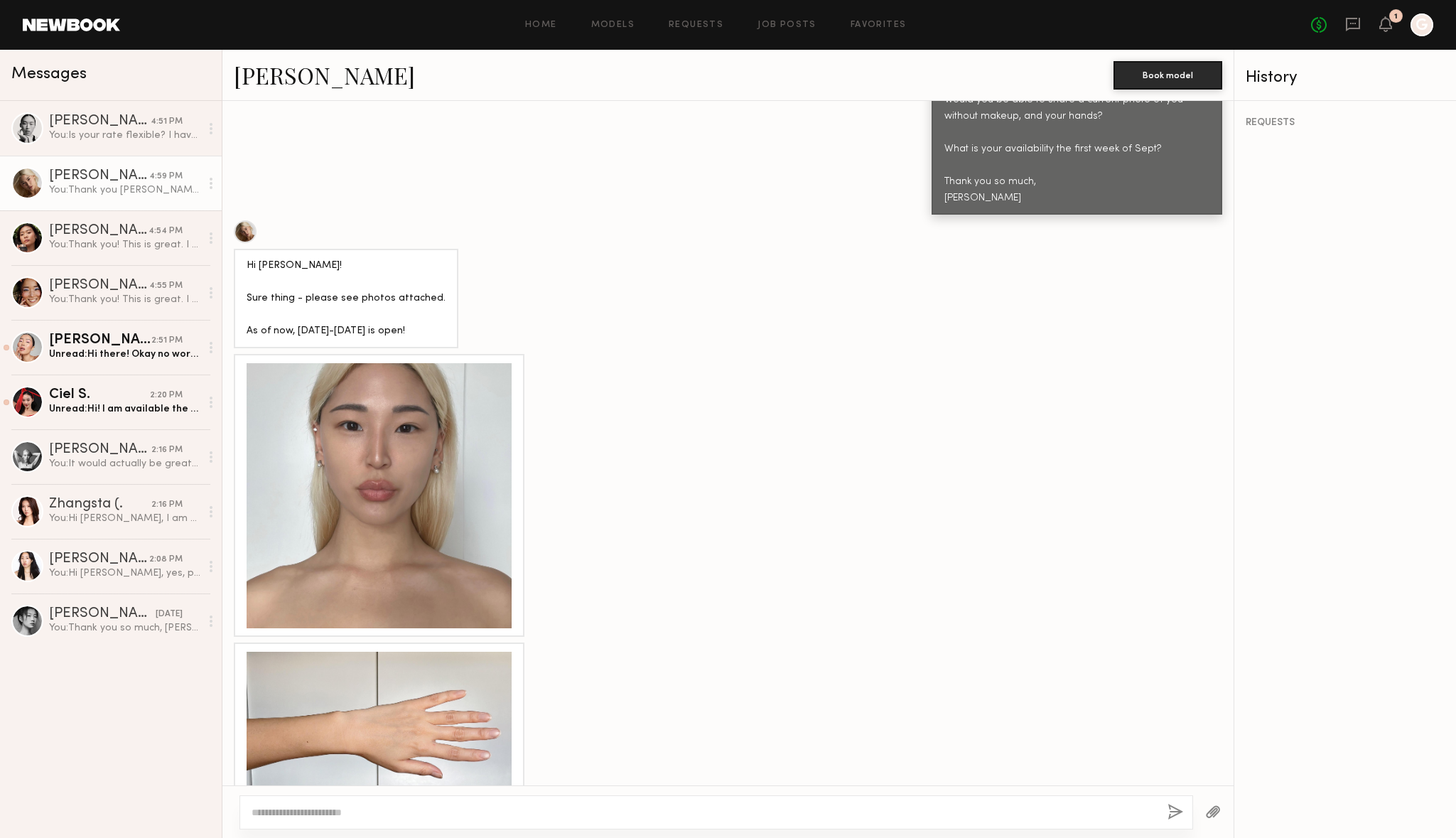
scroll to position [611, 0]
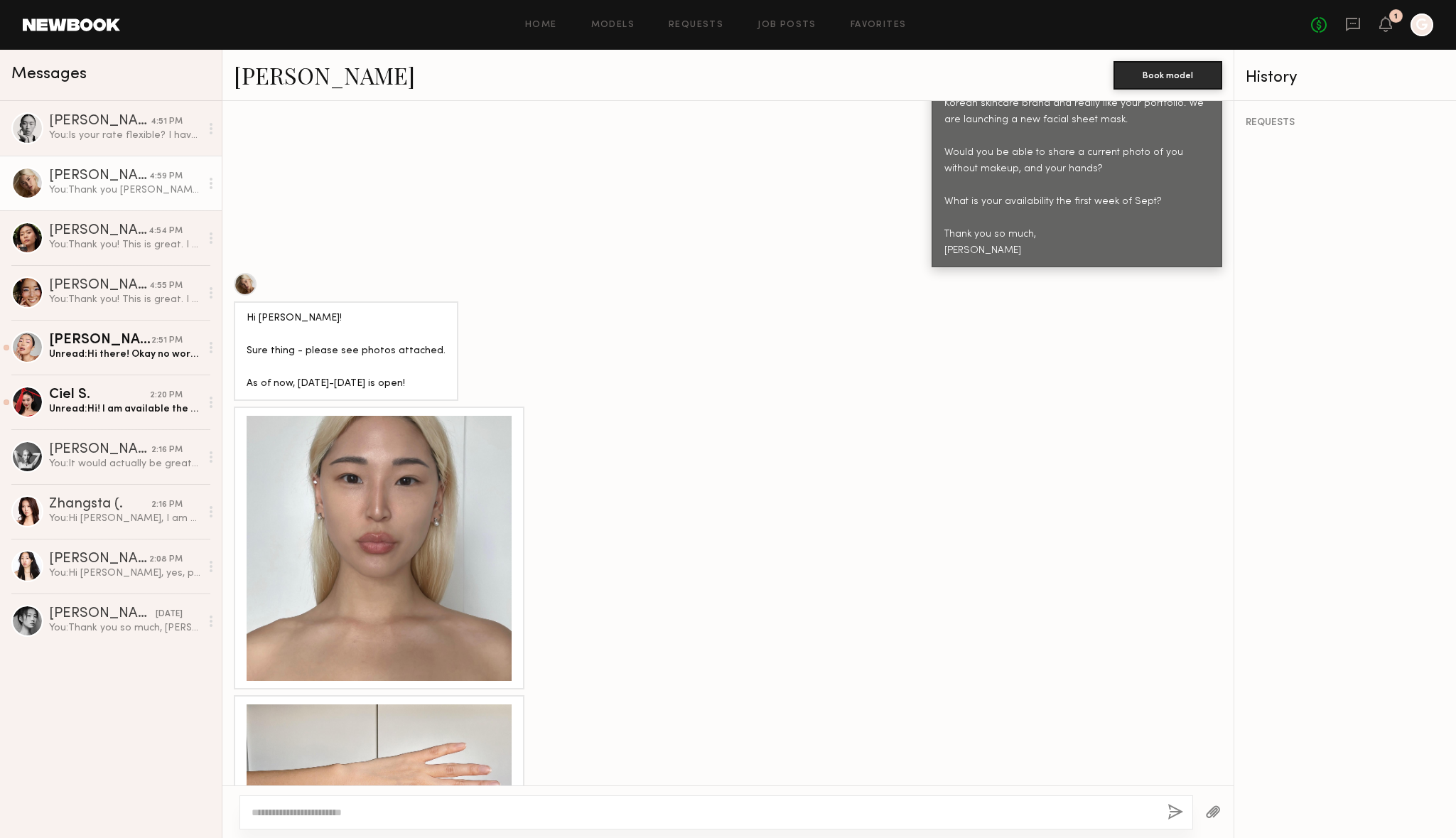
click at [278, 81] on link "ALICE A." at bounding box center [325, 75] width 181 height 31
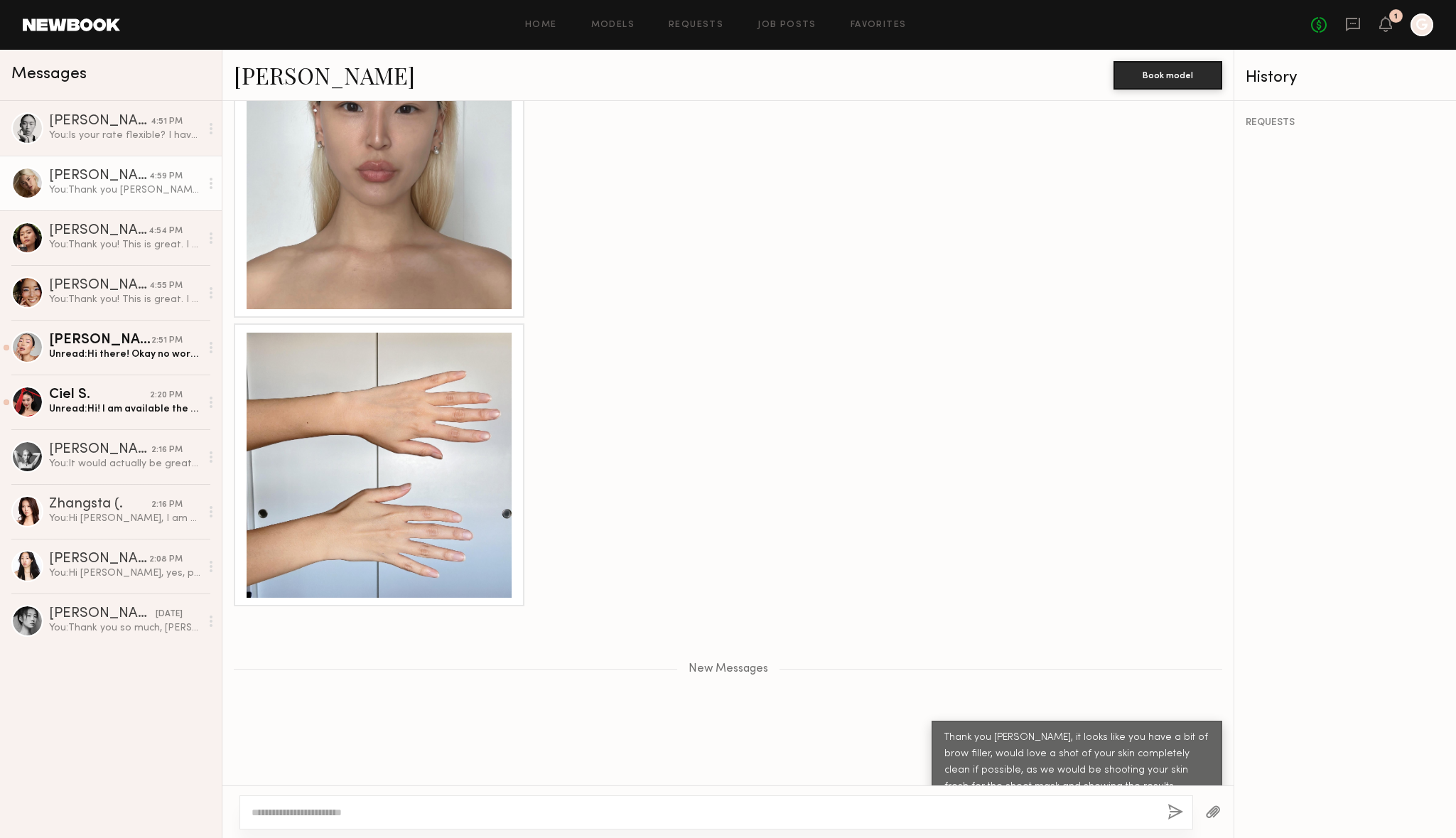
click at [361, 821] on div at bounding box center [716, 813] width 954 height 35
click at [351, 804] on div at bounding box center [716, 813] width 954 height 35
click at [339, 820] on div at bounding box center [716, 813] width 954 height 35
click at [336, 814] on textarea at bounding box center [704, 812] width 905 height 14
click at [501, 812] on textarea "**********" at bounding box center [704, 812] width 905 height 14
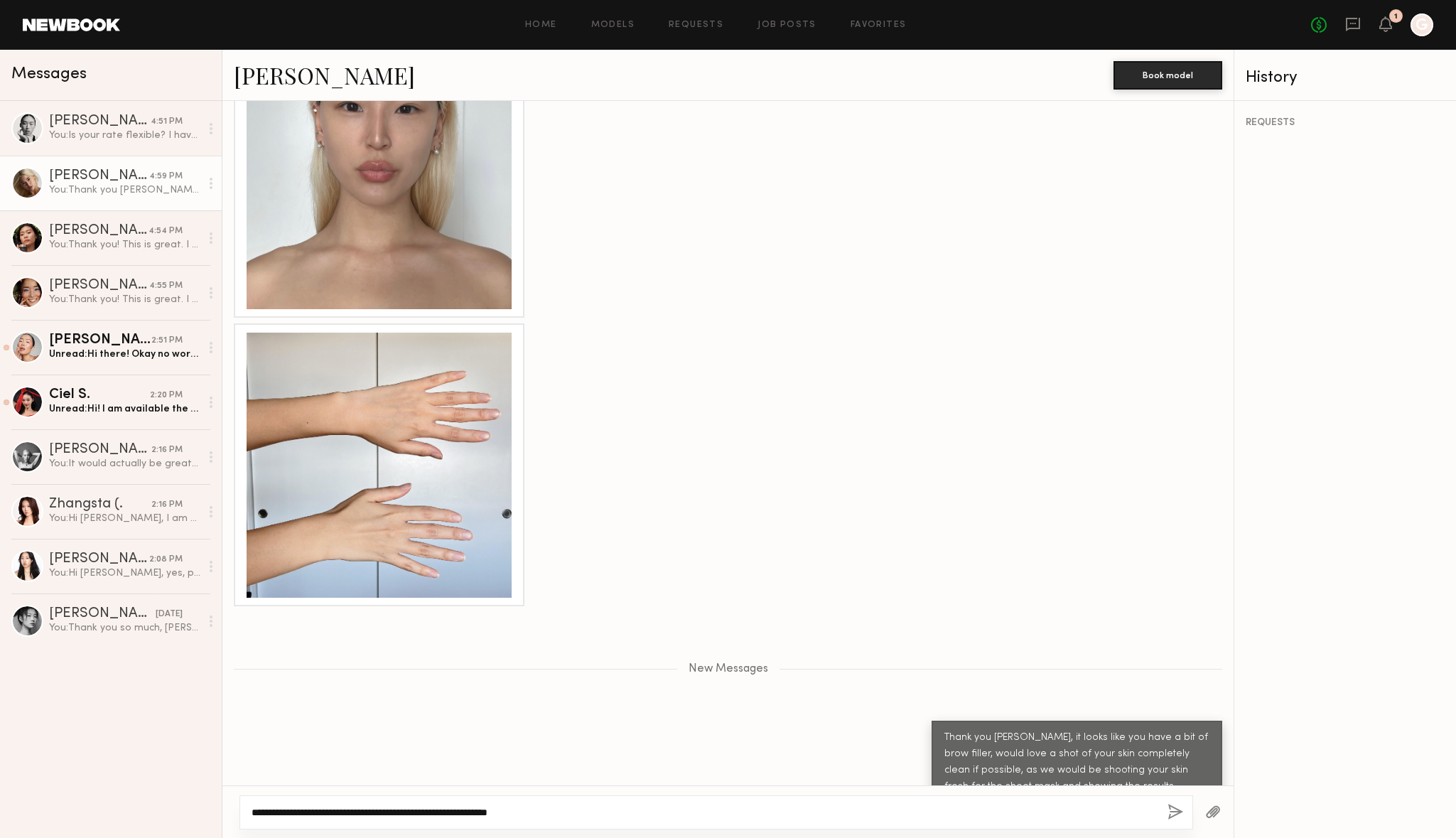
click at [456, 807] on textarea "**********" at bounding box center [704, 812] width 905 height 14
type textarea "**********"
click at [1173, 809] on button "button" at bounding box center [1175, 813] width 16 height 18
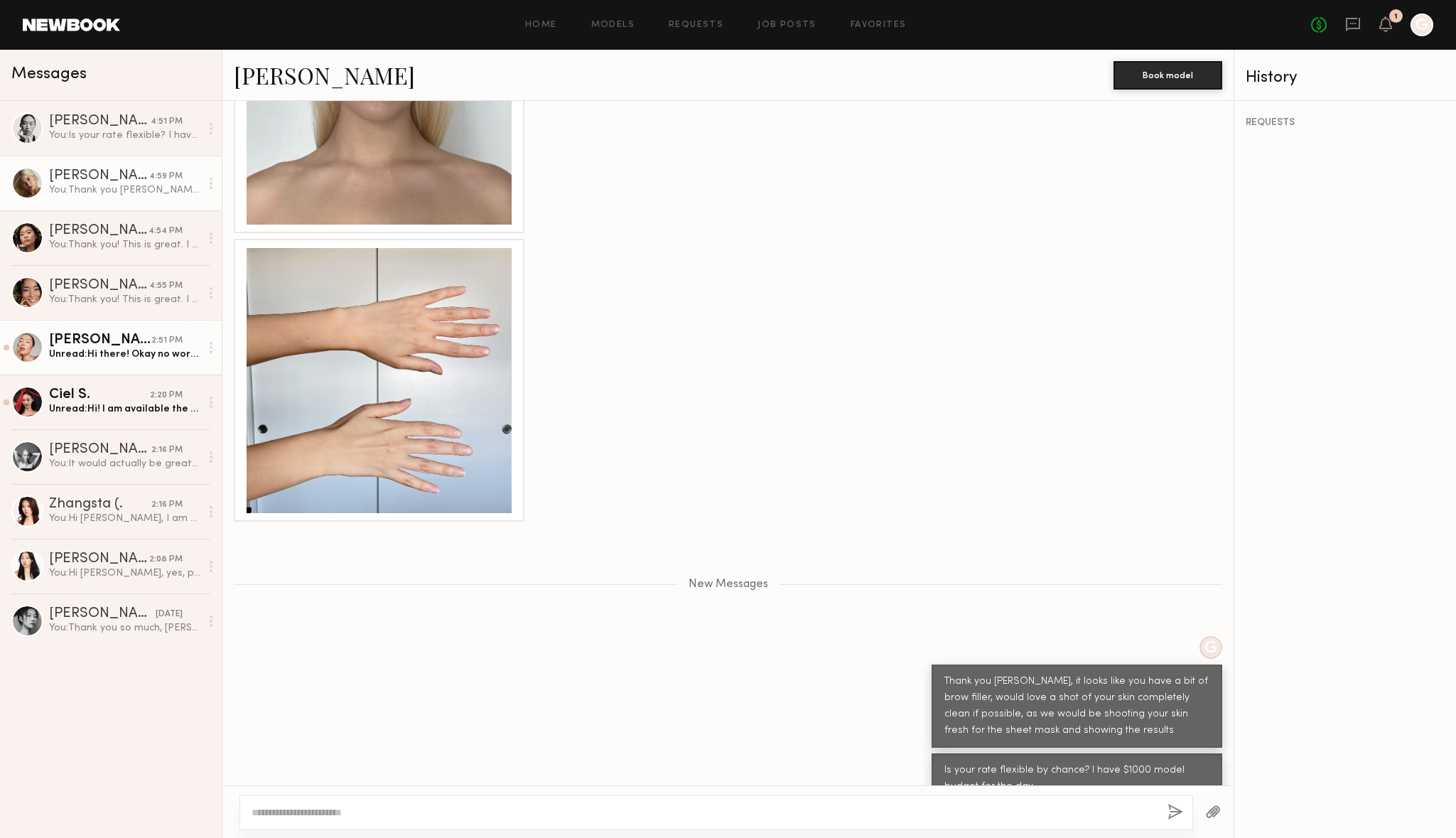
click at [83, 358] on div "Unread: Hi there! Okay no worries. I’m available any day first week of September" at bounding box center [125, 355] width 151 height 13
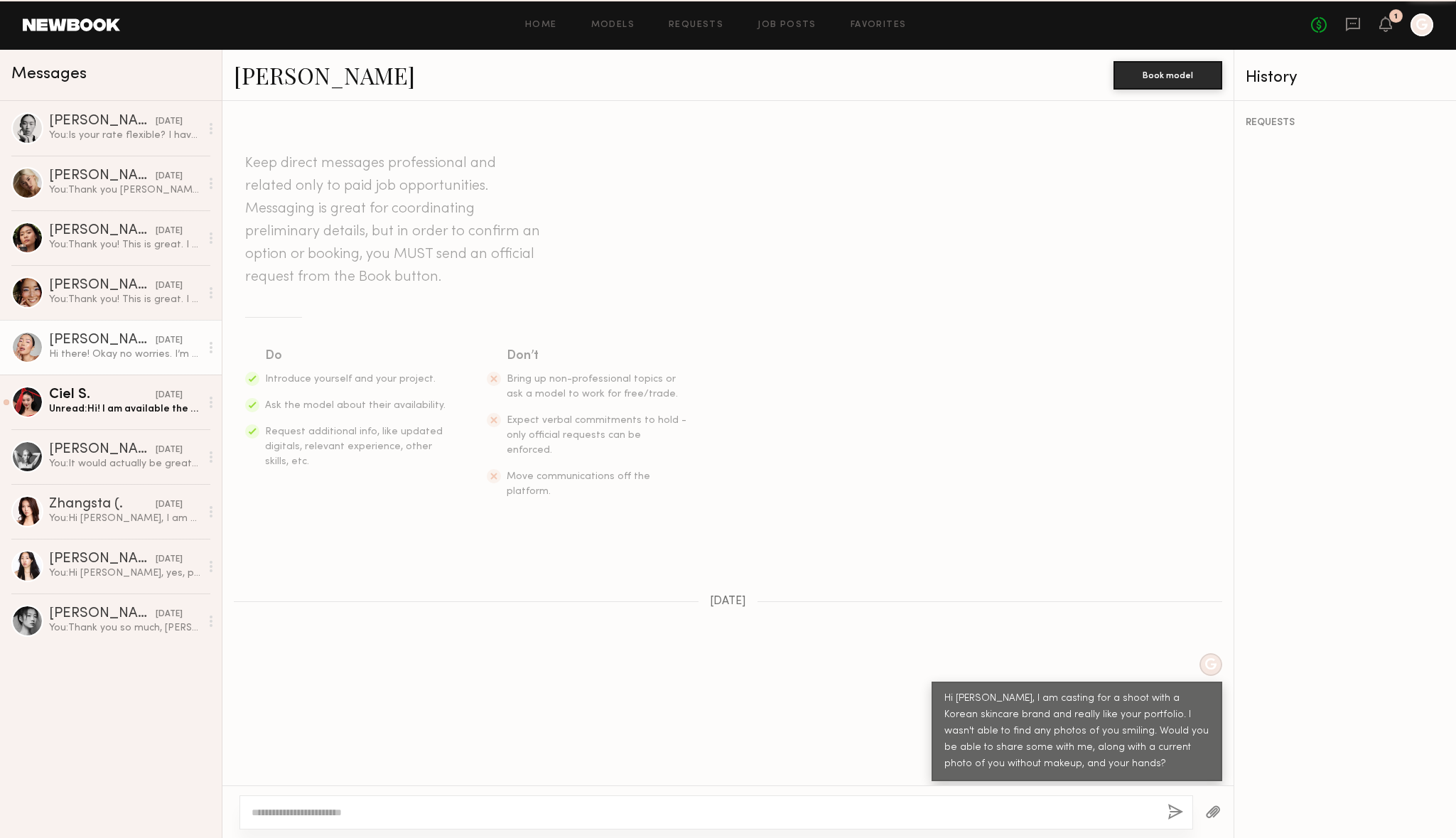
scroll to position [138, 0]
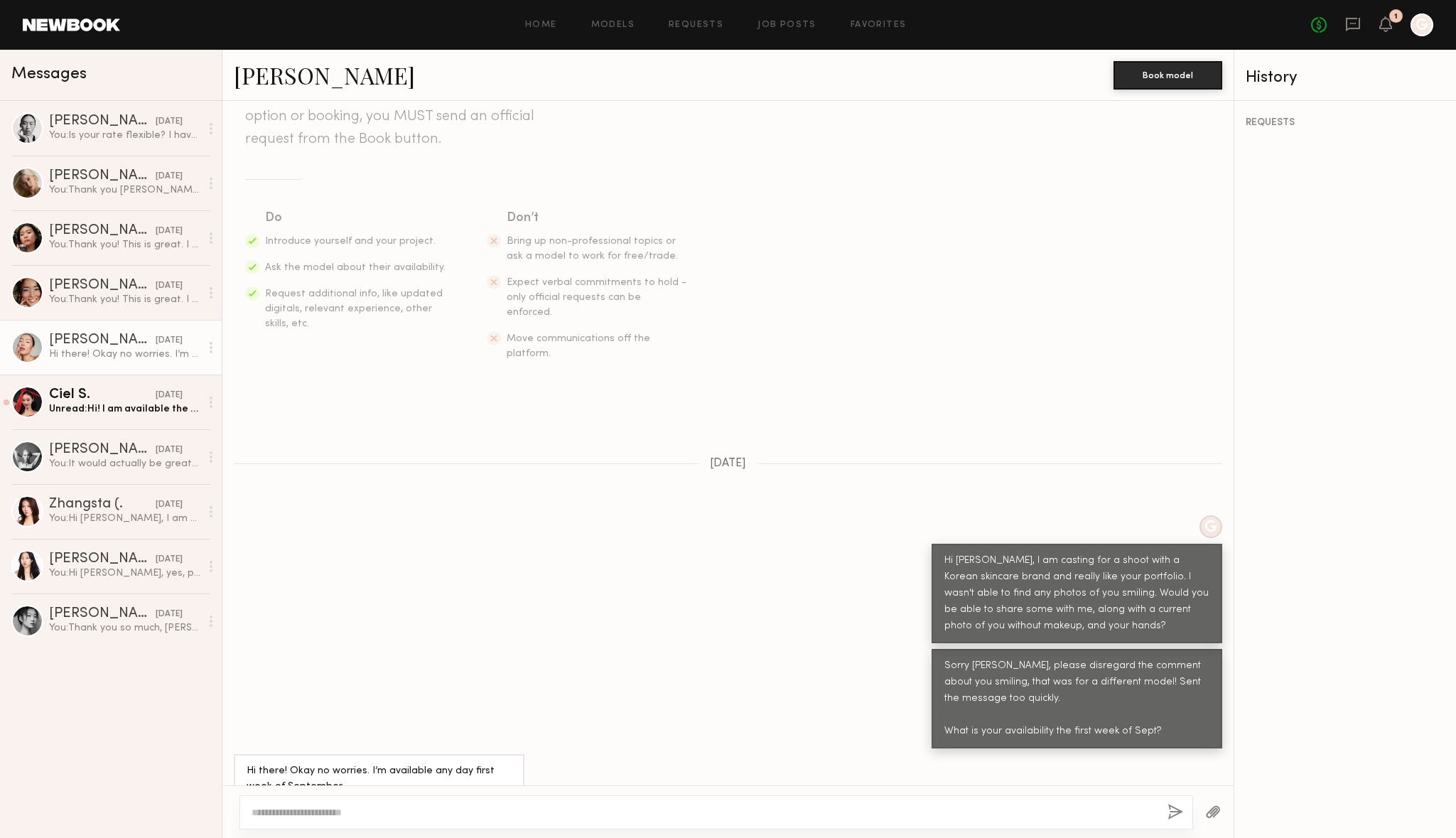
click at [298, 806] on textarea at bounding box center [704, 812] width 905 height 14
type textarea "**********"
click at [1177, 816] on button "button" at bounding box center [1175, 813] width 16 height 18
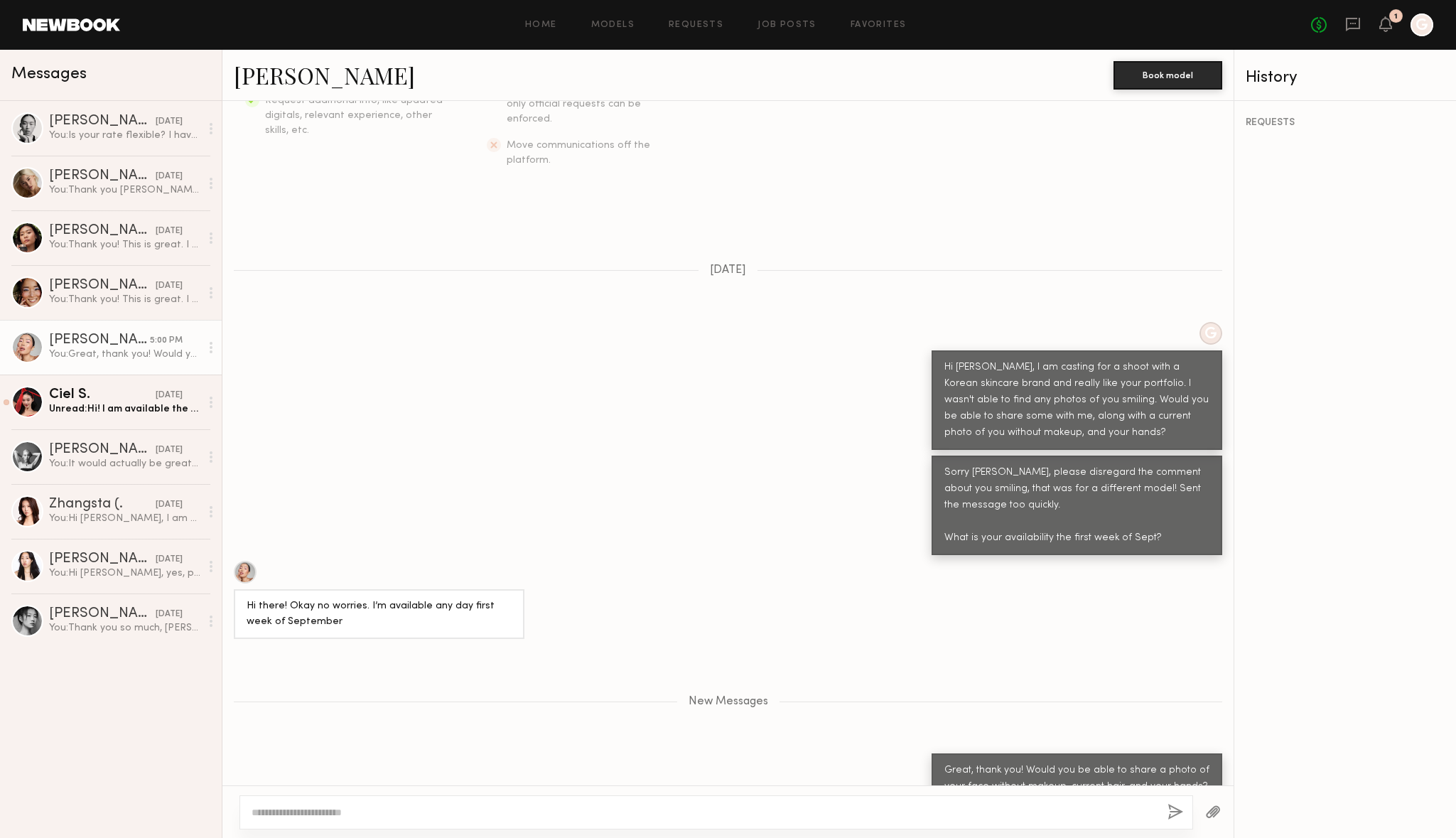
click at [284, 88] on link "Naraa B." at bounding box center [325, 75] width 181 height 31
click at [339, 816] on textarea at bounding box center [704, 812] width 905 height 14
type textarea "*"
type textarea "**********"
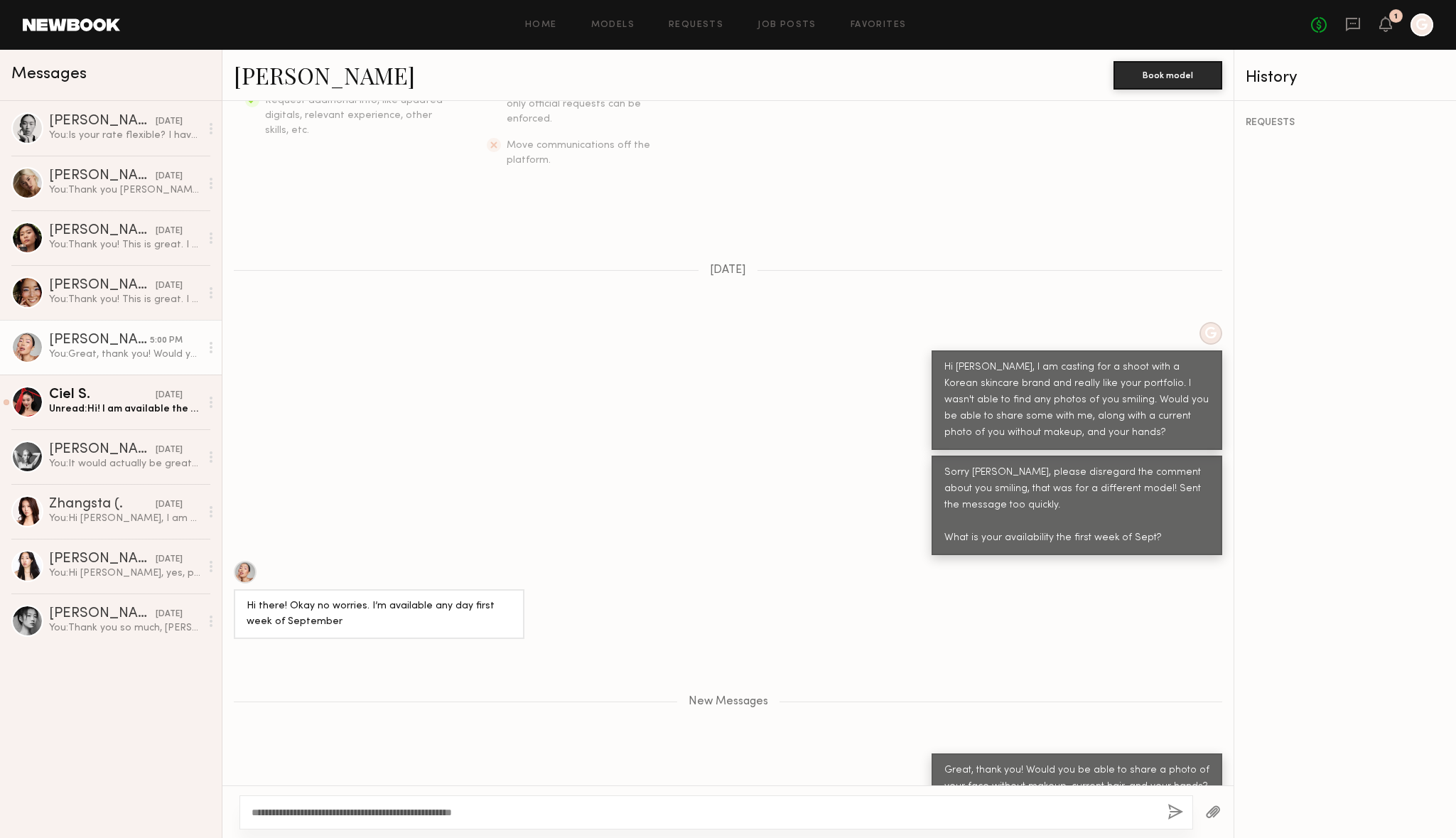
click at [1177, 806] on button "button" at bounding box center [1175, 813] width 16 height 18
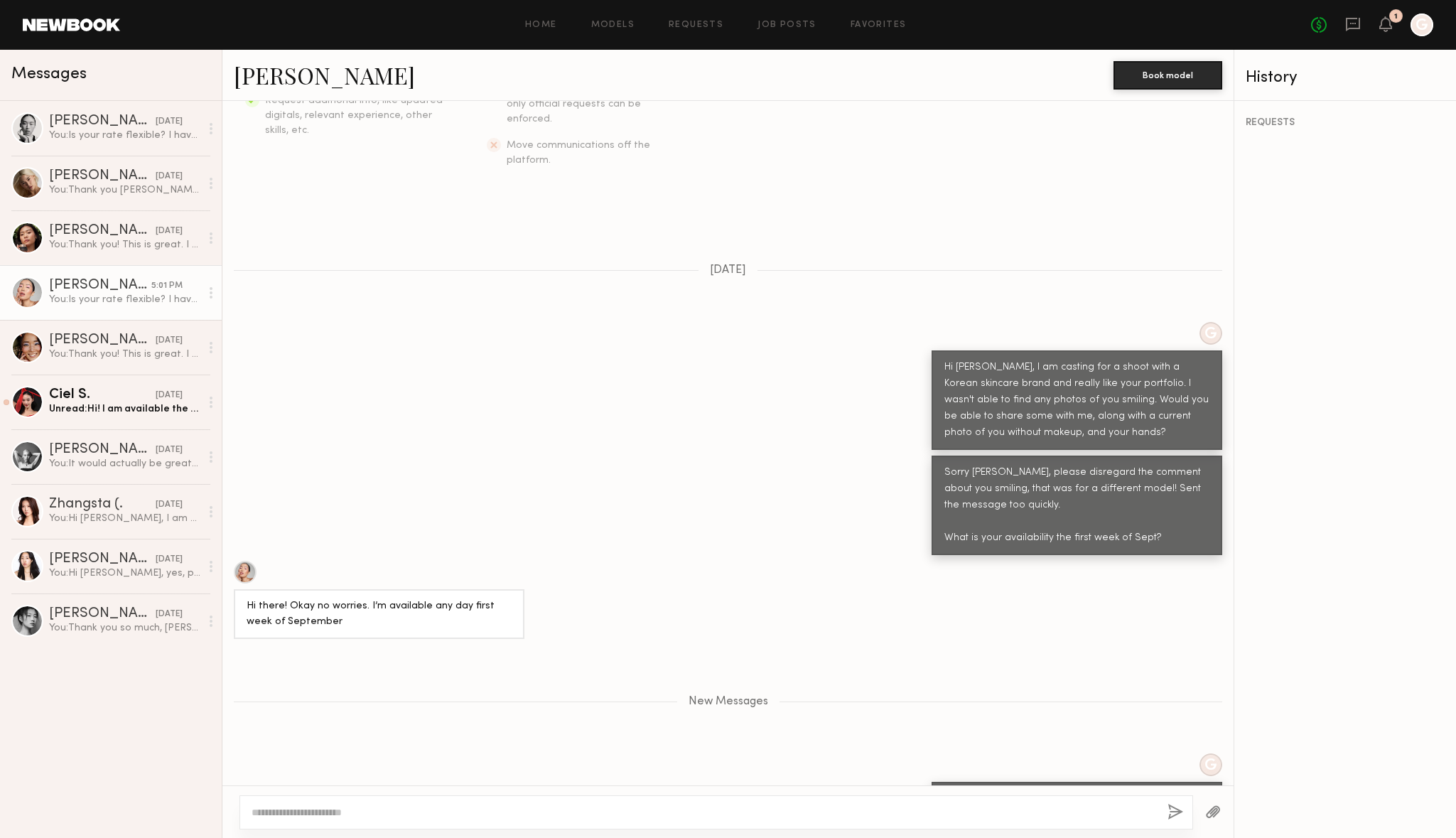
scroll to position [399, 0]
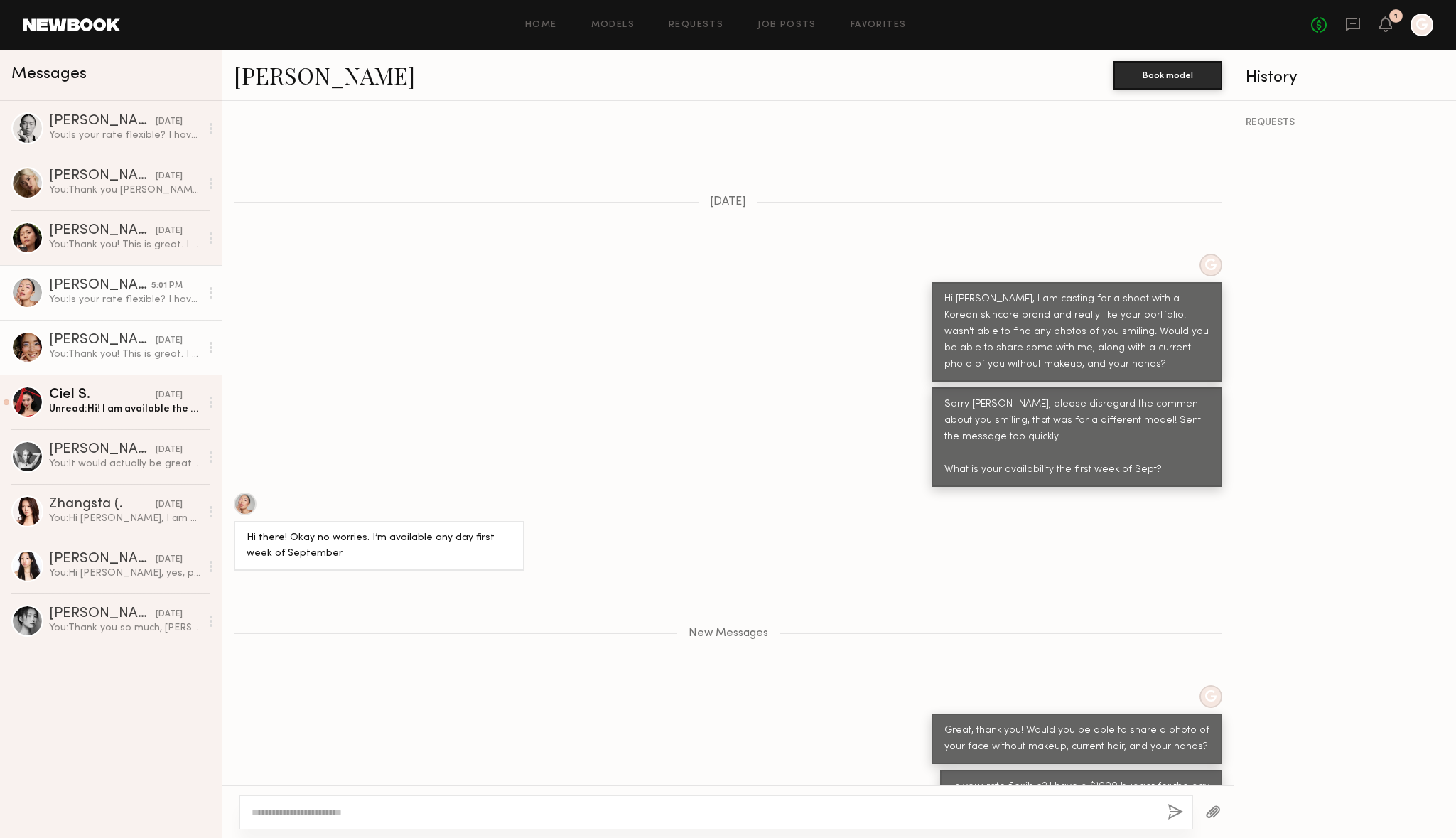
click at [74, 351] on div "You: Thank you! This is great. I would love a clean face shot too if you can se…" at bounding box center [125, 355] width 151 height 13
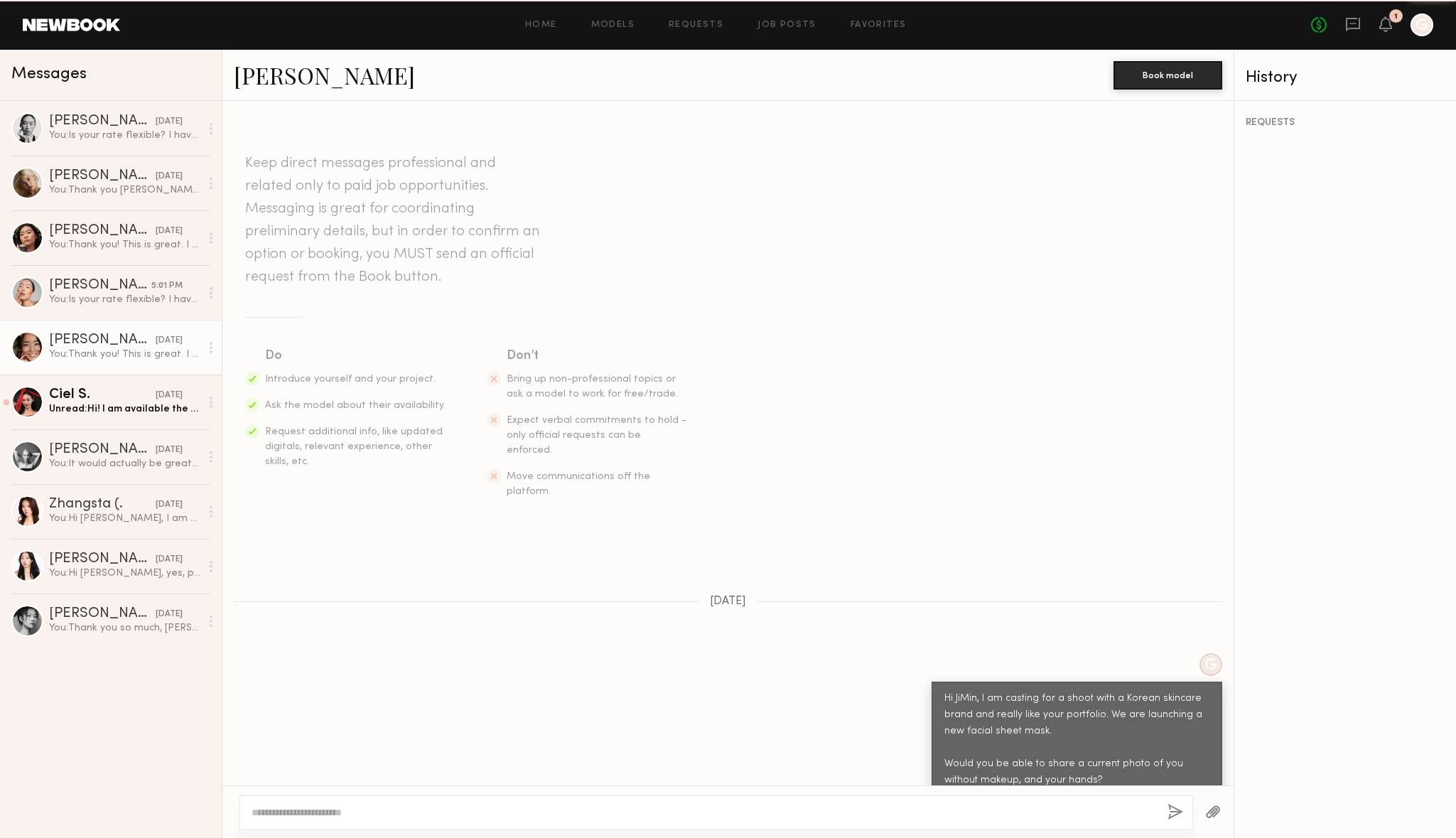
scroll to position [644, 0]
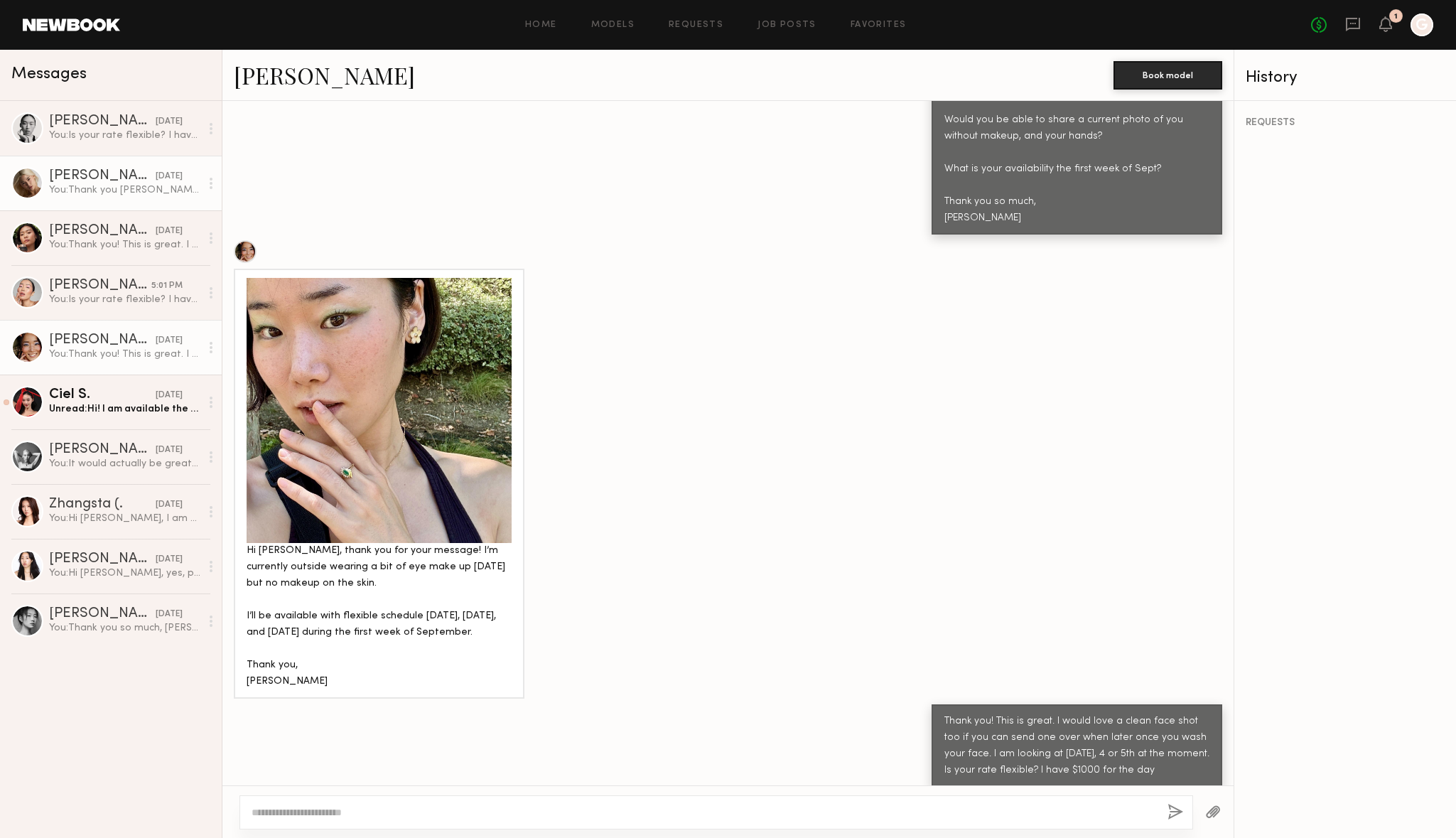
click at [104, 189] on div "You: Thank you Alice, it looks like you have a bit of brow filler, would love a…" at bounding box center [125, 190] width 151 height 13
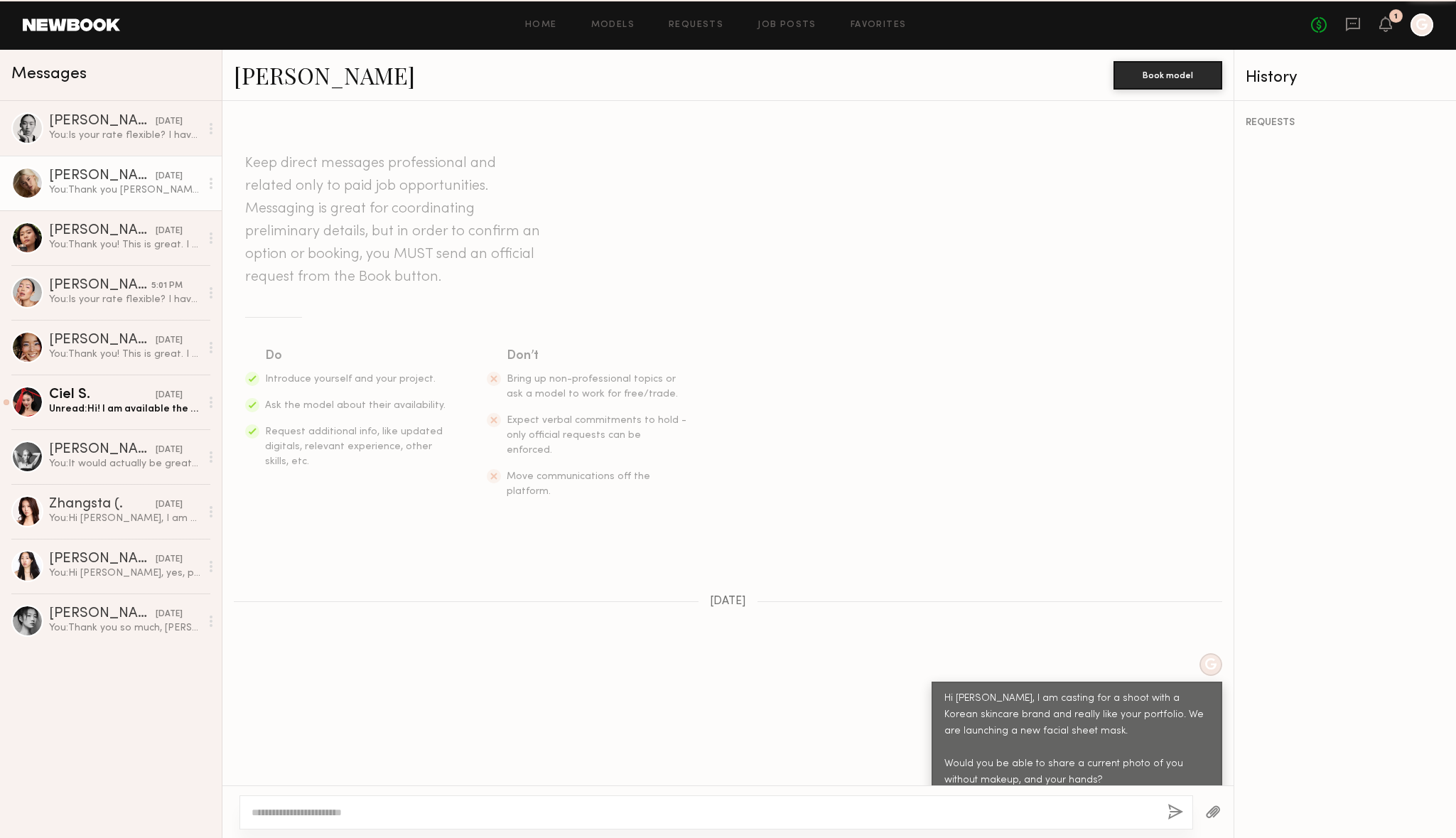
scroll to position [959, 0]
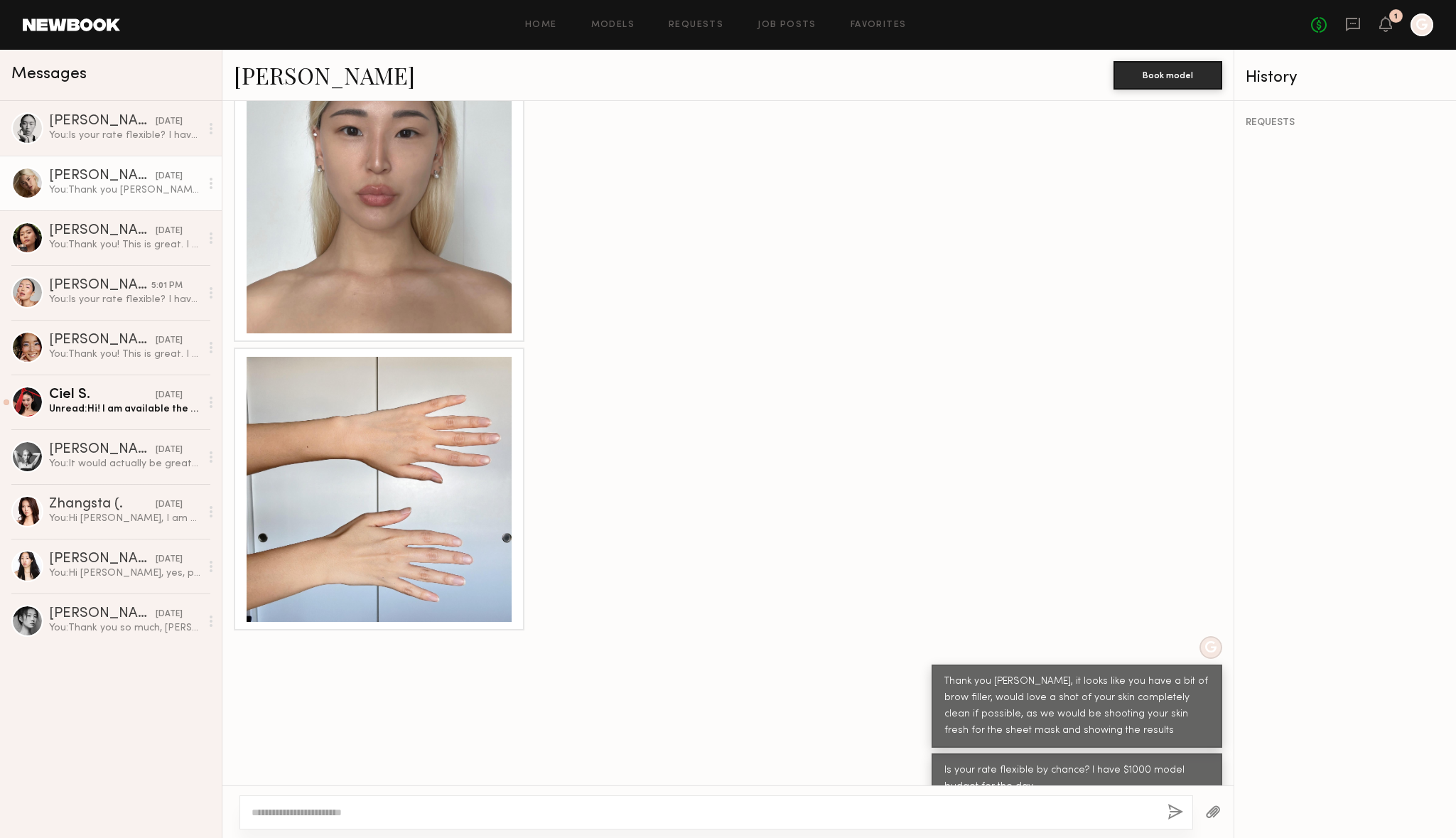
click at [396, 413] on div at bounding box center [379, 490] width 265 height 265
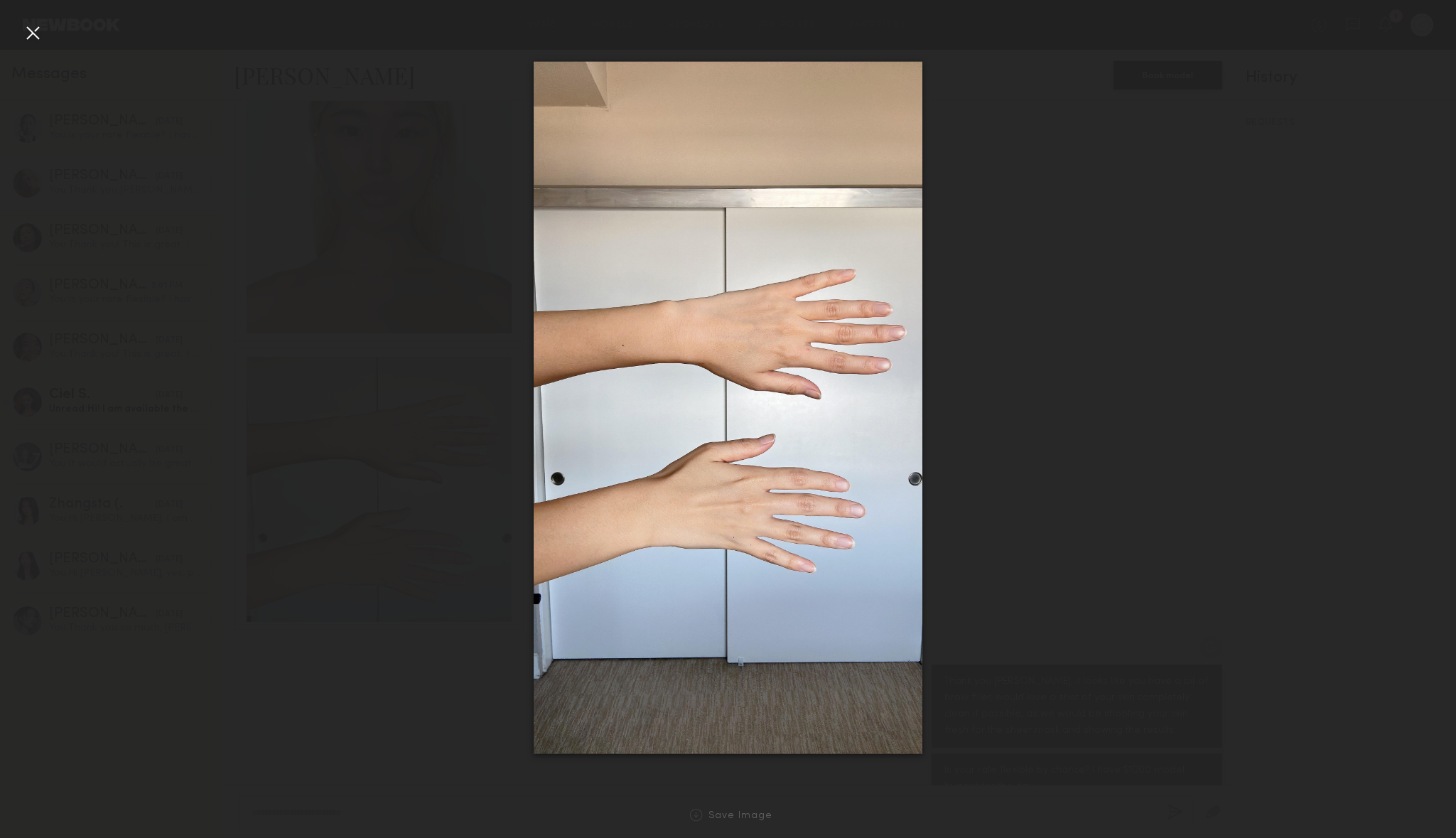
click at [1121, 79] on div at bounding box center [728, 407] width 1456 height 770
click at [36, 37] on div at bounding box center [33, 33] width 22 height 22
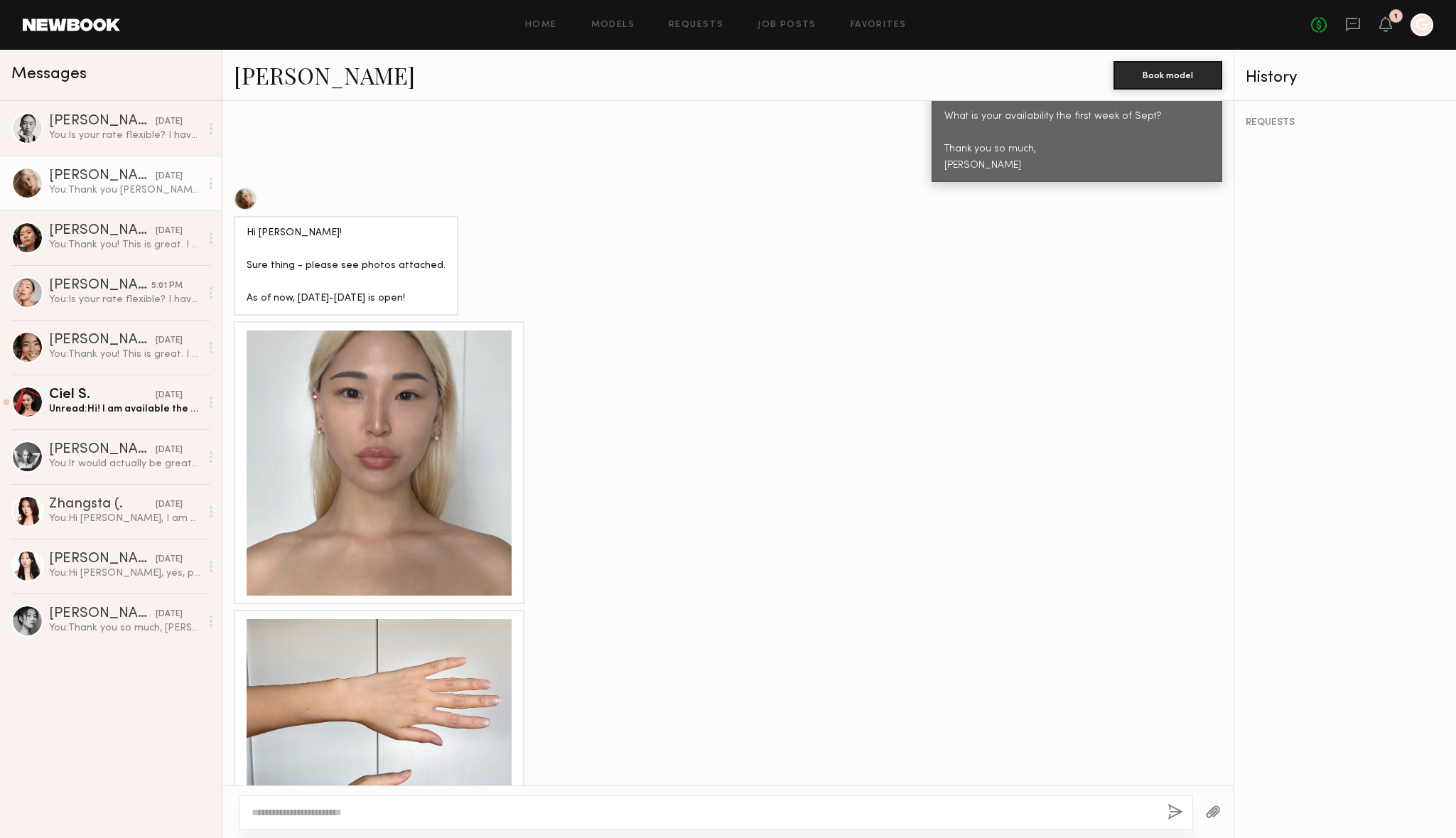
scroll to position [690, 0]
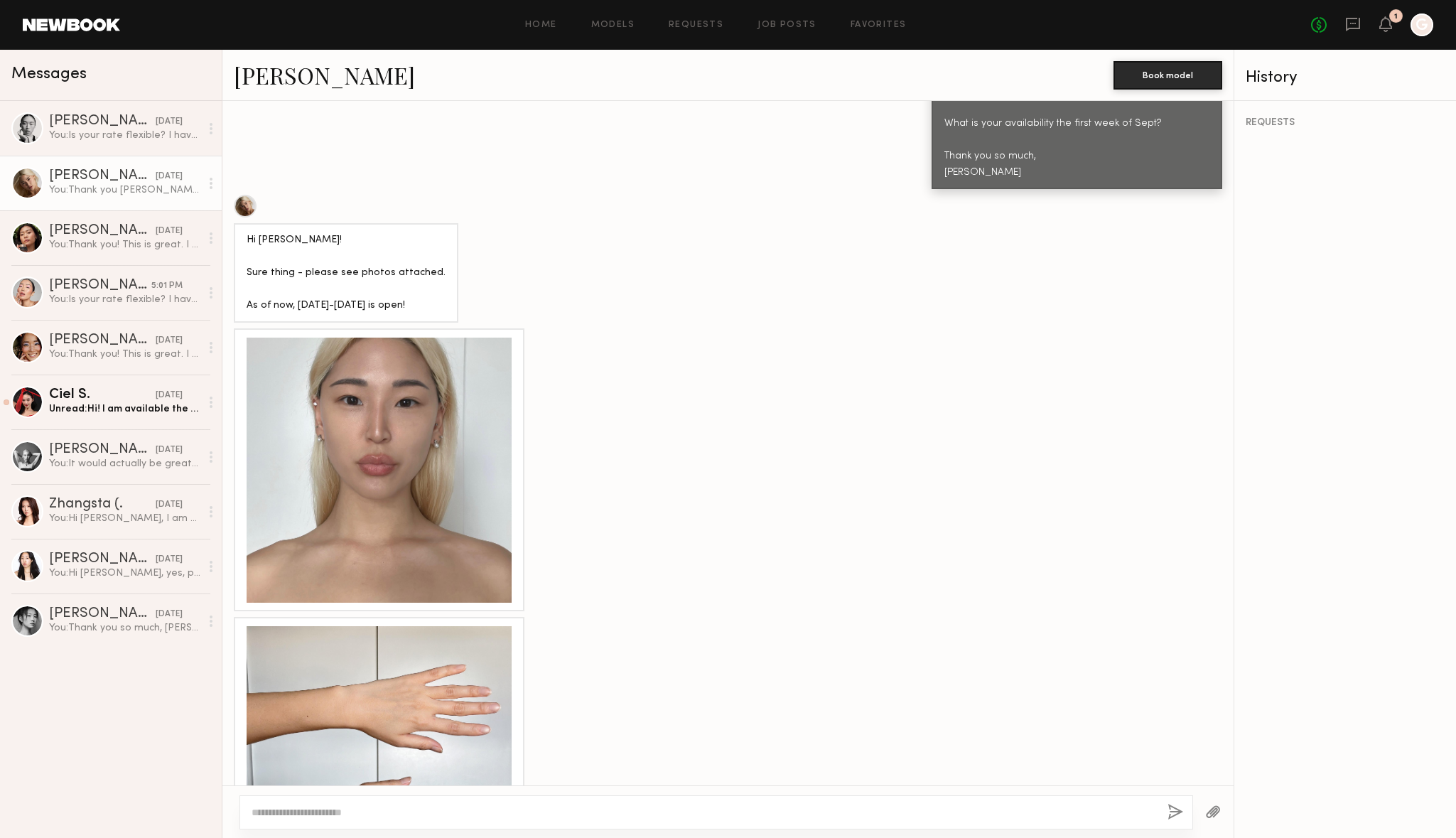
click at [528, 426] on div at bounding box center [728, 469] width 1011 height 283
click at [489, 433] on div at bounding box center [379, 470] width 265 height 265
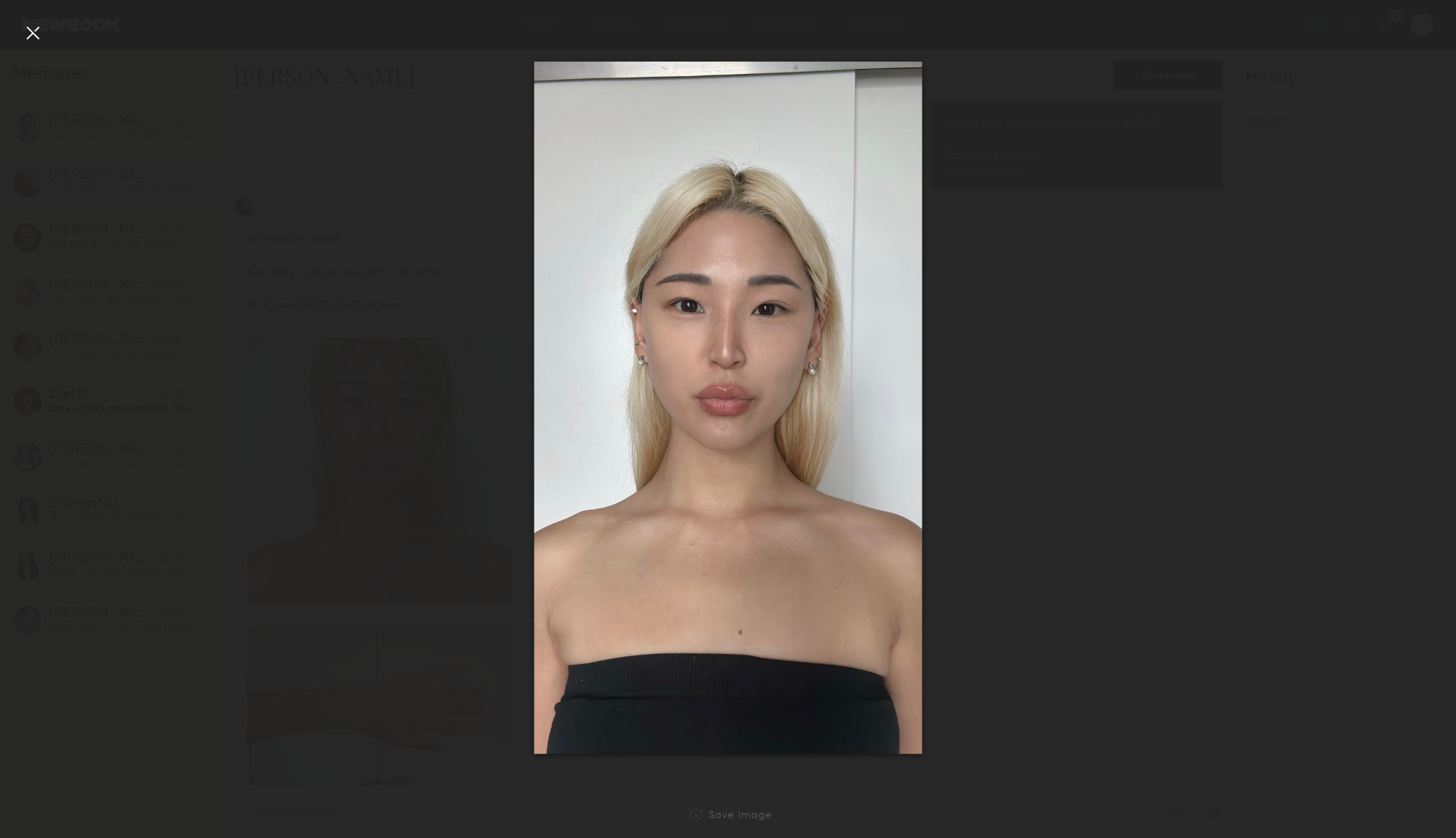
click at [791, 298] on img at bounding box center [728, 408] width 389 height 693
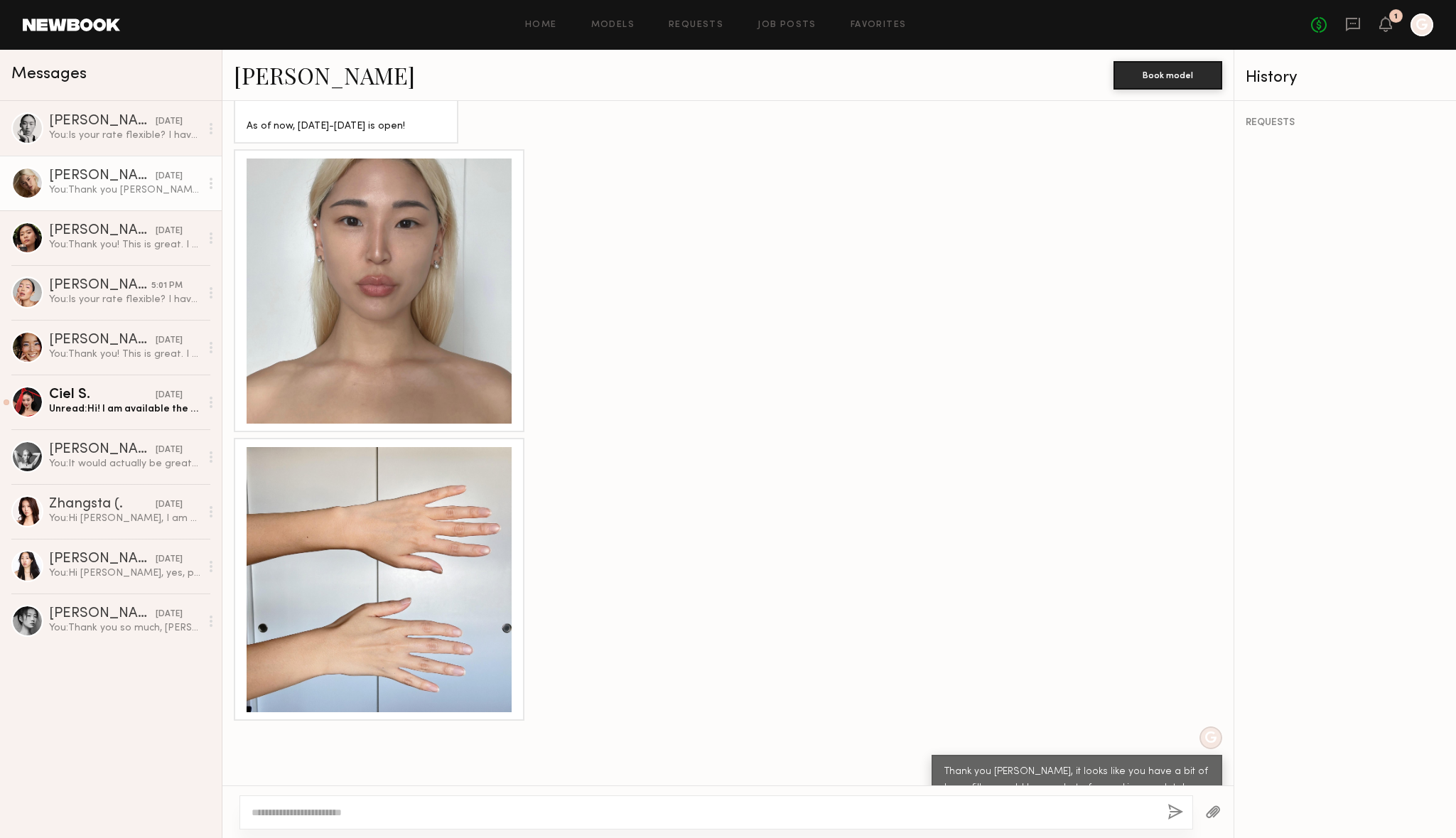
scroll to position [959, 0]
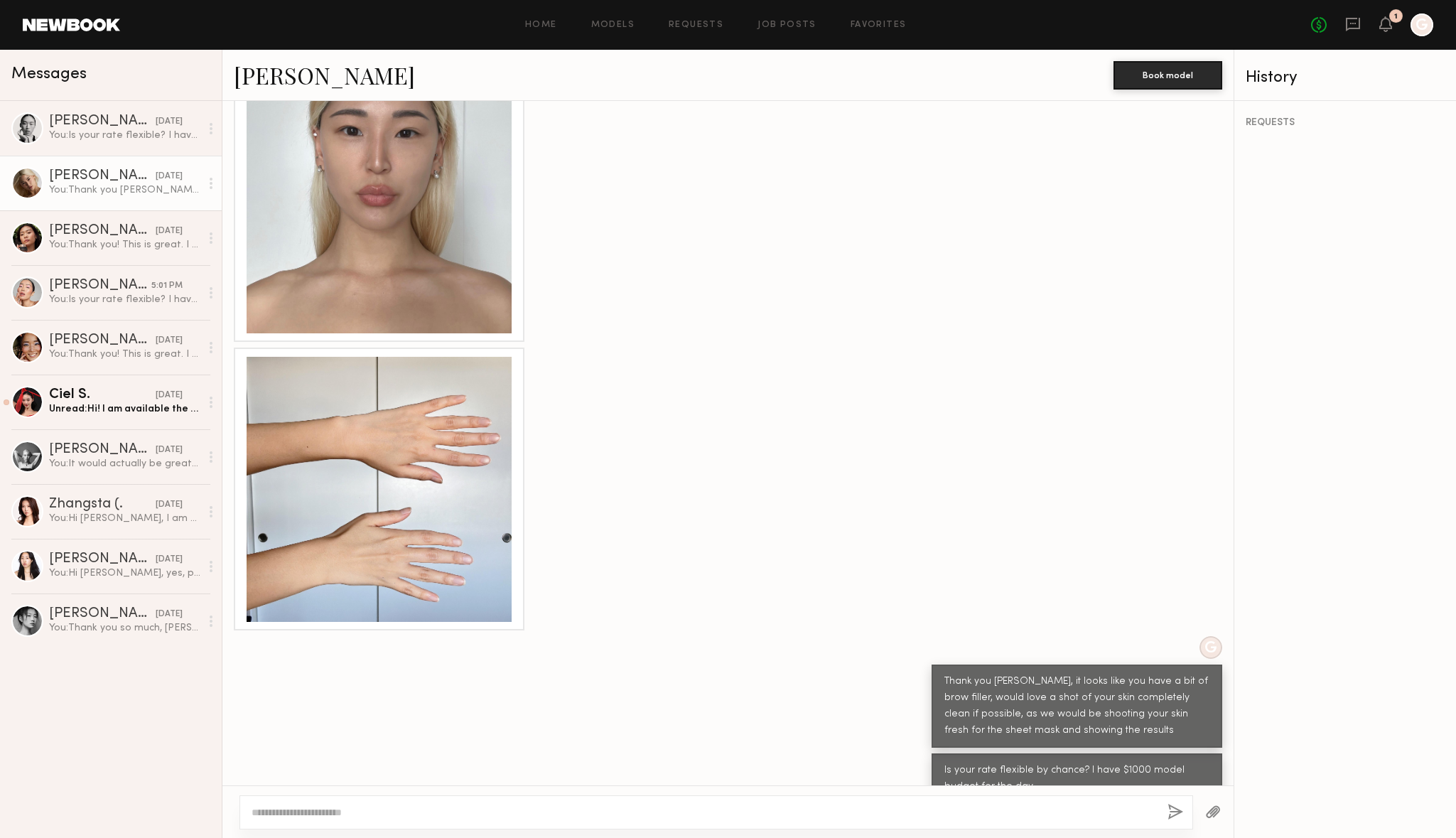
drag, startPoint x: 791, startPoint y: 314, endPoint x: 410, endPoint y: 24, distance: 478.8
click at [0, 0] on ng-component "Home Models Requests Job Posts Favorites Sign Out No fees up to $5,000 1 G Mess…" at bounding box center [728, 419] width 1456 height 838
click at [157, 400] on div "yesterday" at bounding box center [169, 396] width 27 height 13
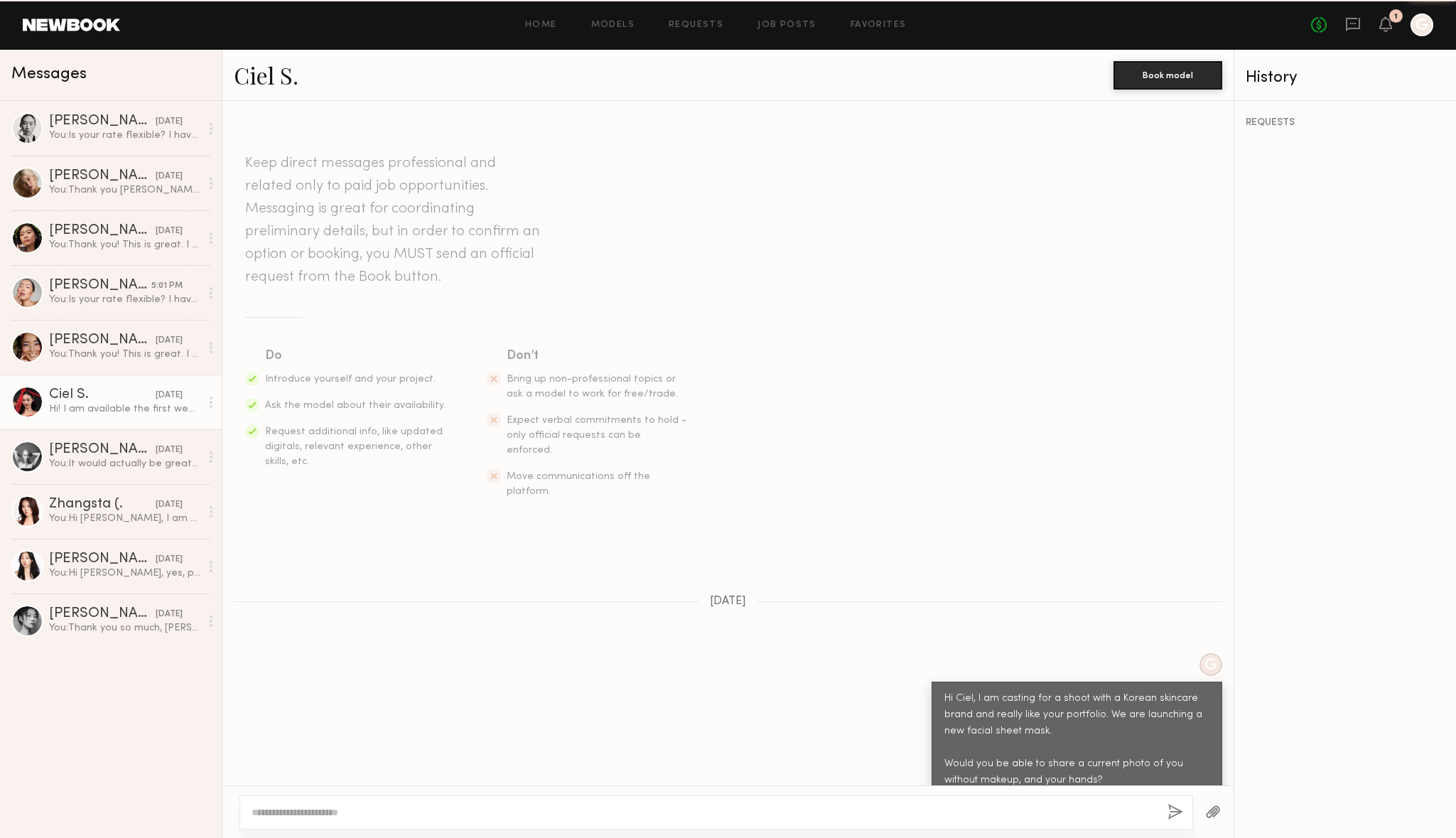
scroll to position [131, 0]
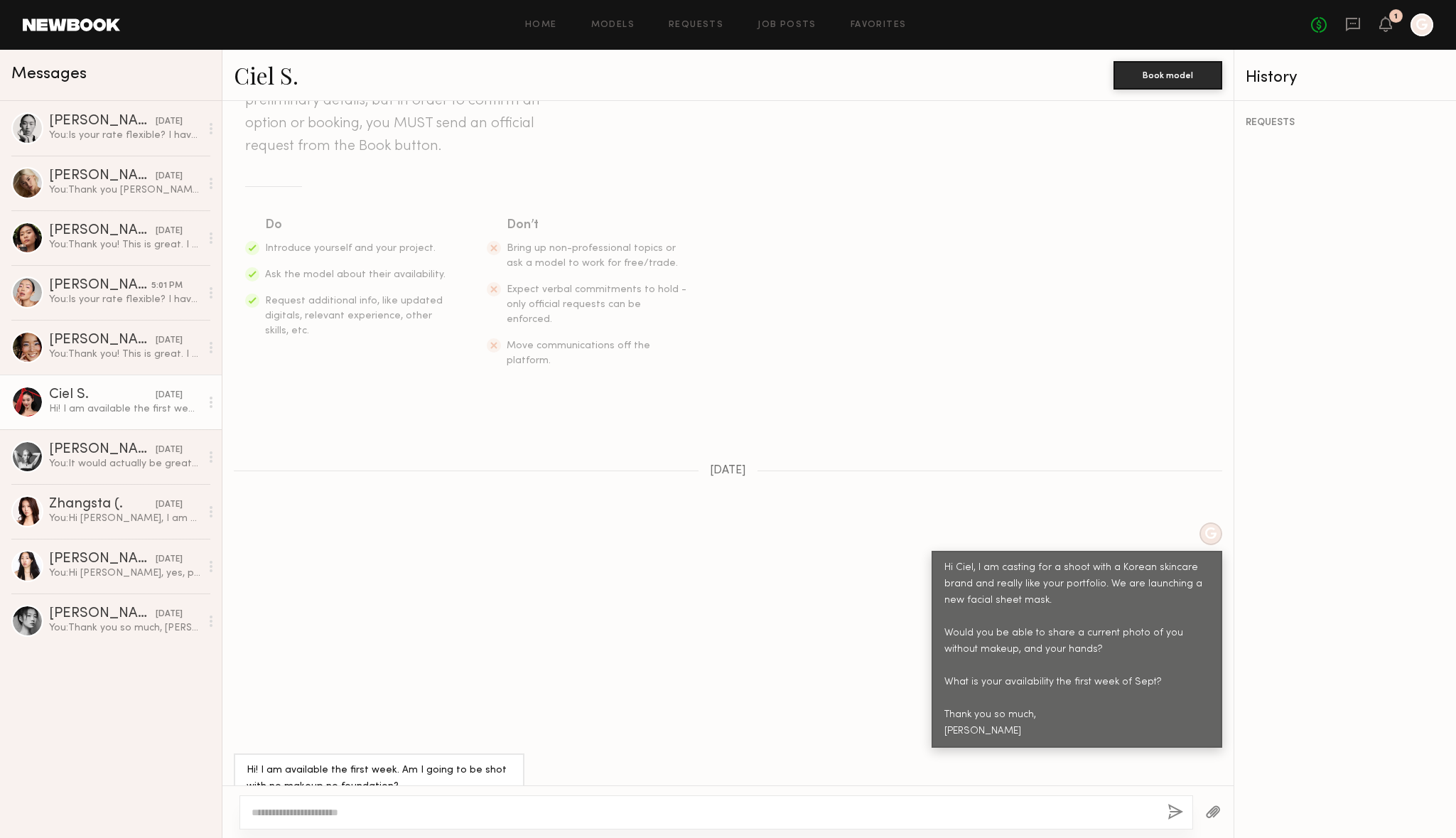
click at [318, 808] on textarea at bounding box center [704, 812] width 905 height 14
type textarea "**********"
click at [1172, 813] on button "button" at bounding box center [1175, 813] width 16 height 18
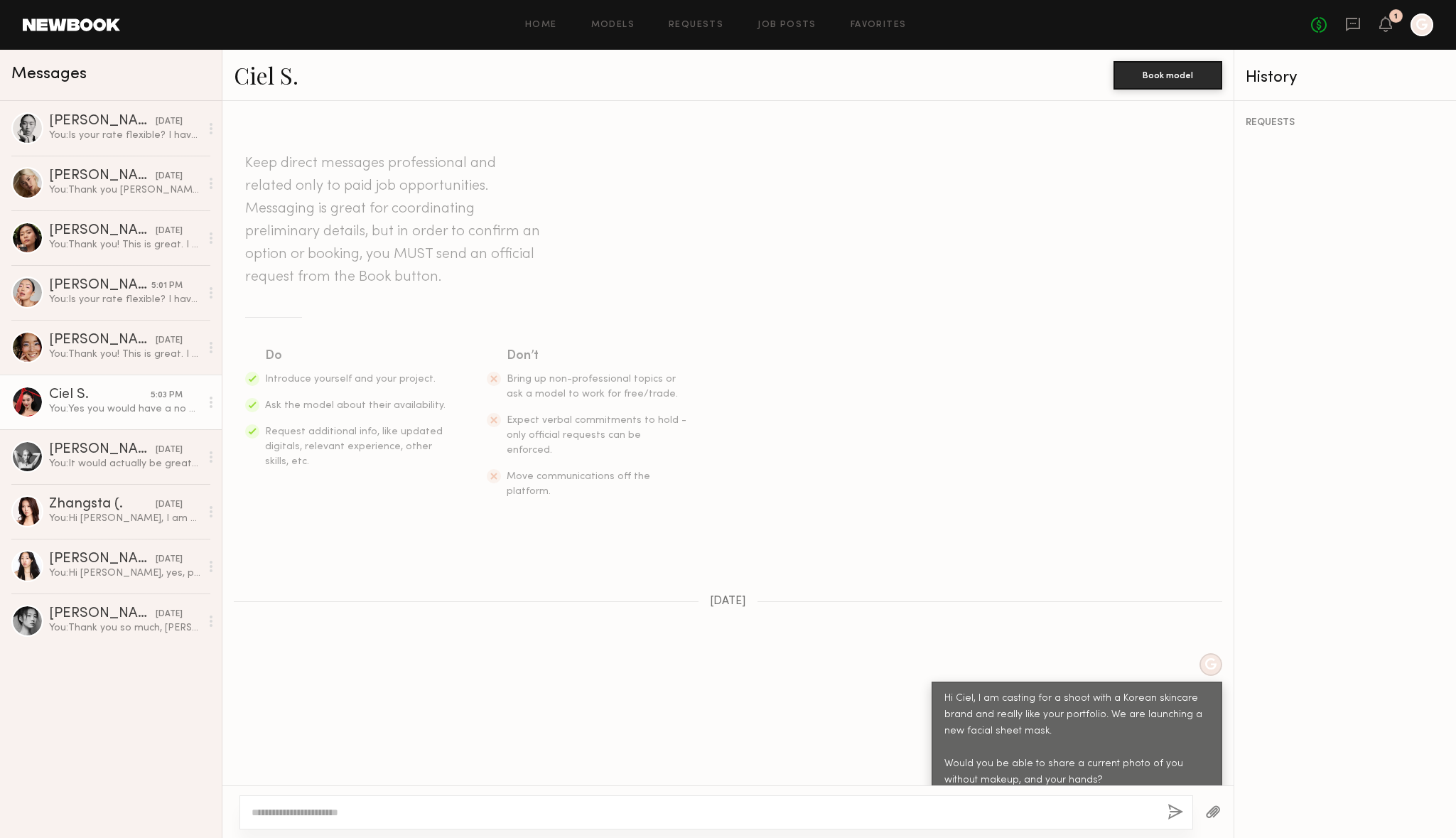
scroll to position [390, 0]
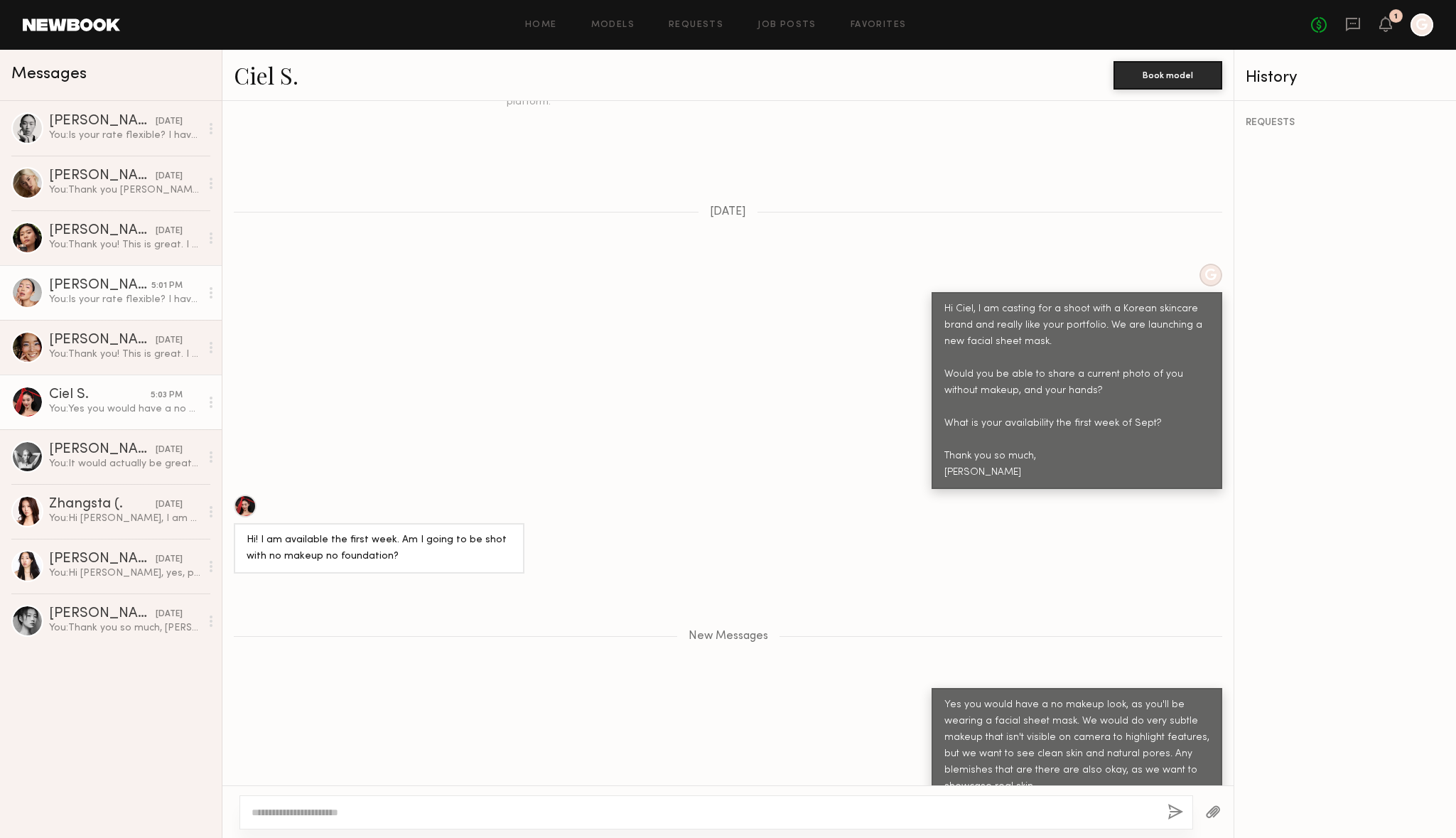
click at [104, 293] on div "You: Is your rate flexible? I have a $1000 budget for the day" at bounding box center [125, 300] width 151 height 13
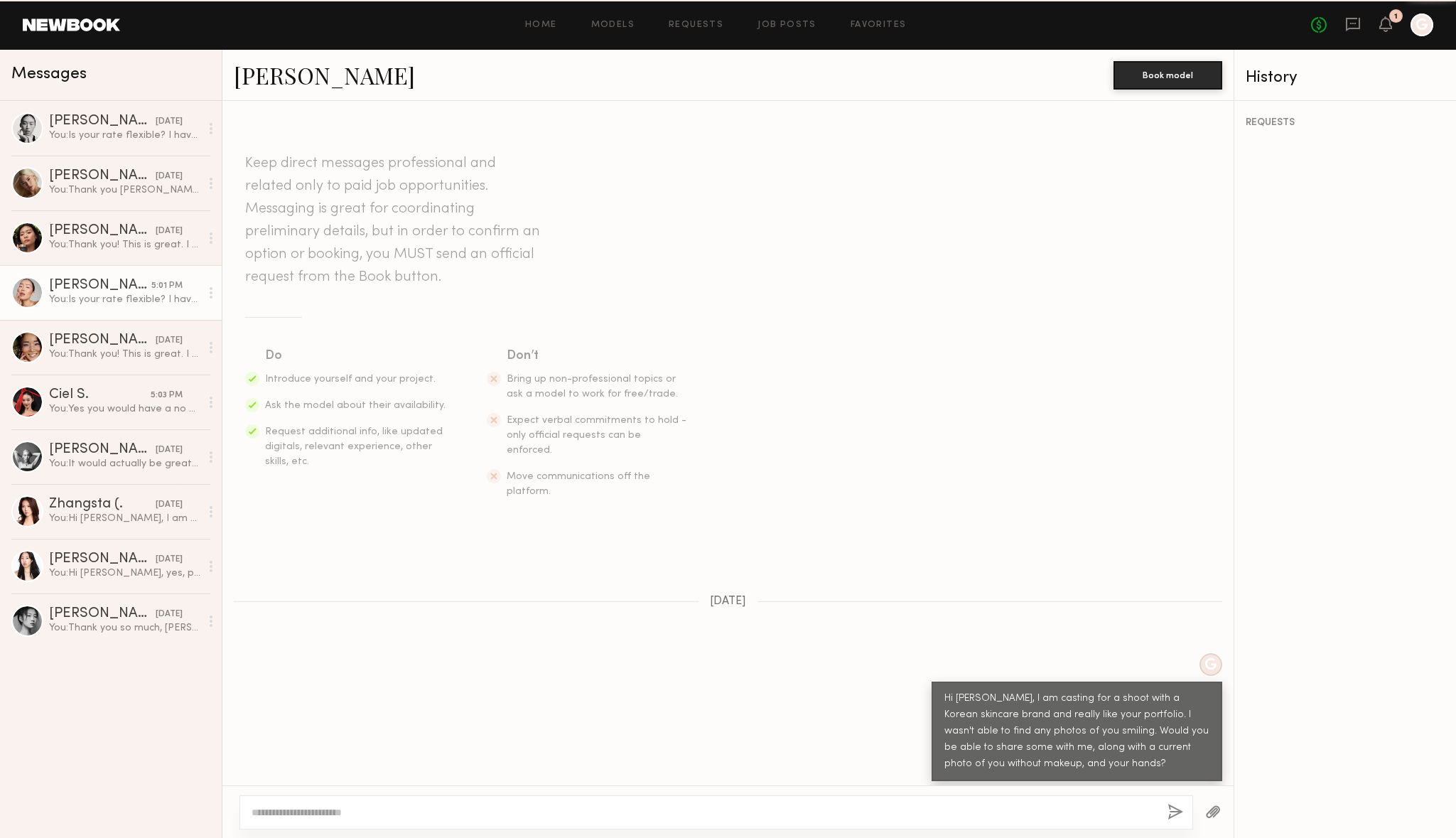
scroll to position [291, 0]
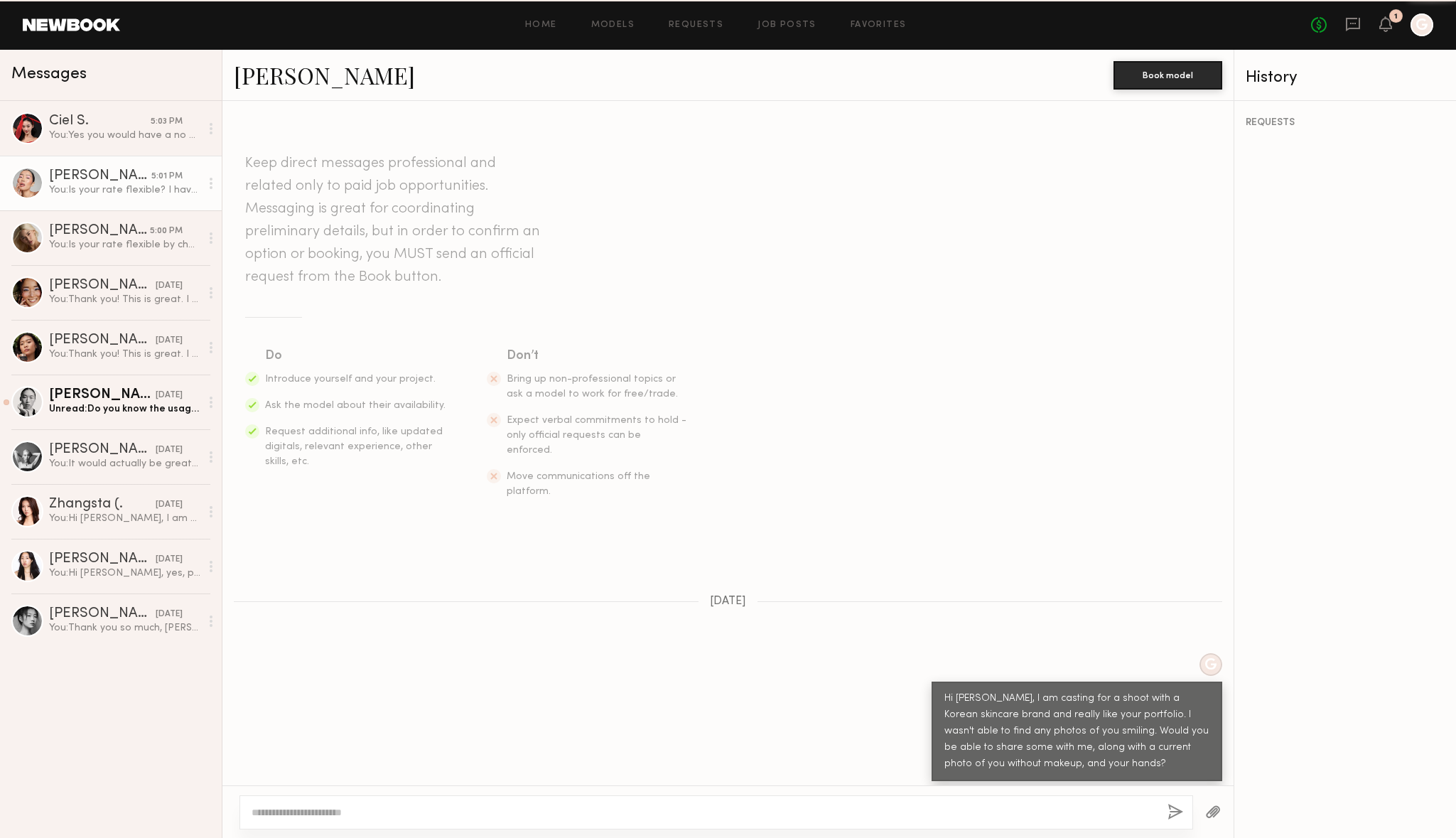
scroll to position [291, 0]
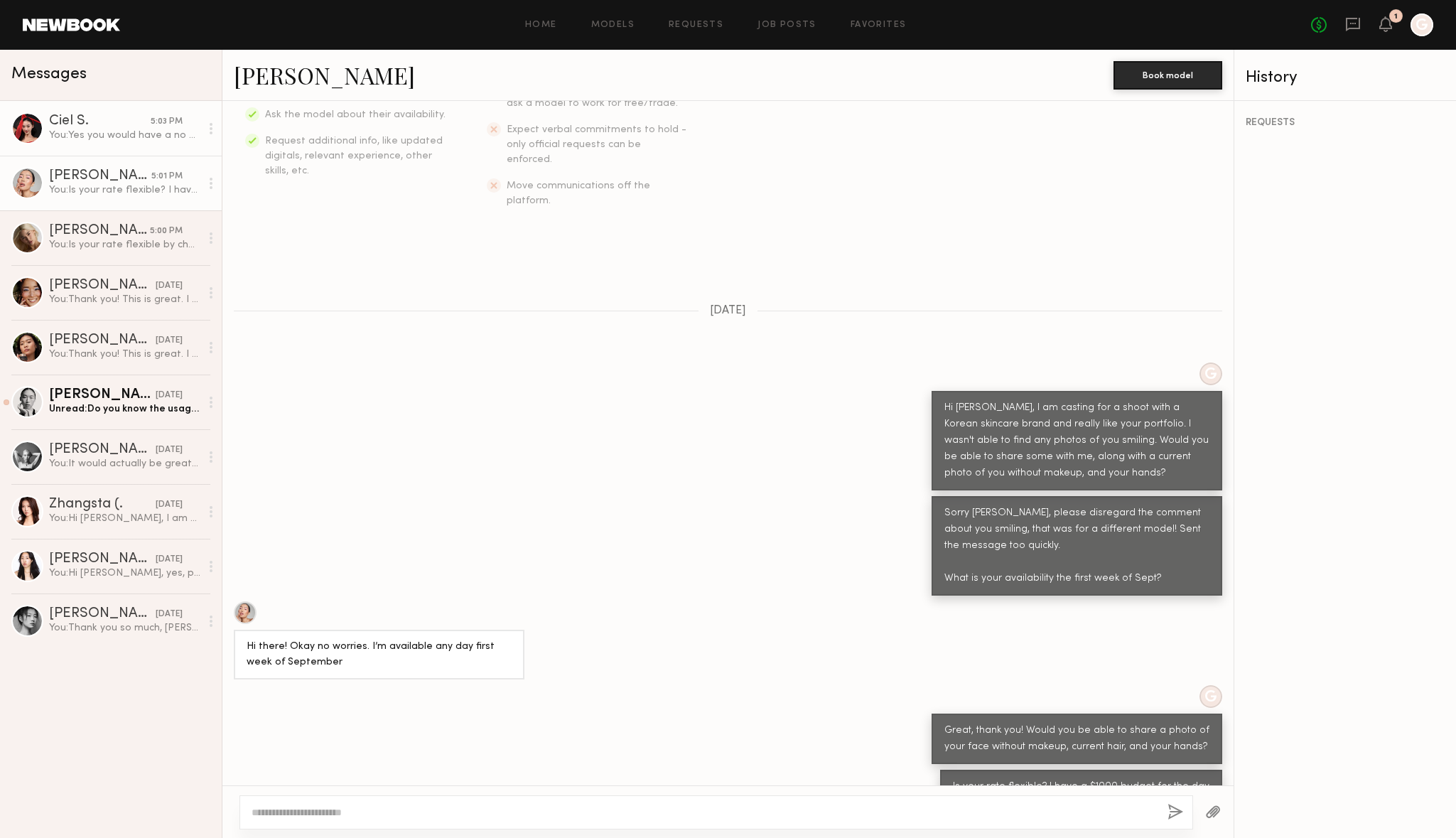
click at [109, 127] on div "Ciel S." at bounding box center [100, 121] width 102 height 14
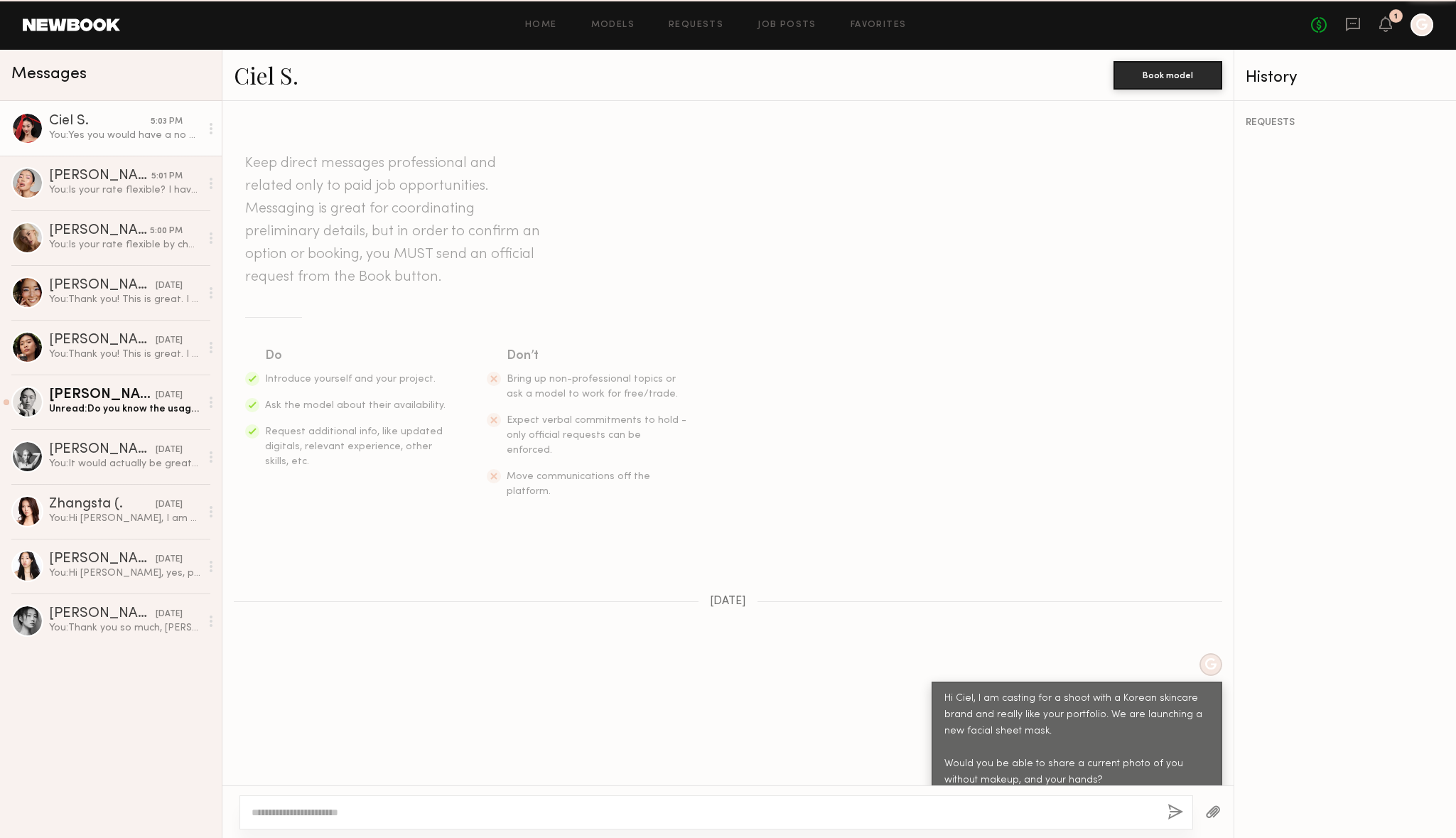
scroll to position [281, 0]
